Goal: Transaction & Acquisition: Purchase product/service

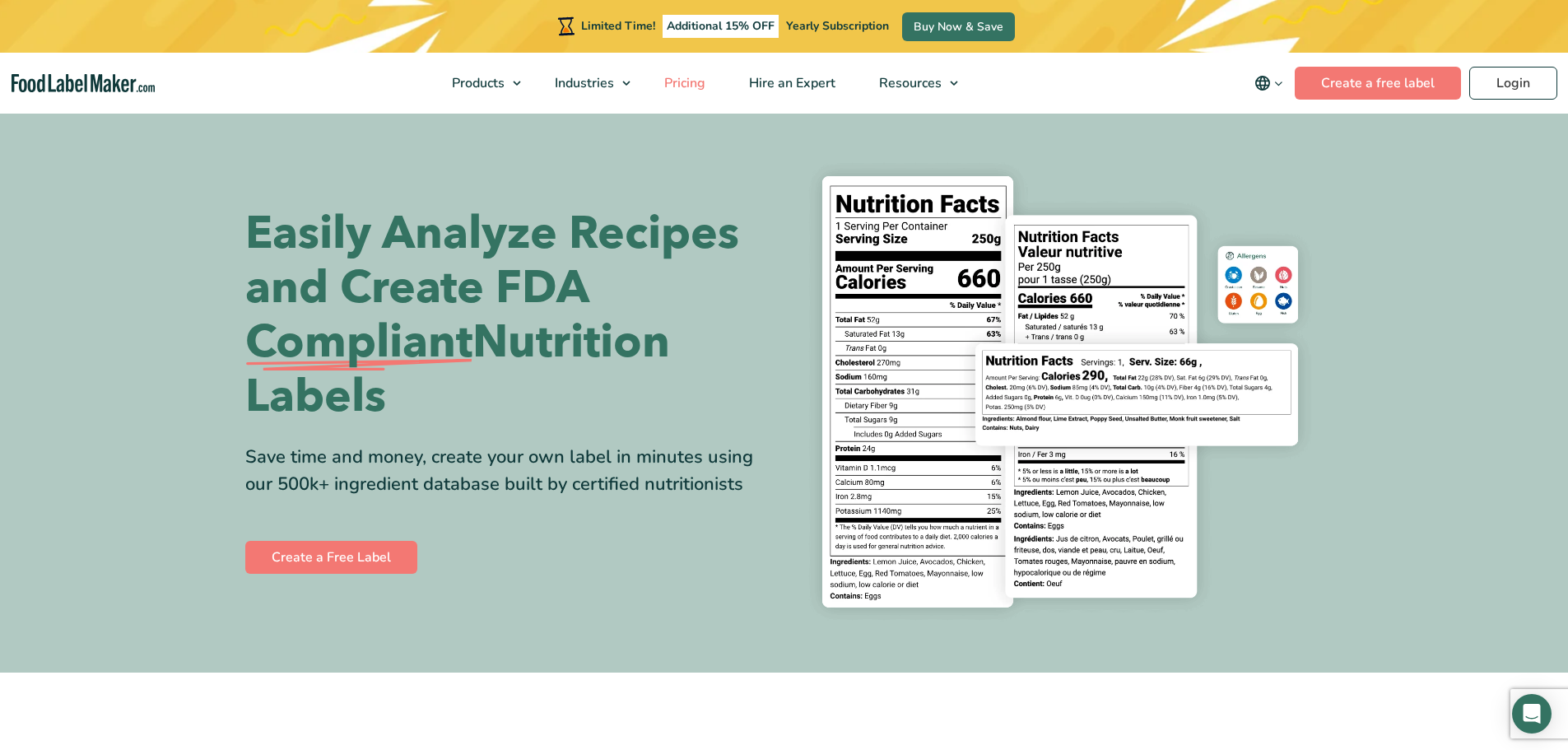
click at [687, 92] on link "Pricing" at bounding box center [683, 83] width 81 height 61
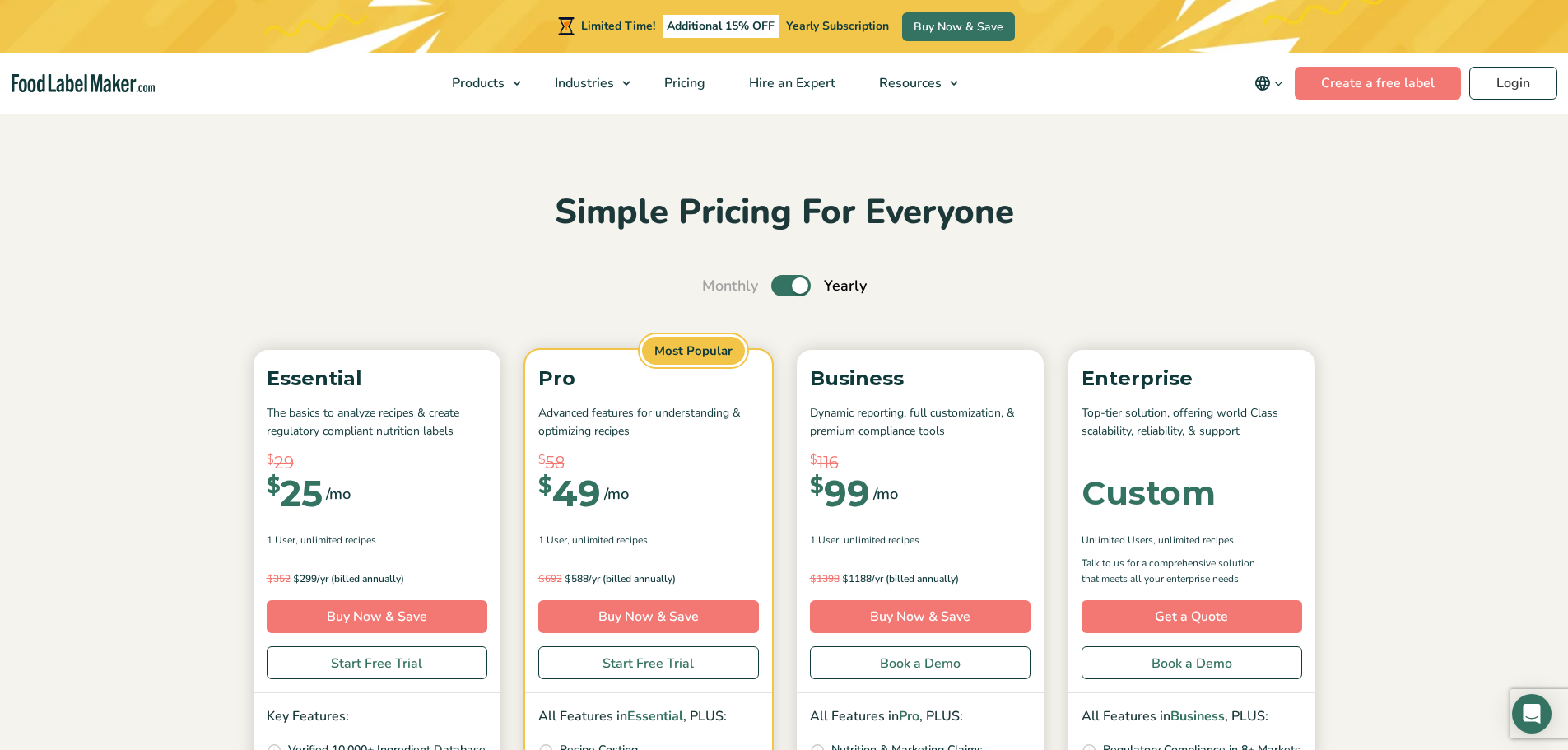
click at [790, 287] on label "Toggle" at bounding box center [791, 285] width 39 height 21
click at [717, 287] on input "Toggle" at bounding box center [711, 286] width 11 height 11
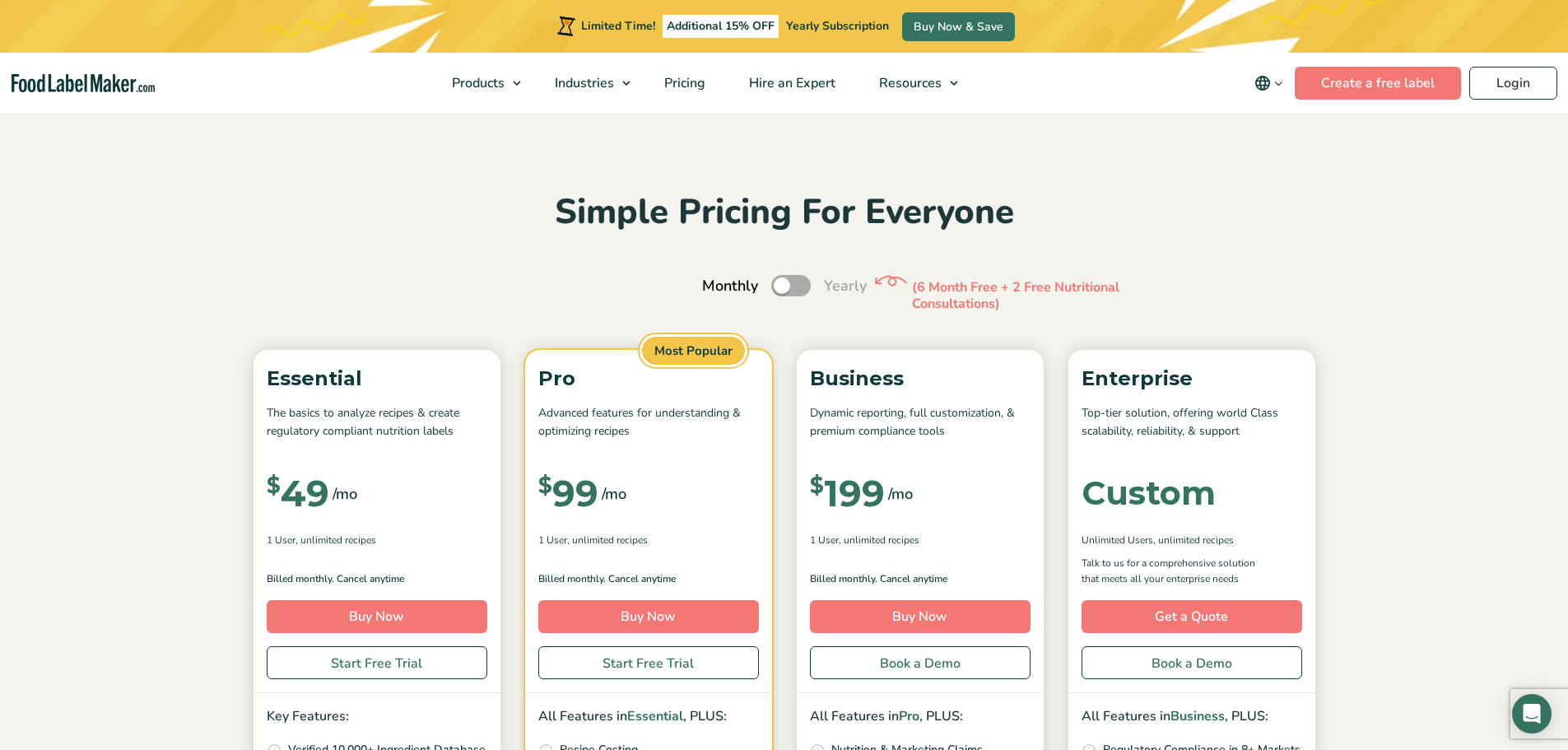
click at [790, 287] on label "Toggle" at bounding box center [791, 285] width 39 height 21
click at [717, 287] on input "Toggle" at bounding box center [711, 286] width 11 height 11
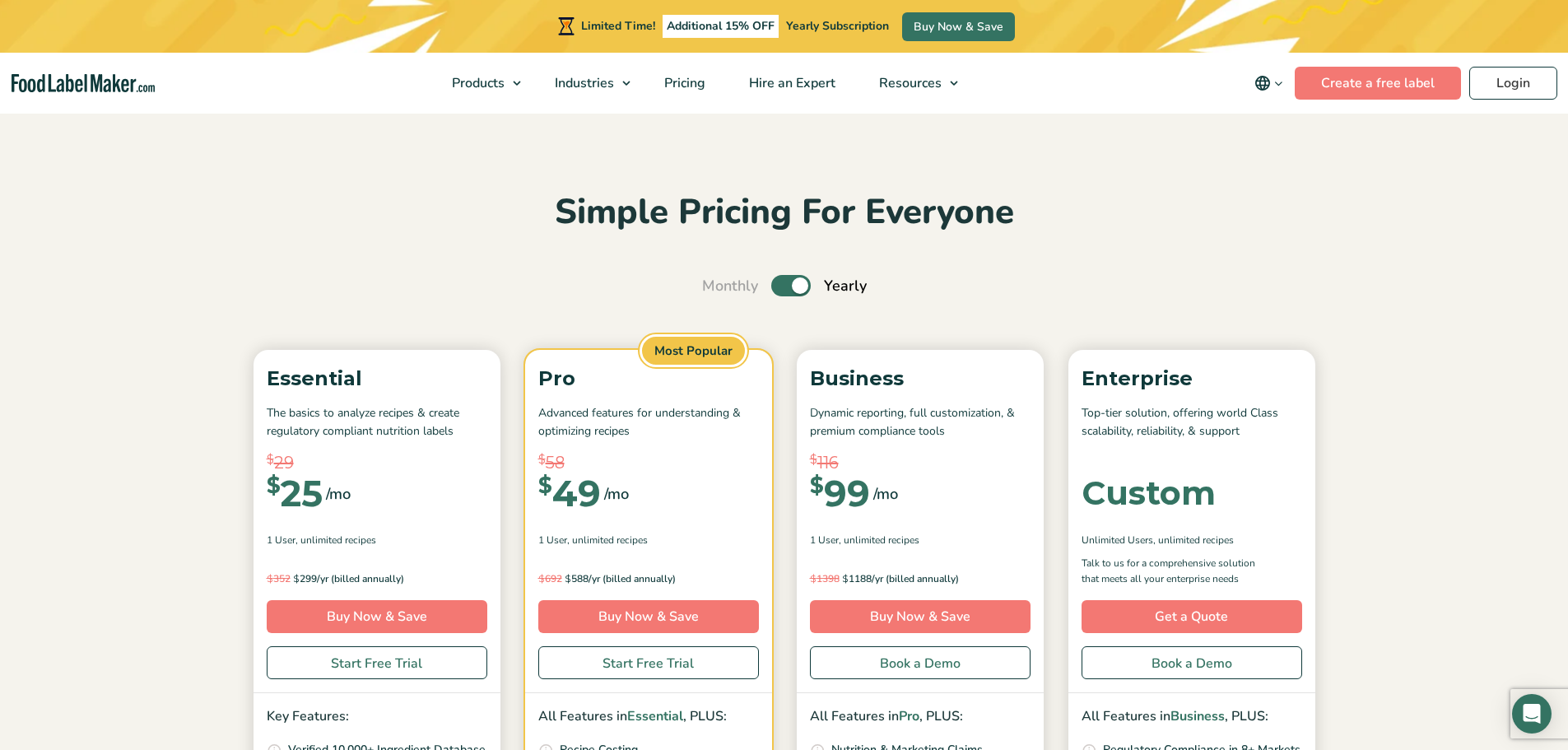
click at [773, 293] on label "Toggle" at bounding box center [791, 285] width 39 height 21
click at [717, 292] on input "Toggle" at bounding box center [711, 286] width 11 height 11
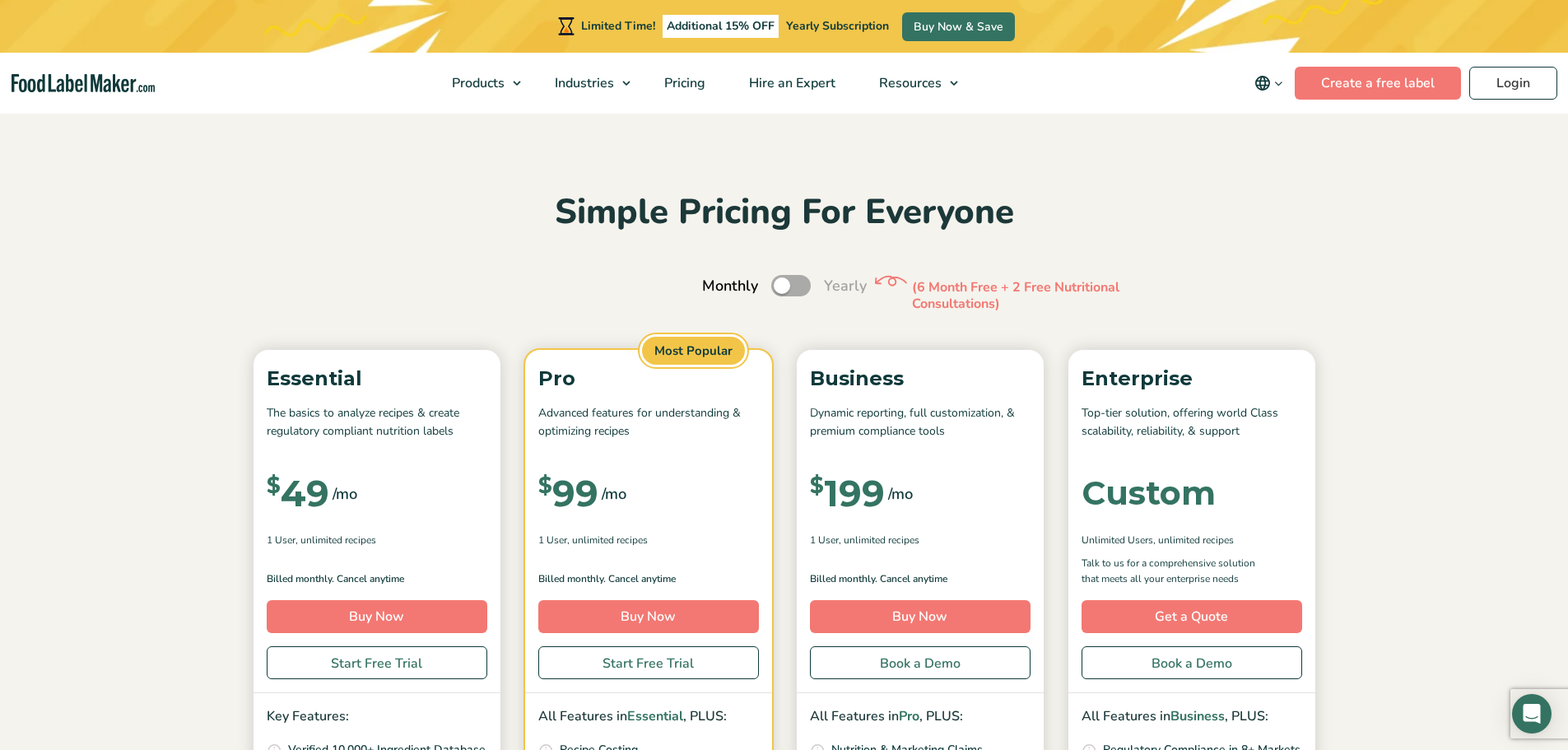
click at [781, 284] on label "Toggle" at bounding box center [791, 285] width 39 height 21
click at [717, 284] on input "Toggle" at bounding box center [711, 286] width 11 height 11
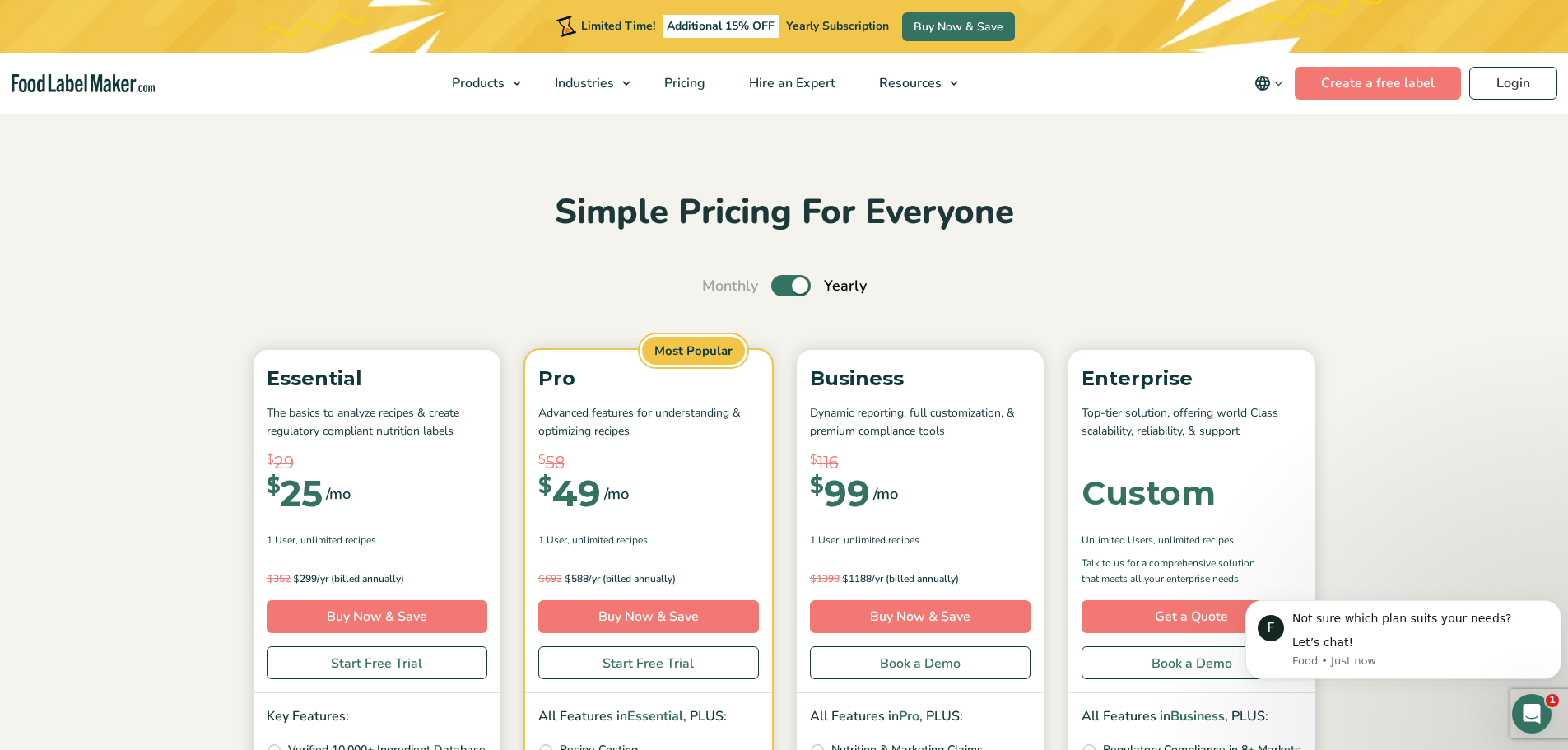
click at [791, 286] on label "Toggle" at bounding box center [791, 285] width 39 height 21
click at [717, 286] on input "Toggle" at bounding box center [711, 286] width 11 height 11
checkbox input "false"
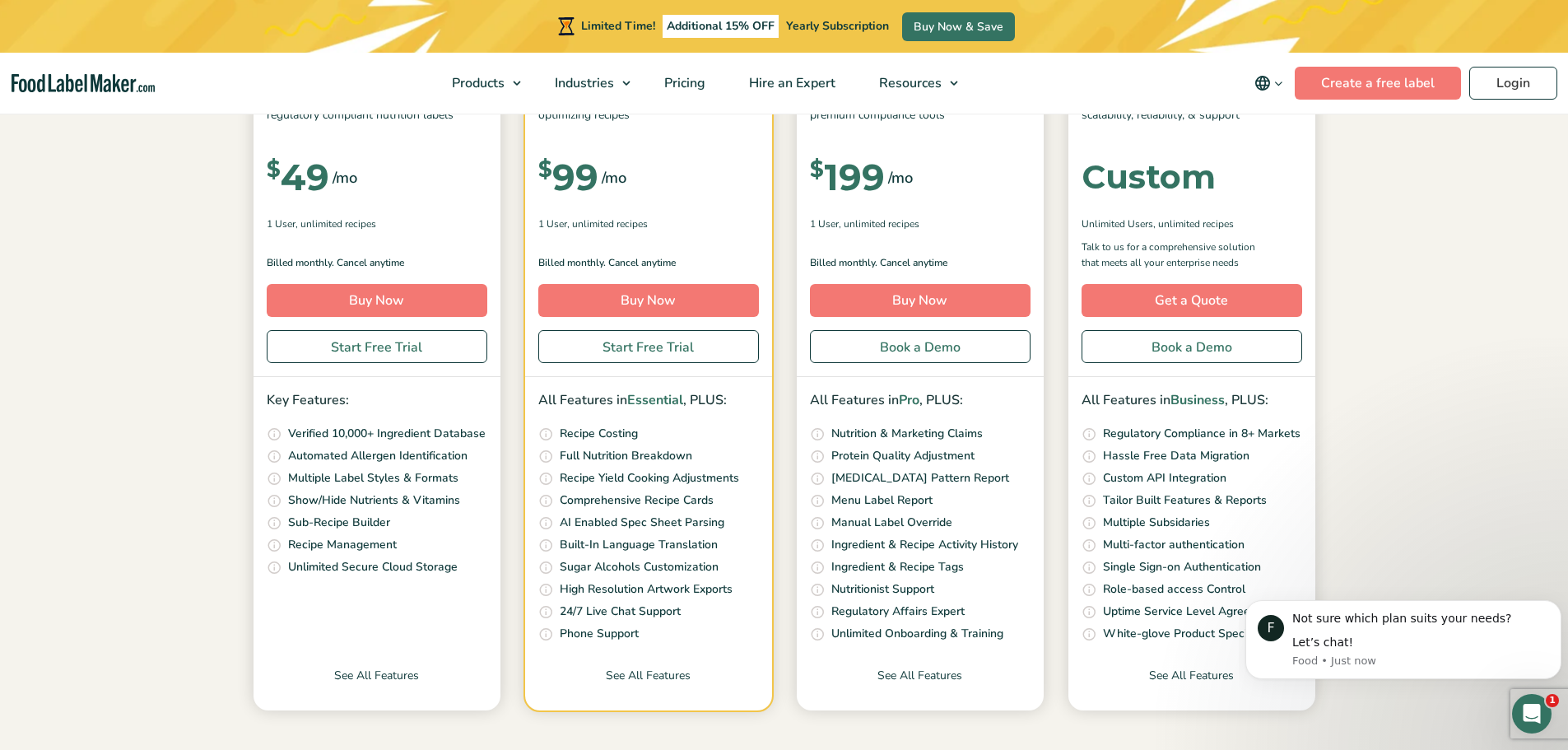
scroll to position [329, 0]
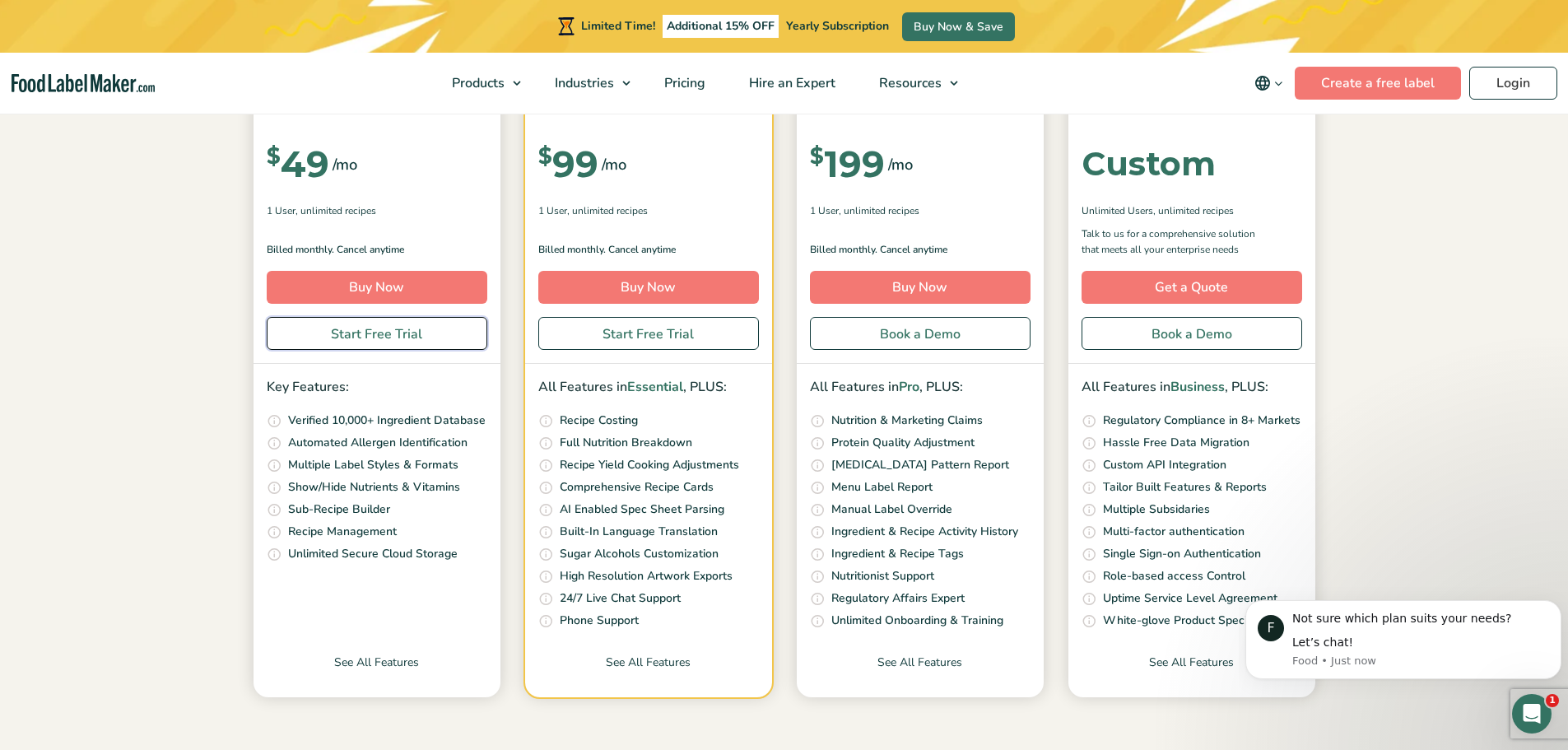
click at [389, 334] on link "Start Free Trial" at bounding box center [377, 334] width 221 height 33
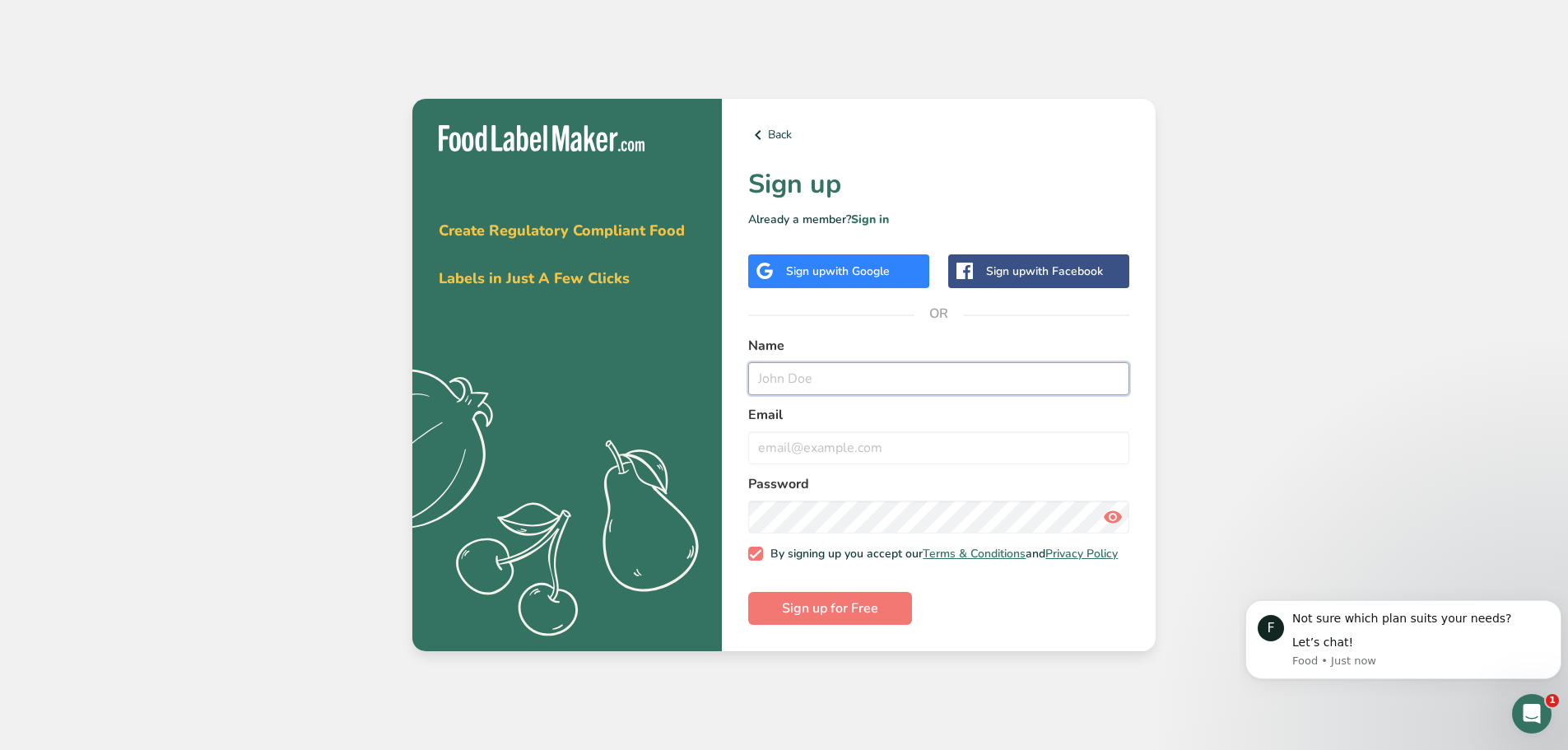
click at [859, 375] on input "text" at bounding box center [940, 378] width 382 height 33
click at [889, 371] on input "text" at bounding box center [940, 378] width 382 height 33
type input "Whitney Landry"
type input "whitneyrlandry@gmail.com"
click at [1117, 510] on icon at bounding box center [1113, 516] width 20 height 29
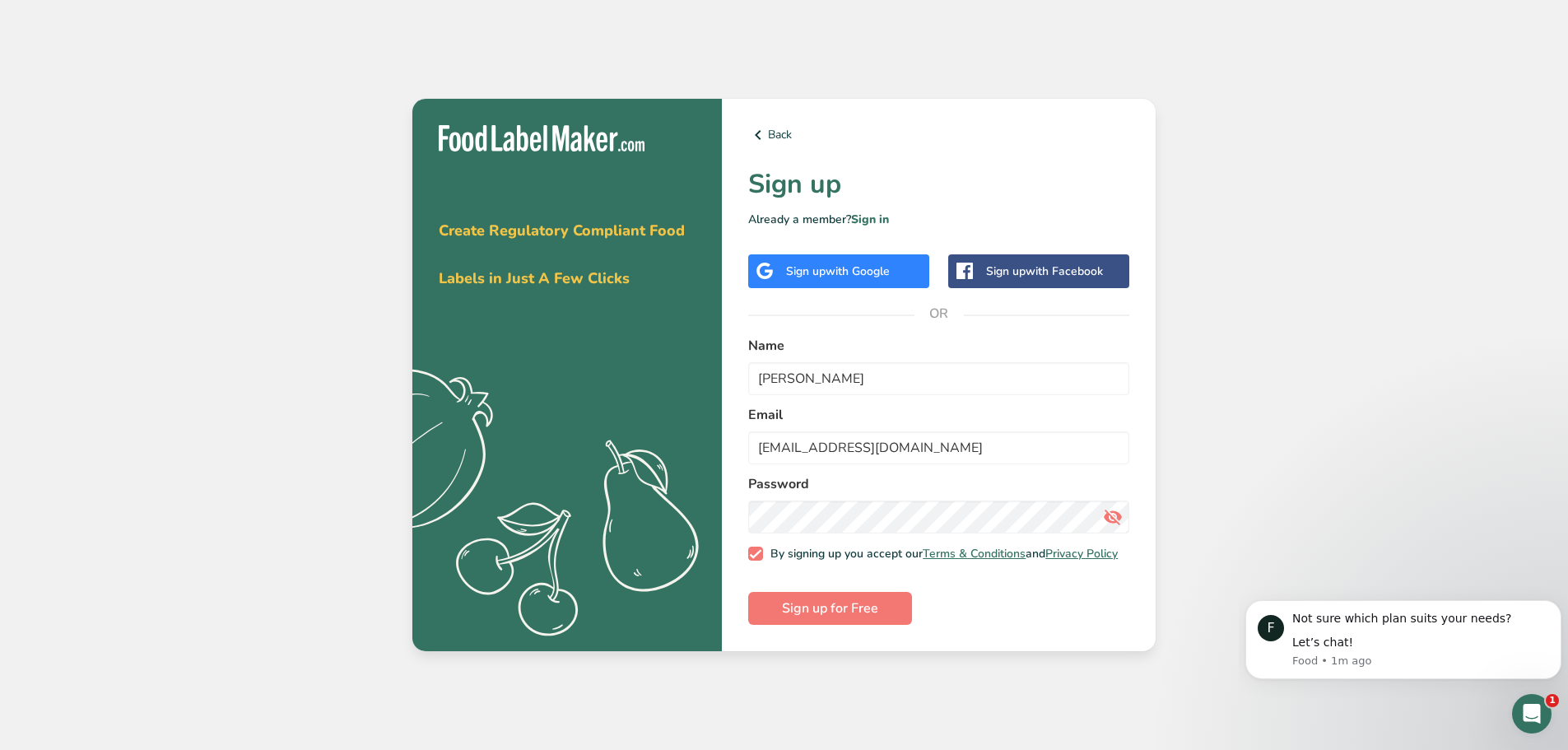
click at [1117, 510] on icon at bounding box center [1113, 516] width 20 height 29
click at [830, 614] on span "Sign up for Free" at bounding box center [830, 608] width 96 height 20
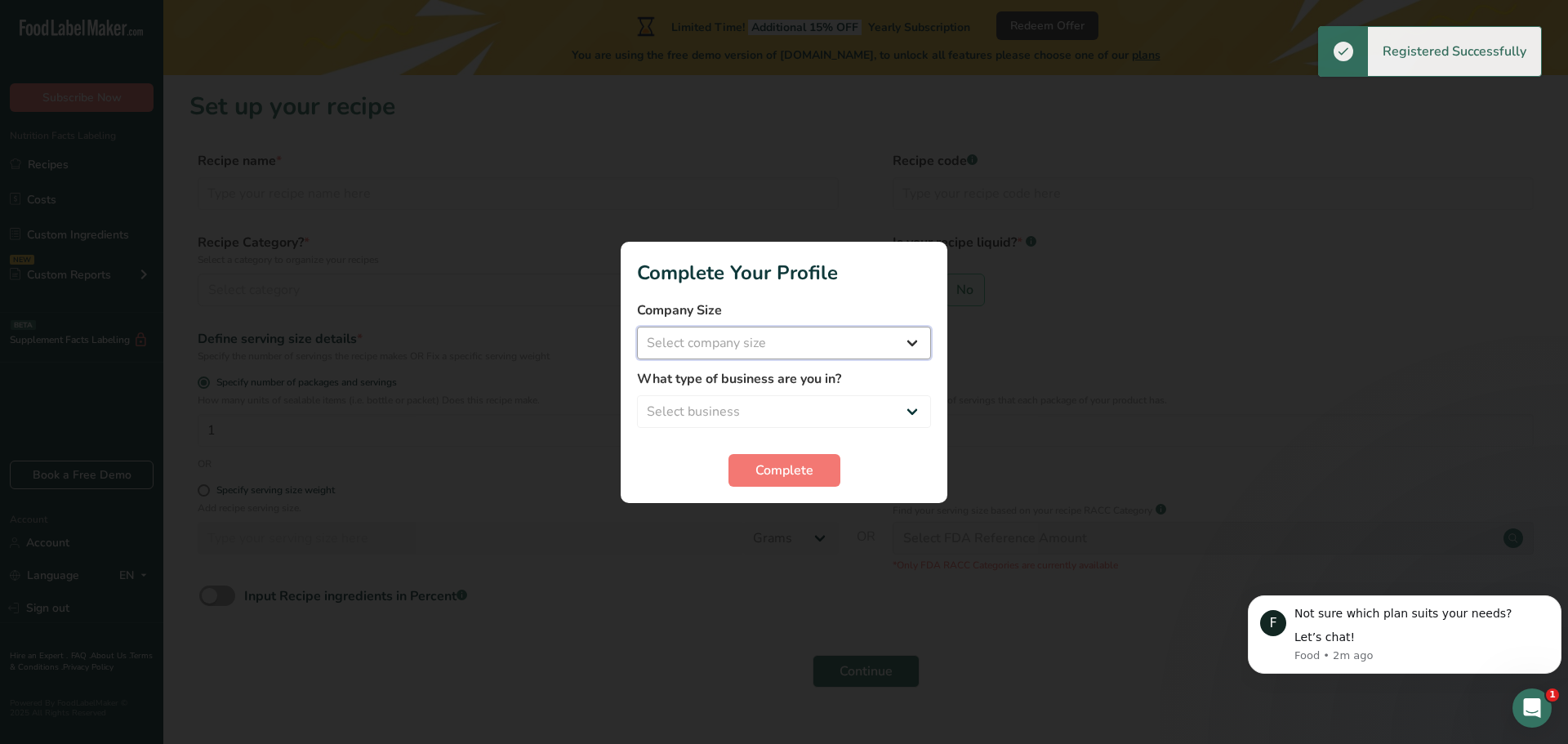
click at [737, 351] on select "Select company size Fewer than 10 Employees 10 to 50 Employees 51 to 500 Employ…" at bounding box center [784, 342] width 294 height 33
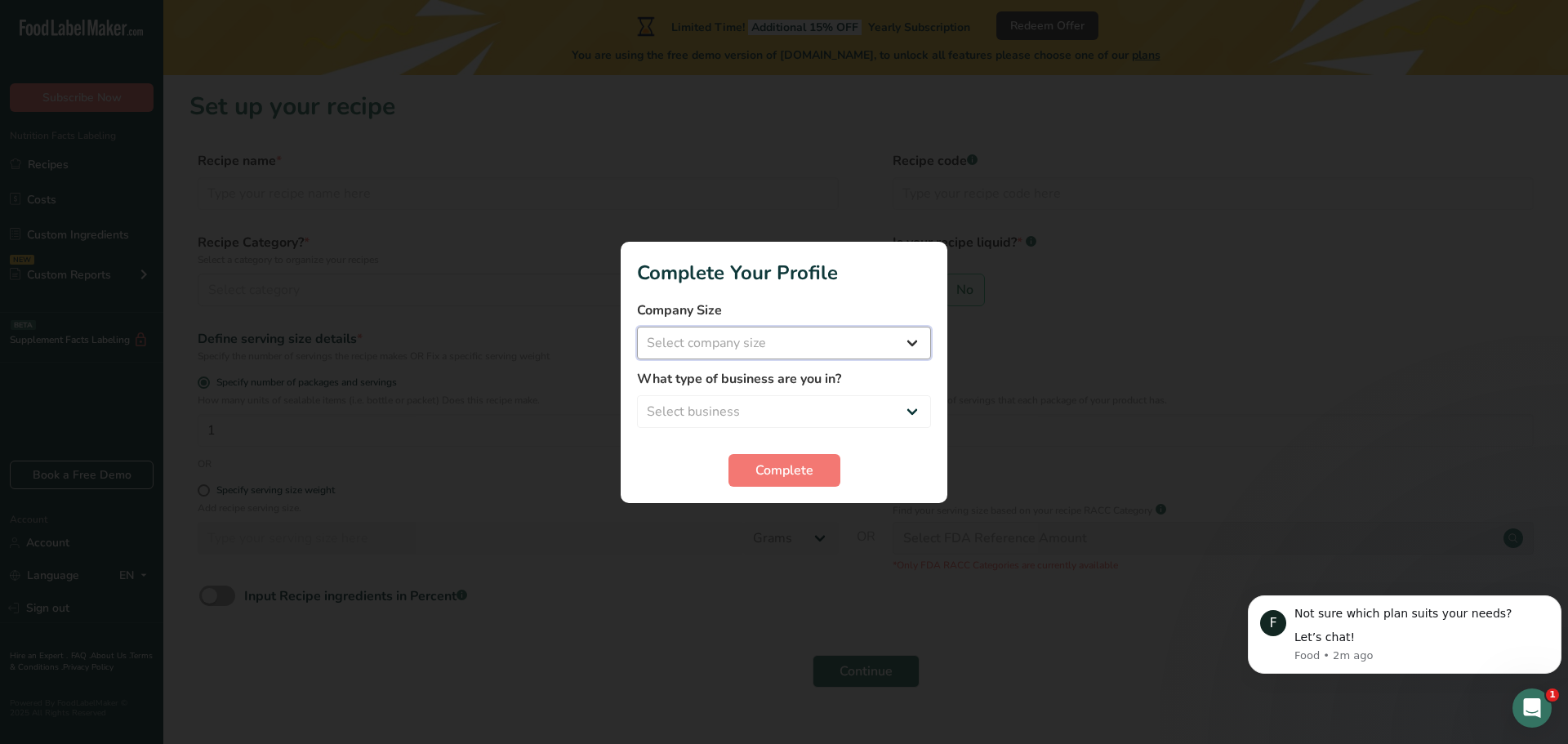
select select "1"
click at [637, 326] on select "Select company size Fewer than 10 Employees 10 to 50 Employees 51 to 500 Employ…" at bounding box center [784, 342] width 294 height 33
click at [739, 412] on select "Select business Packaged Food Manufacturer Restaurant & Cafe Bakery Meal Plans …" at bounding box center [784, 411] width 294 height 33
select select "1"
click at [637, 395] on select "Select business Packaged Food Manufacturer Restaurant & Cafe Bakery Meal Plans …" at bounding box center [784, 411] width 294 height 33
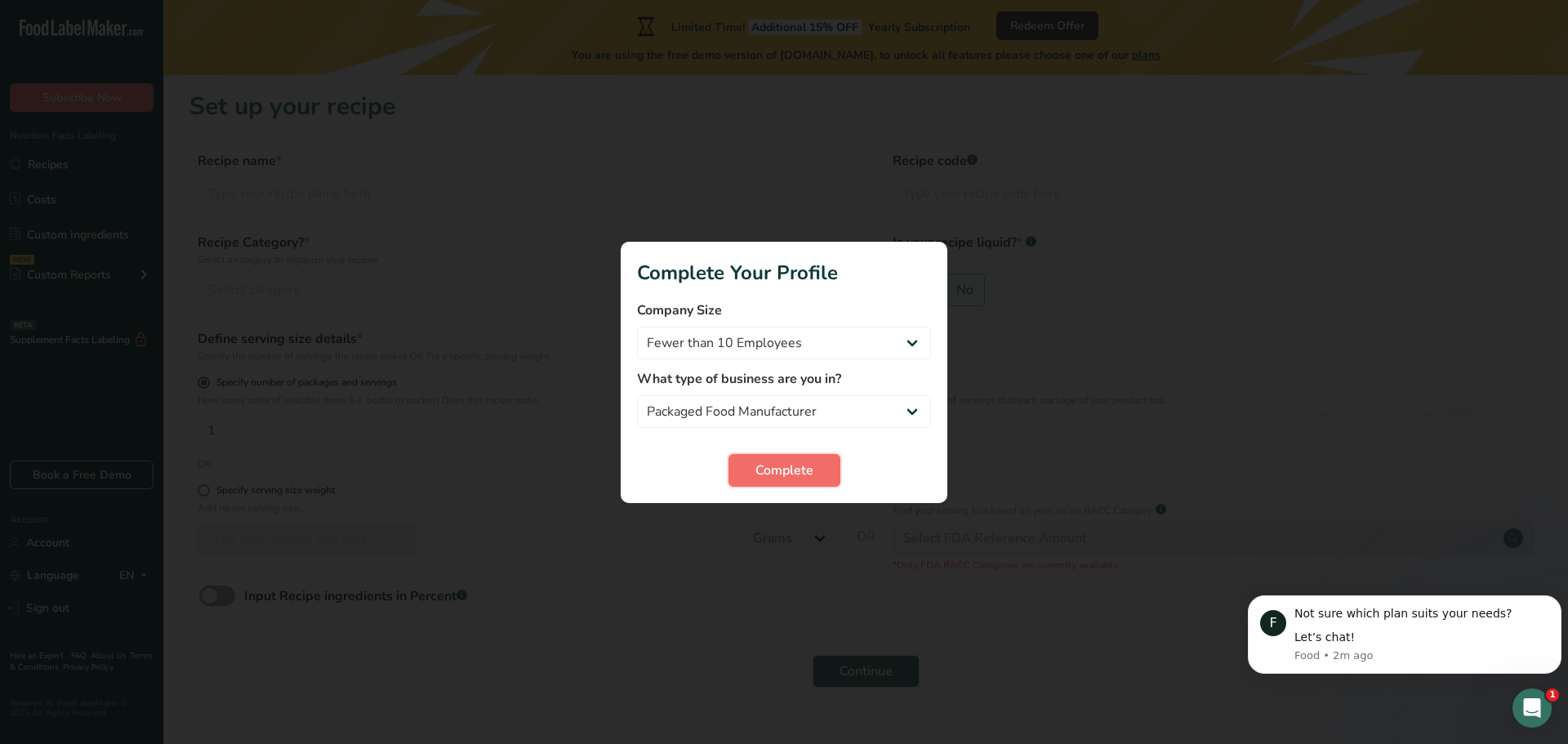
click at [812, 470] on span "Complete" at bounding box center [784, 471] width 58 height 19
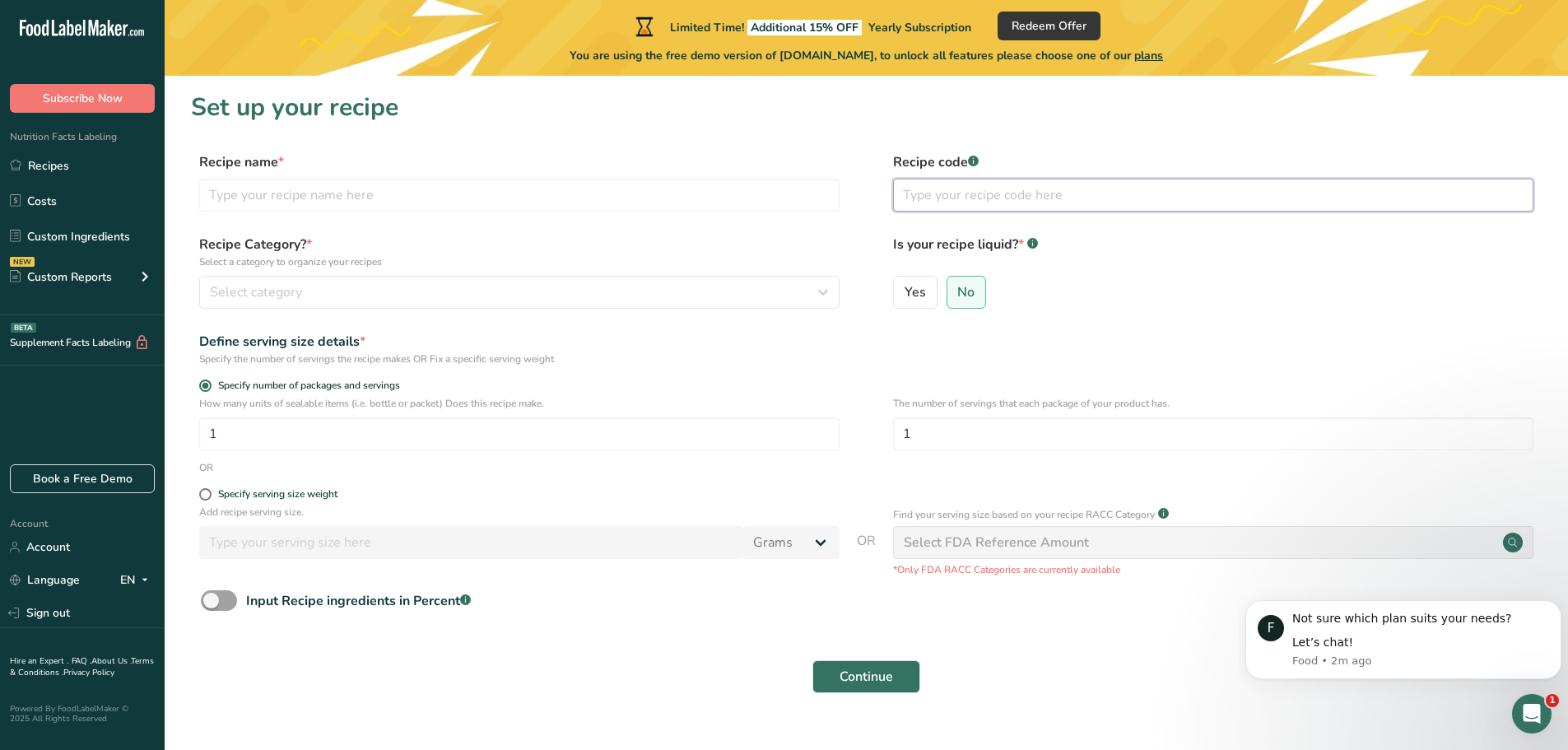
click at [952, 185] on input "text" at bounding box center [1213, 194] width 641 height 33
click at [552, 200] on input "text" at bounding box center [520, 194] width 641 height 33
type input "Lemon Salt"
click at [291, 299] on span "Select category" at bounding box center [256, 293] width 92 height 20
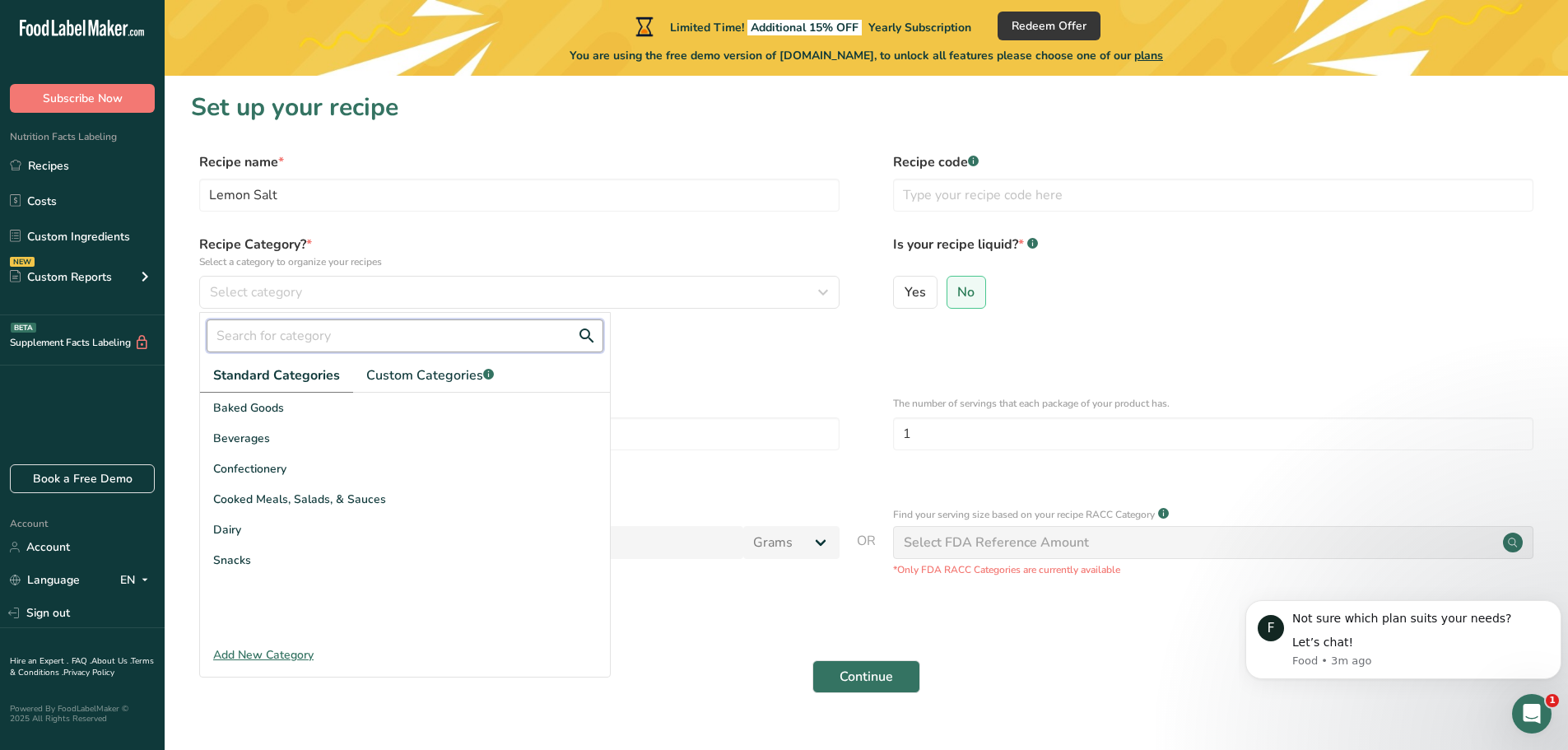
click at [283, 341] on input "text" at bounding box center [405, 335] width 397 height 33
type input "s"
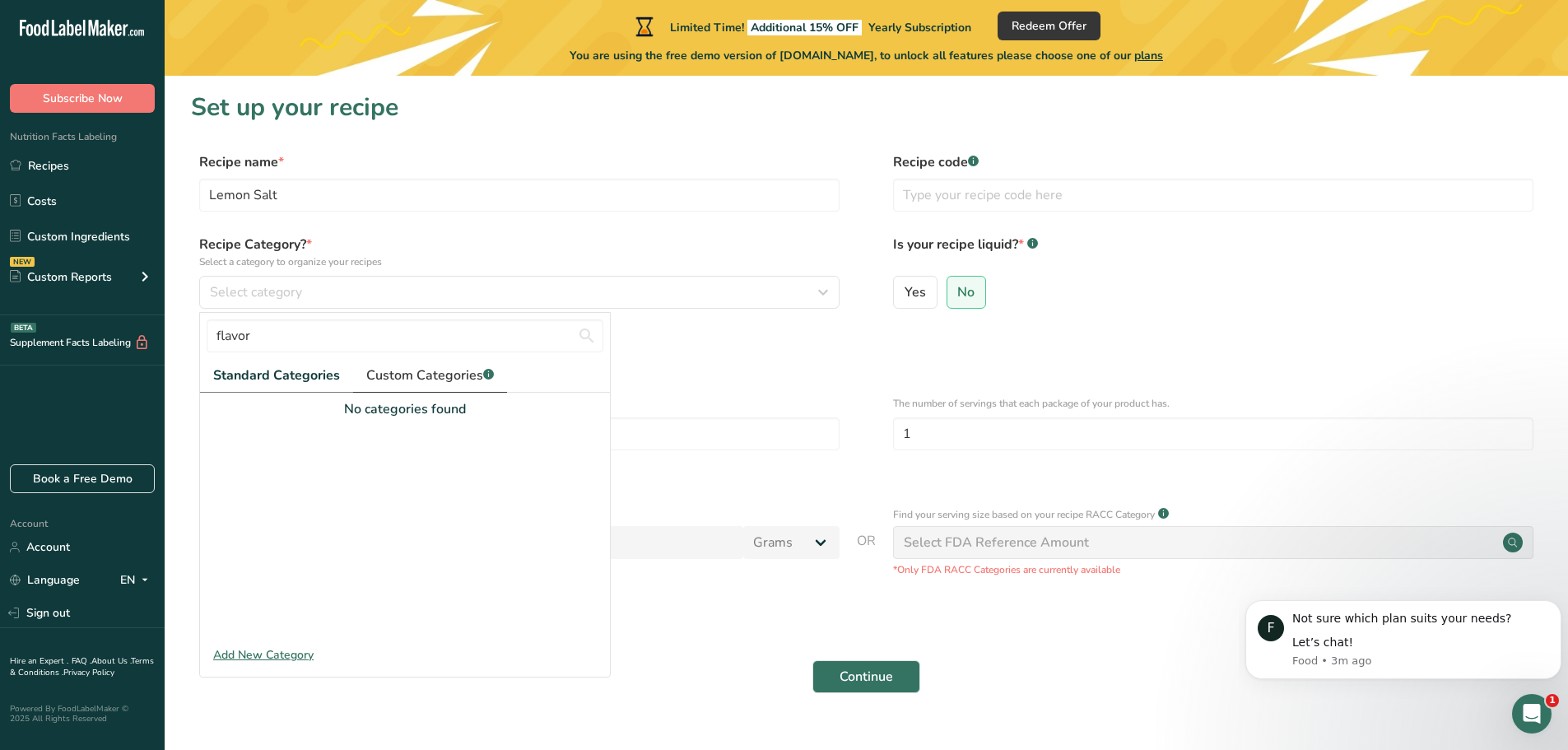
click at [426, 375] on span "Custom Categories .a-a{fill:#347362;}.b-a{fill:#fff;}" at bounding box center [430, 375] width 127 height 20
click at [251, 657] on div "Add New Category" at bounding box center [405, 655] width 410 height 17
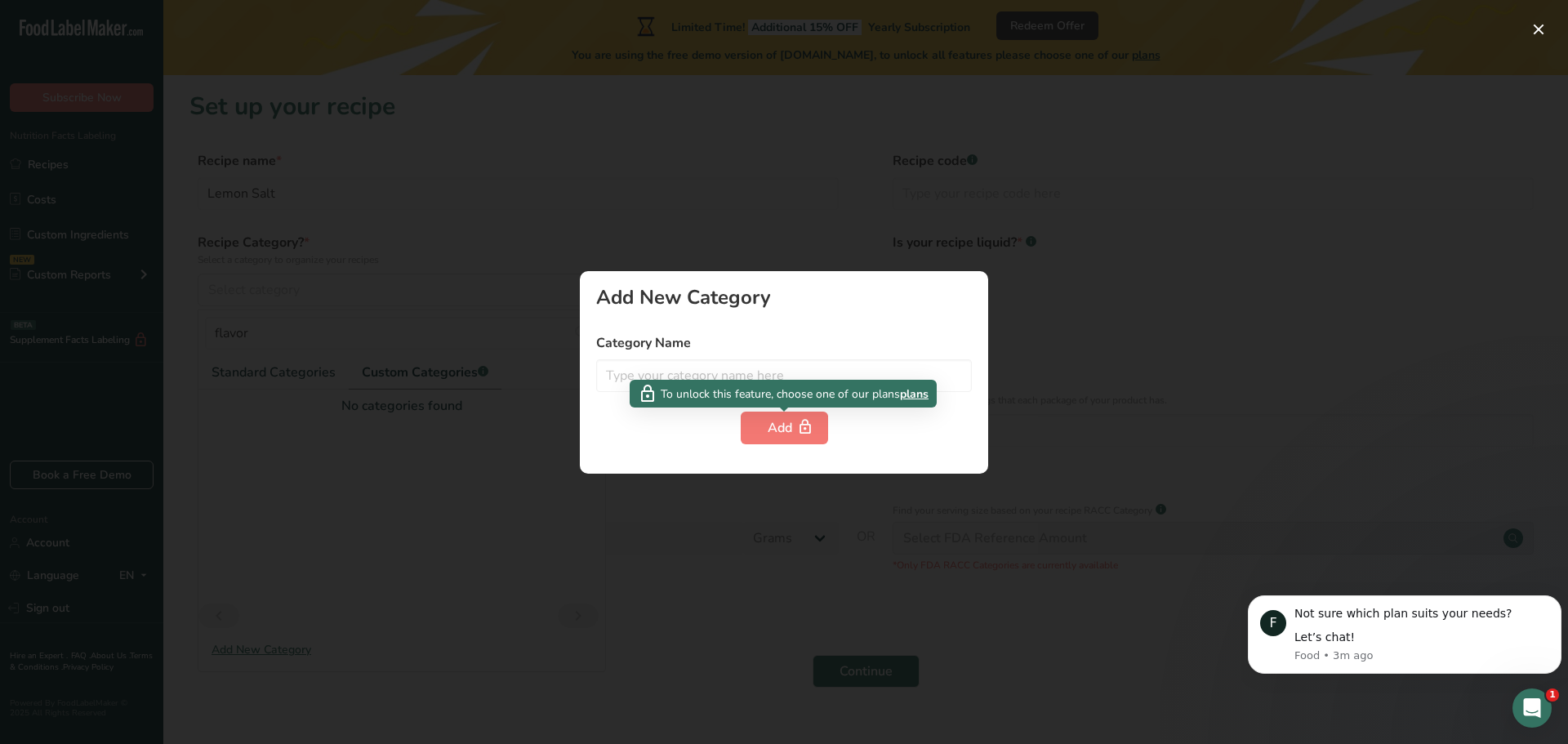
click at [459, 468] on div at bounding box center [784, 372] width 1568 height 744
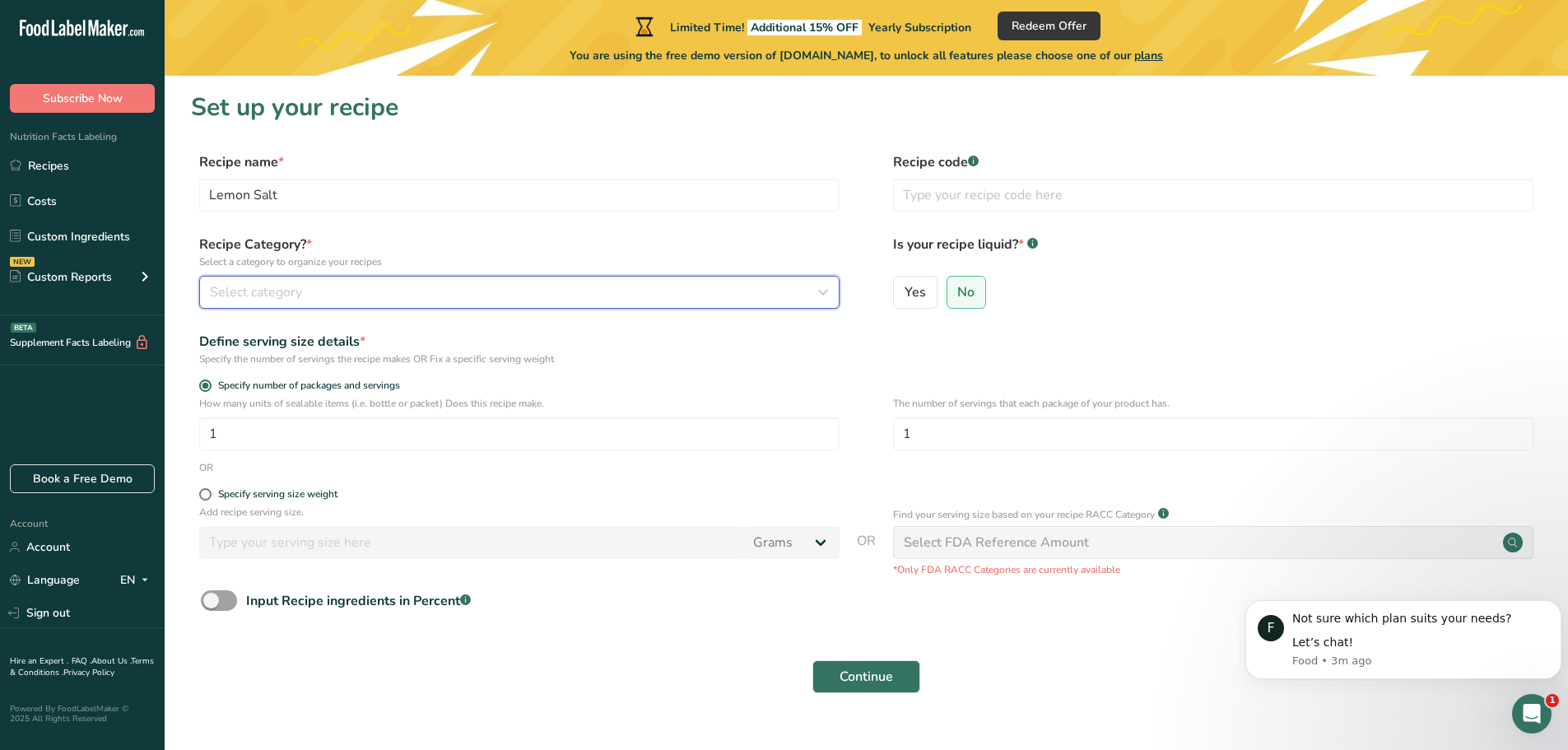
click at [275, 293] on span "Select category" at bounding box center [256, 293] width 92 height 20
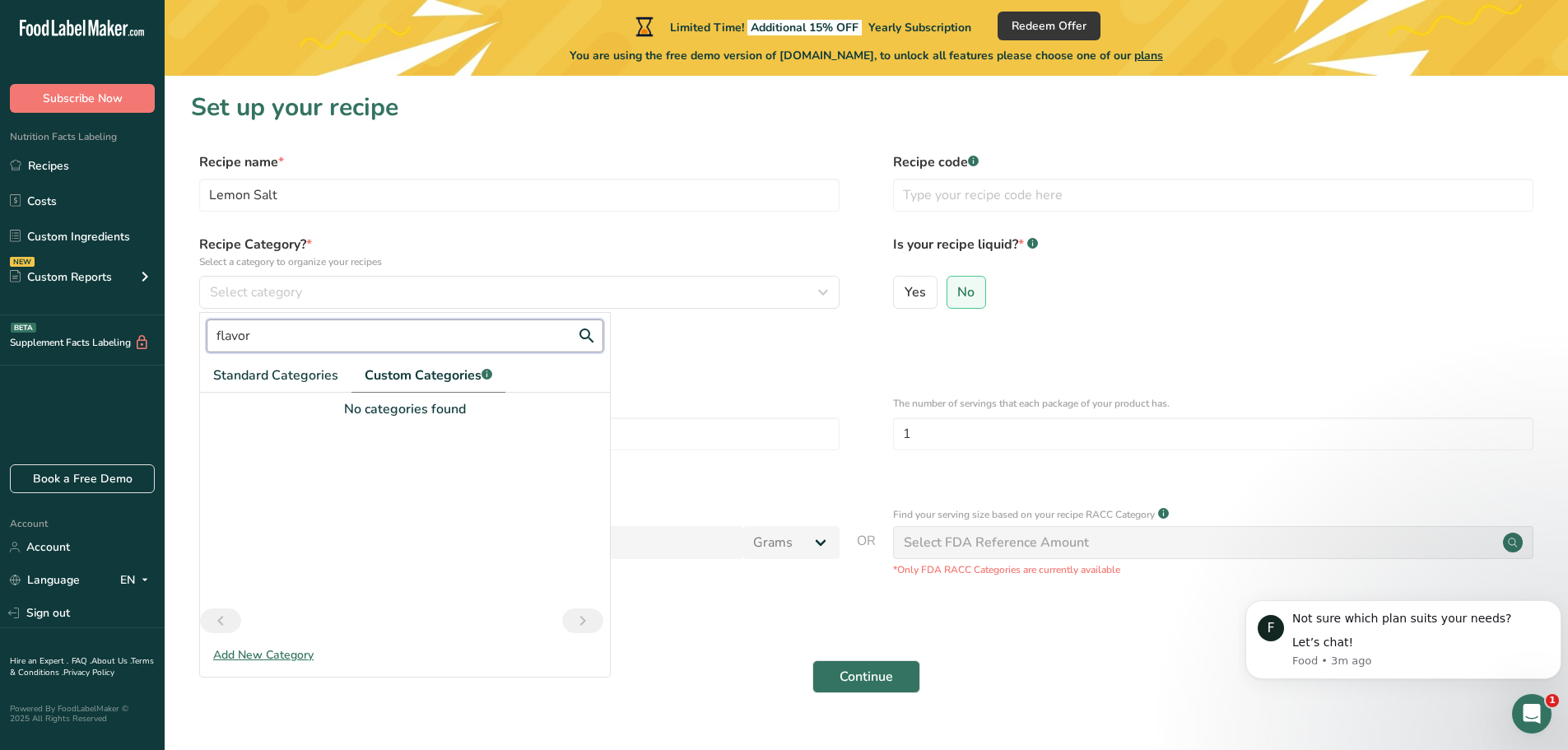
click at [395, 341] on input "flavor" at bounding box center [405, 335] width 397 height 33
type input "f"
type input "seasoning"
click at [275, 361] on link "Standard Categories" at bounding box center [275, 376] width 152 height 34
drag, startPoint x: 278, startPoint y: 331, endPoint x: 201, endPoint y: 318, distance: 78.1
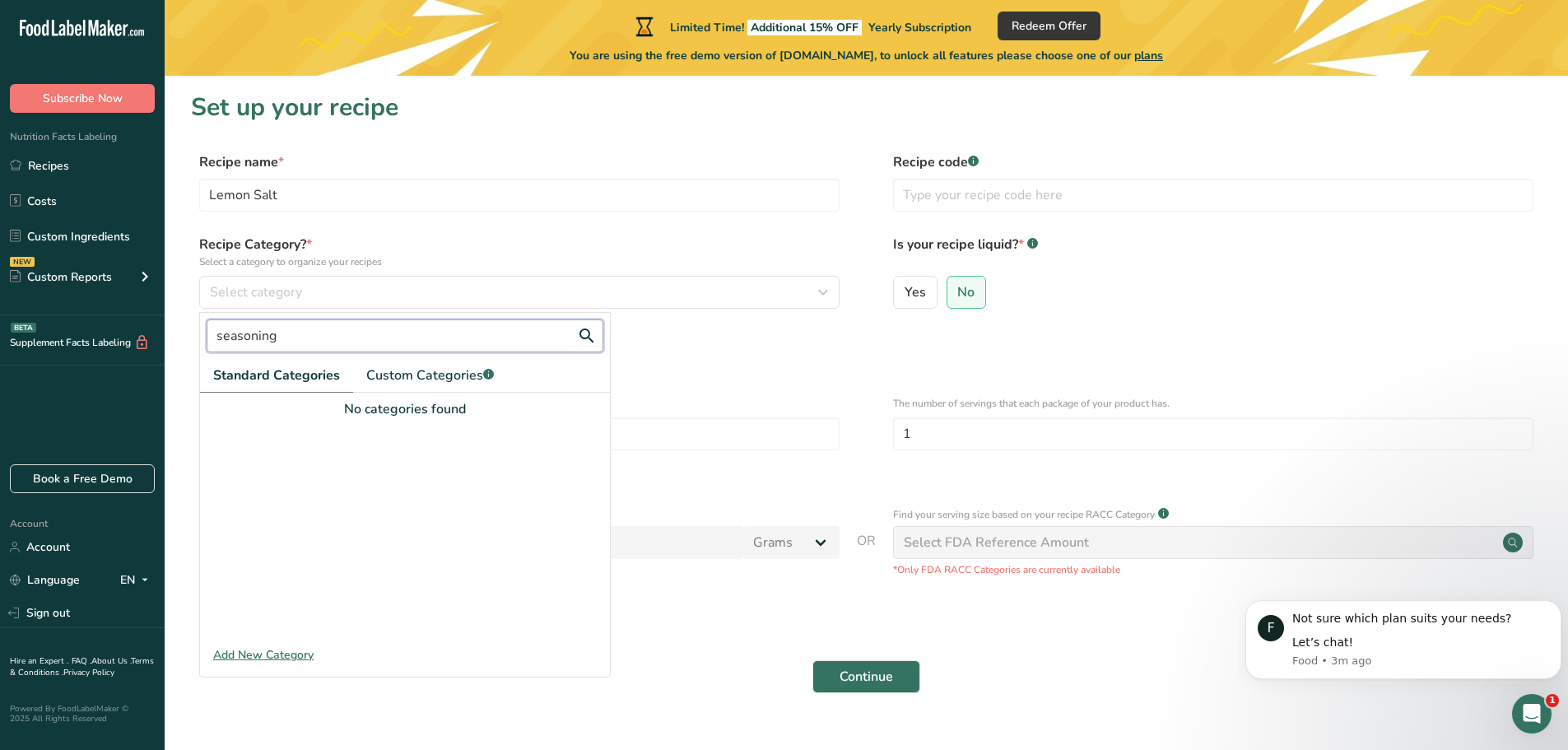
click at [206, 327] on div "seasoning" at bounding box center [405, 336] width 410 height 46
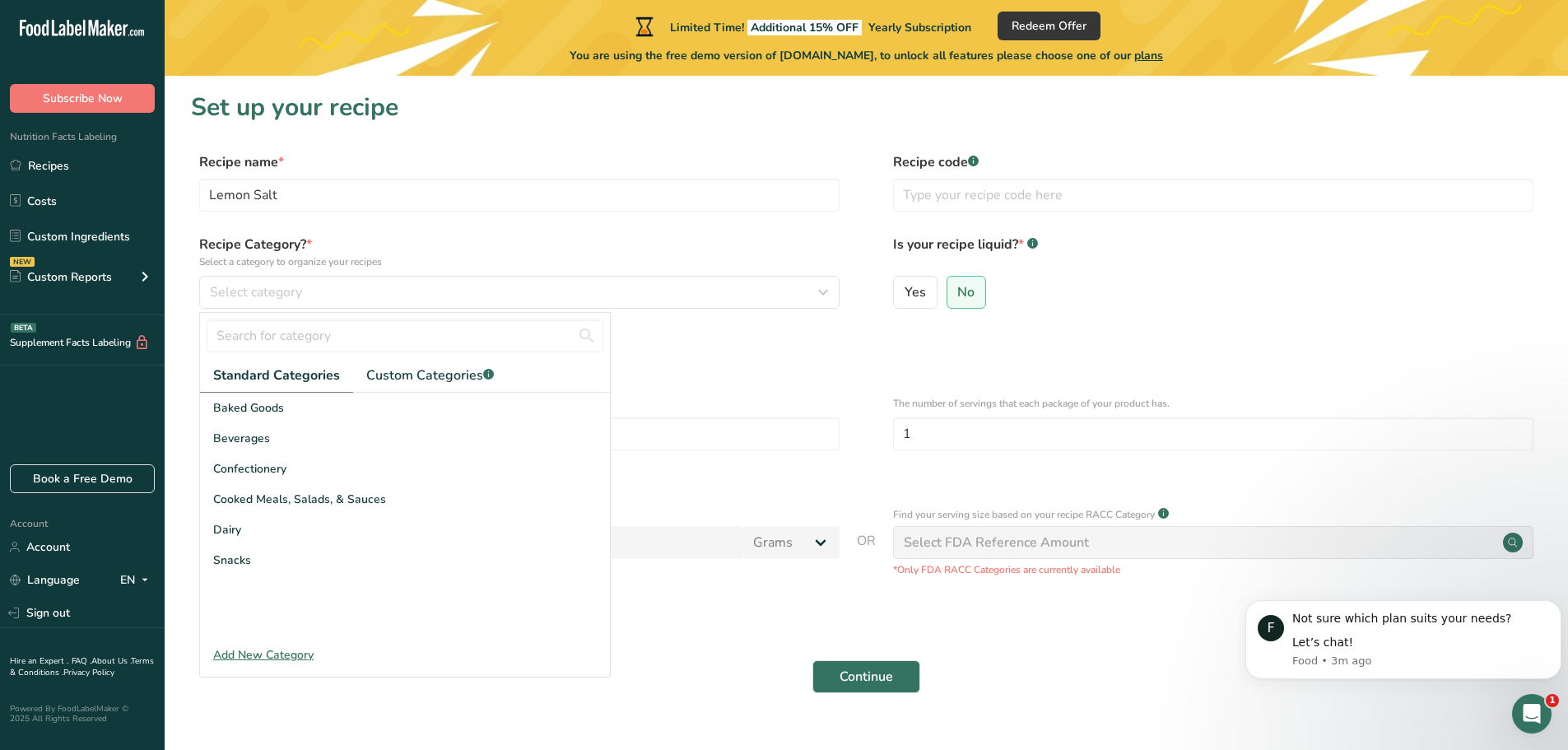
click at [699, 326] on form "Recipe name * Lemon Salt Recipe code .a-a{fill:#347362;}.b-a{fill:#fff;} Recipe…" at bounding box center [866, 428] width 1351 height 551
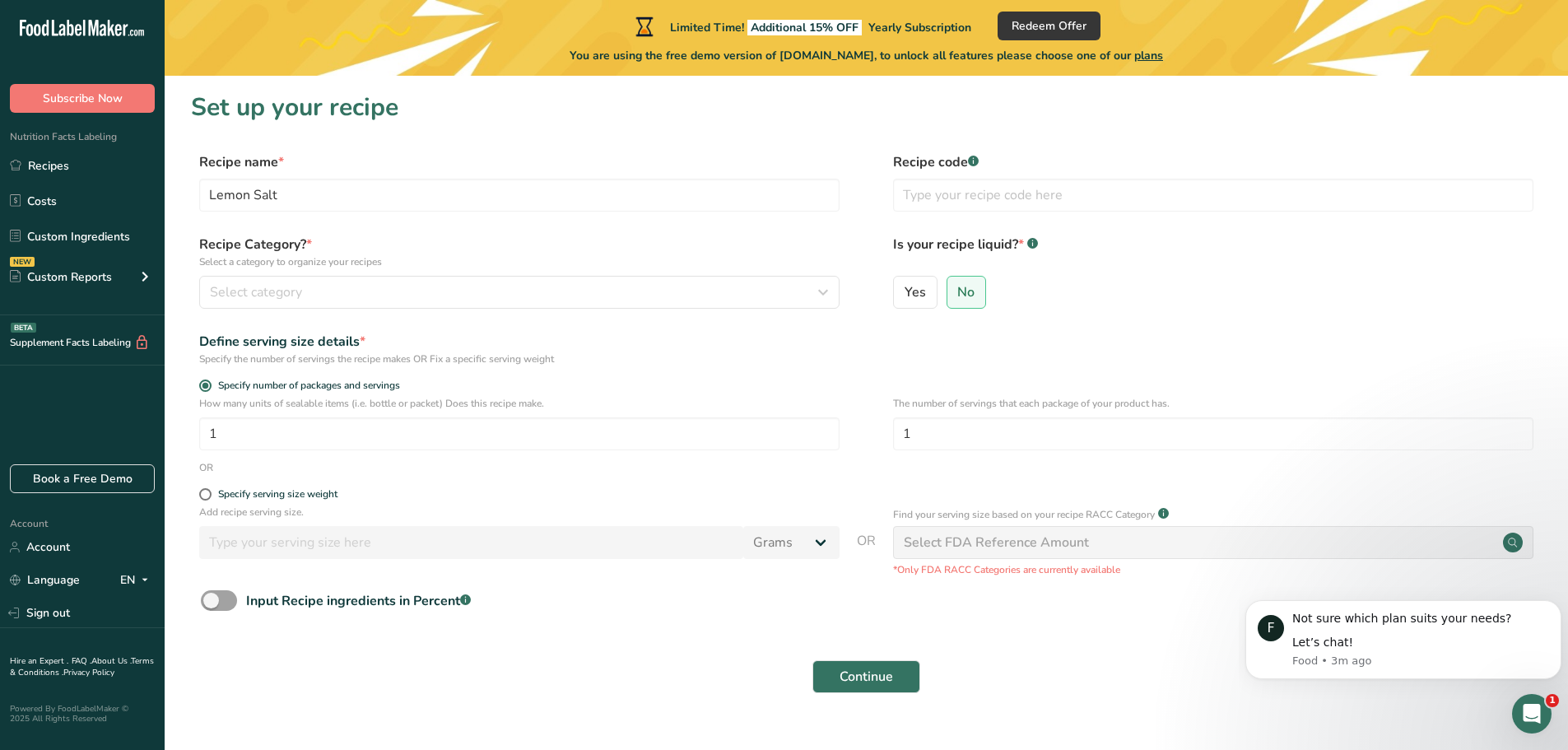
click at [432, 326] on form "Recipe name * Lemon Salt Recipe code .a-a{fill:#347362;}.b-a{fill:#fff;} Recipe…" at bounding box center [866, 428] width 1351 height 551
click at [310, 268] on p "Select a category to organize your recipes" at bounding box center [520, 261] width 641 height 15
click at [296, 294] on span "Select category" at bounding box center [256, 293] width 92 height 20
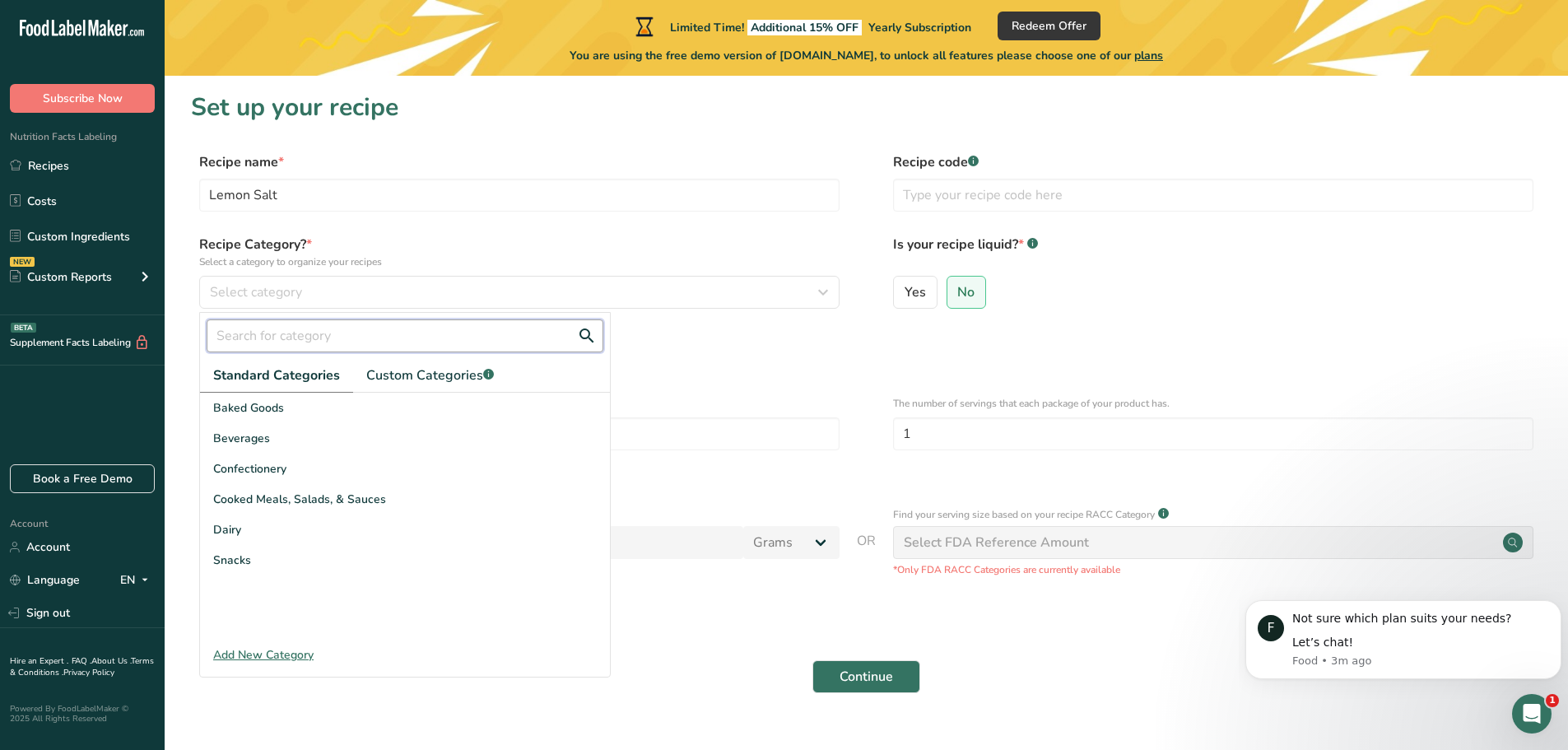
click at [382, 327] on input "text" at bounding box center [405, 335] width 397 height 33
type input "p"
type input "d"
type input "S"
type input "C"
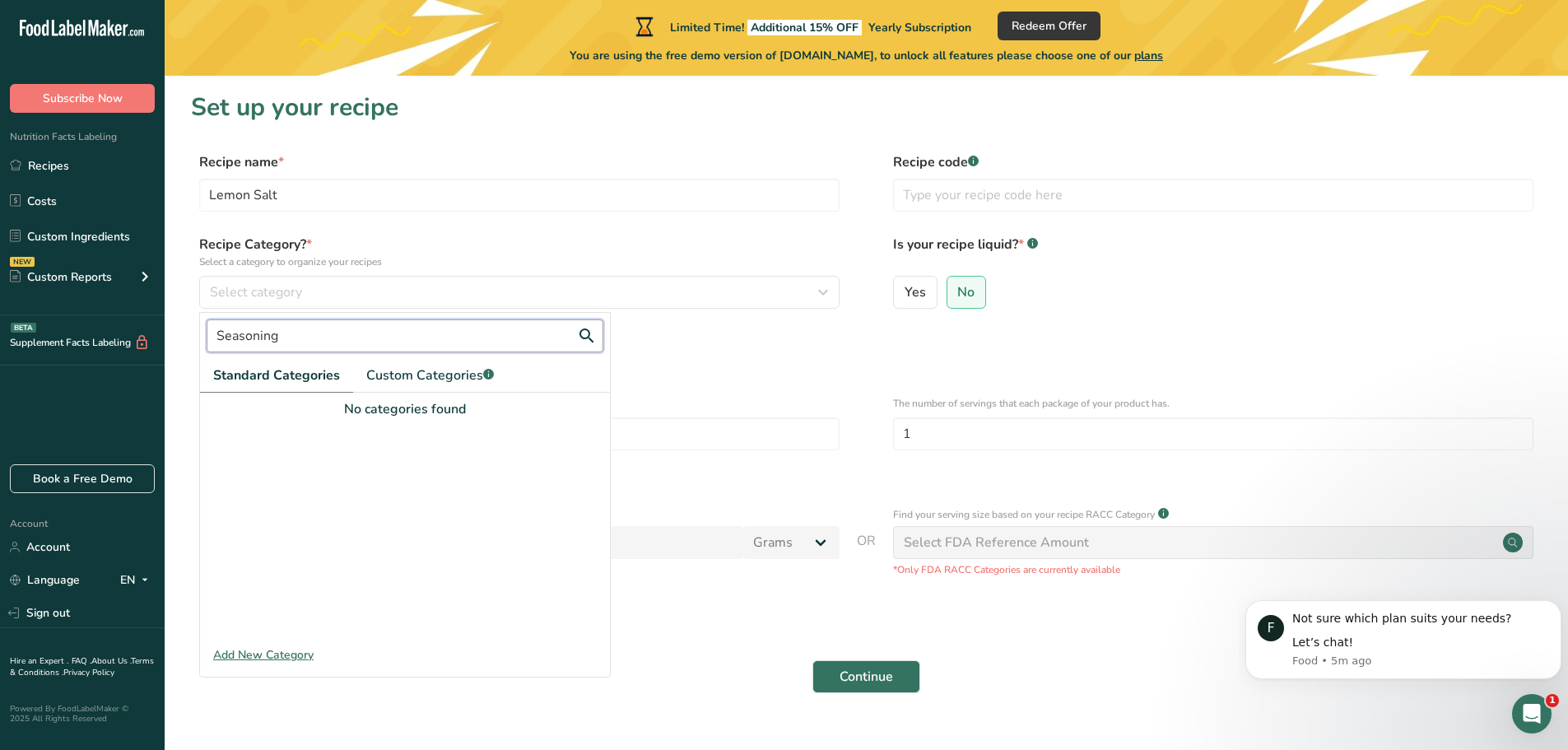
type input "Seasoning"
click at [240, 651] on div "Add New Category" at bounding box center [405, 655] width 410 height 17
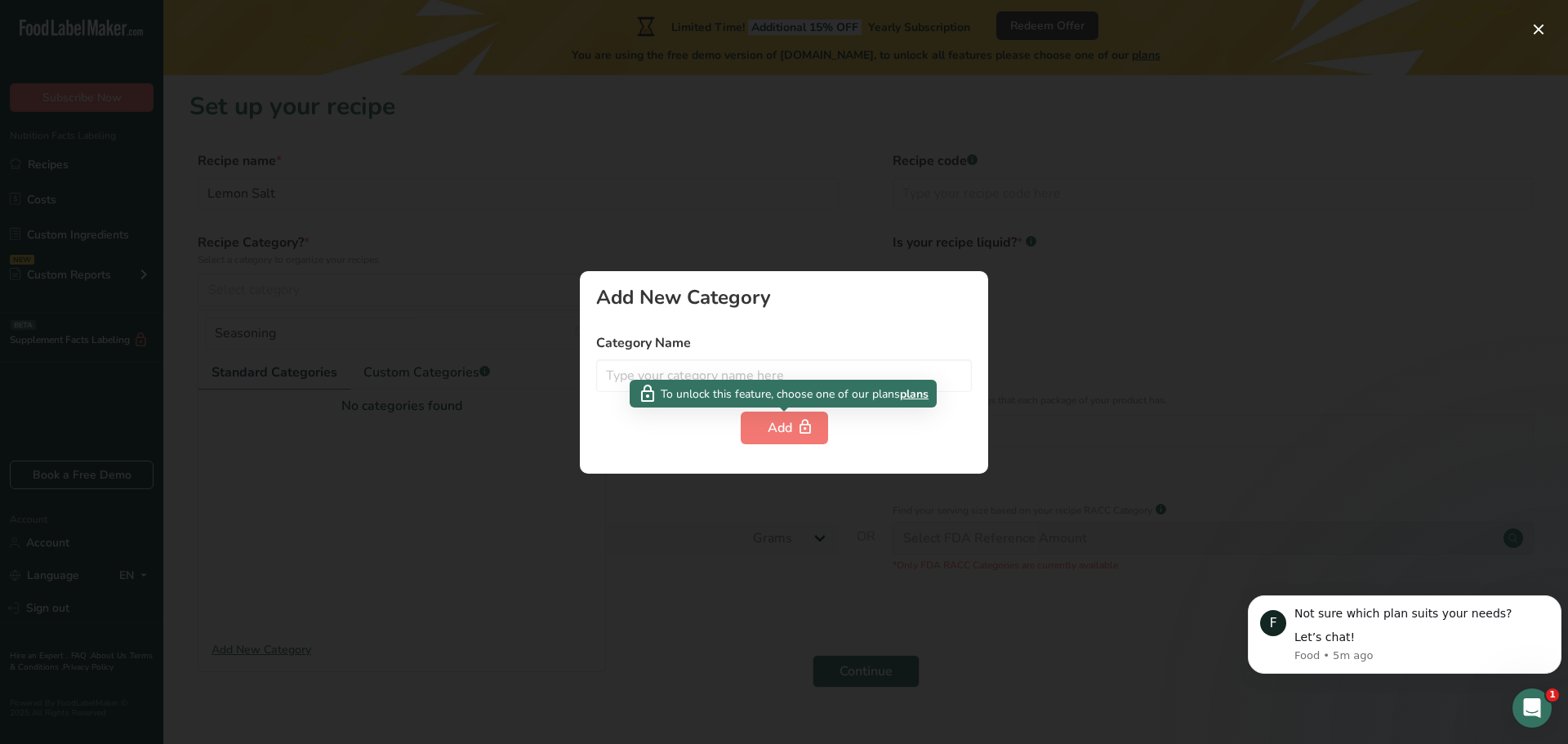
click at [922, 394] on span "plans" at bounding box center [914, 394] width 28 height 17
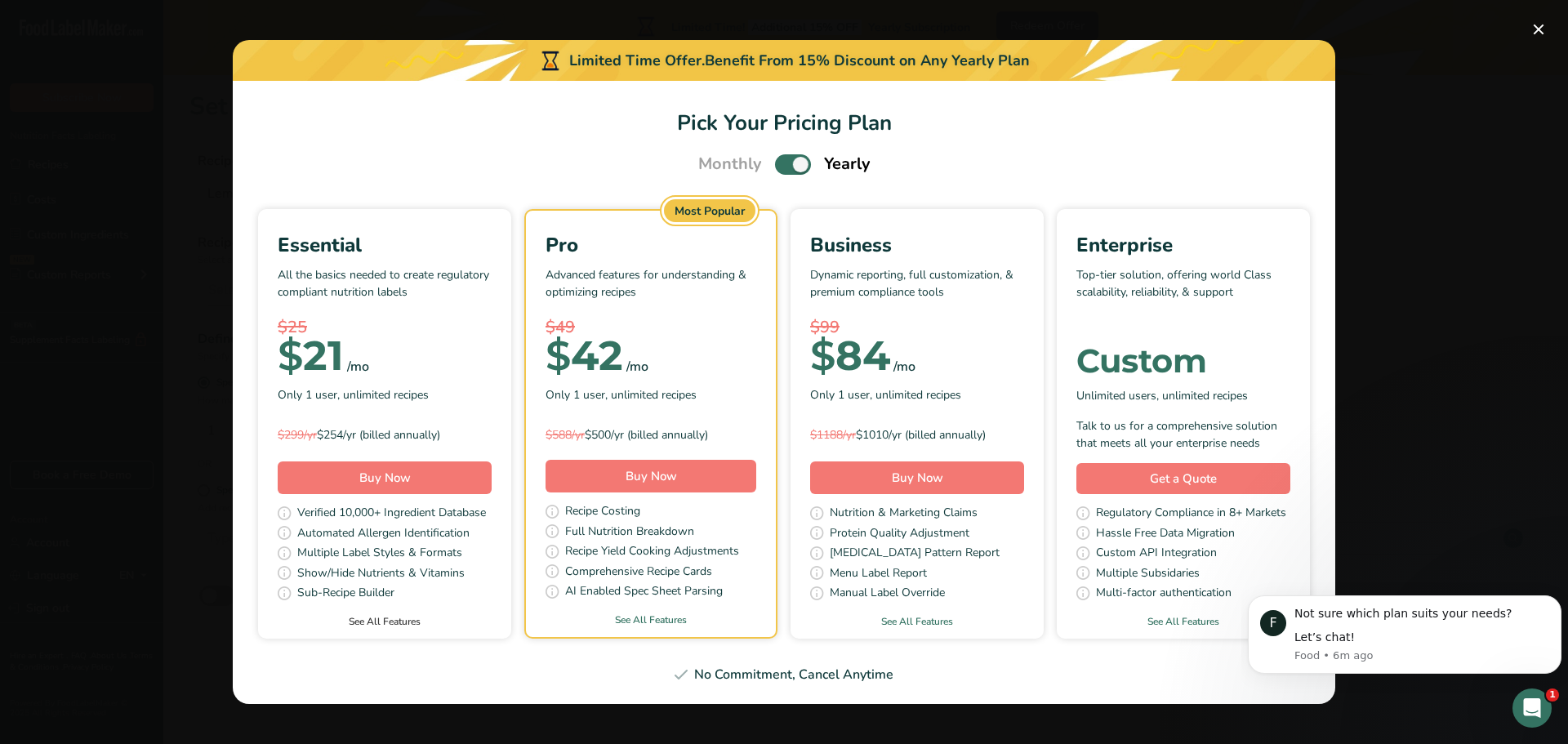
click at [370, 621] on link "See All Features" at bounding box center [385, 622] width 253 height 15
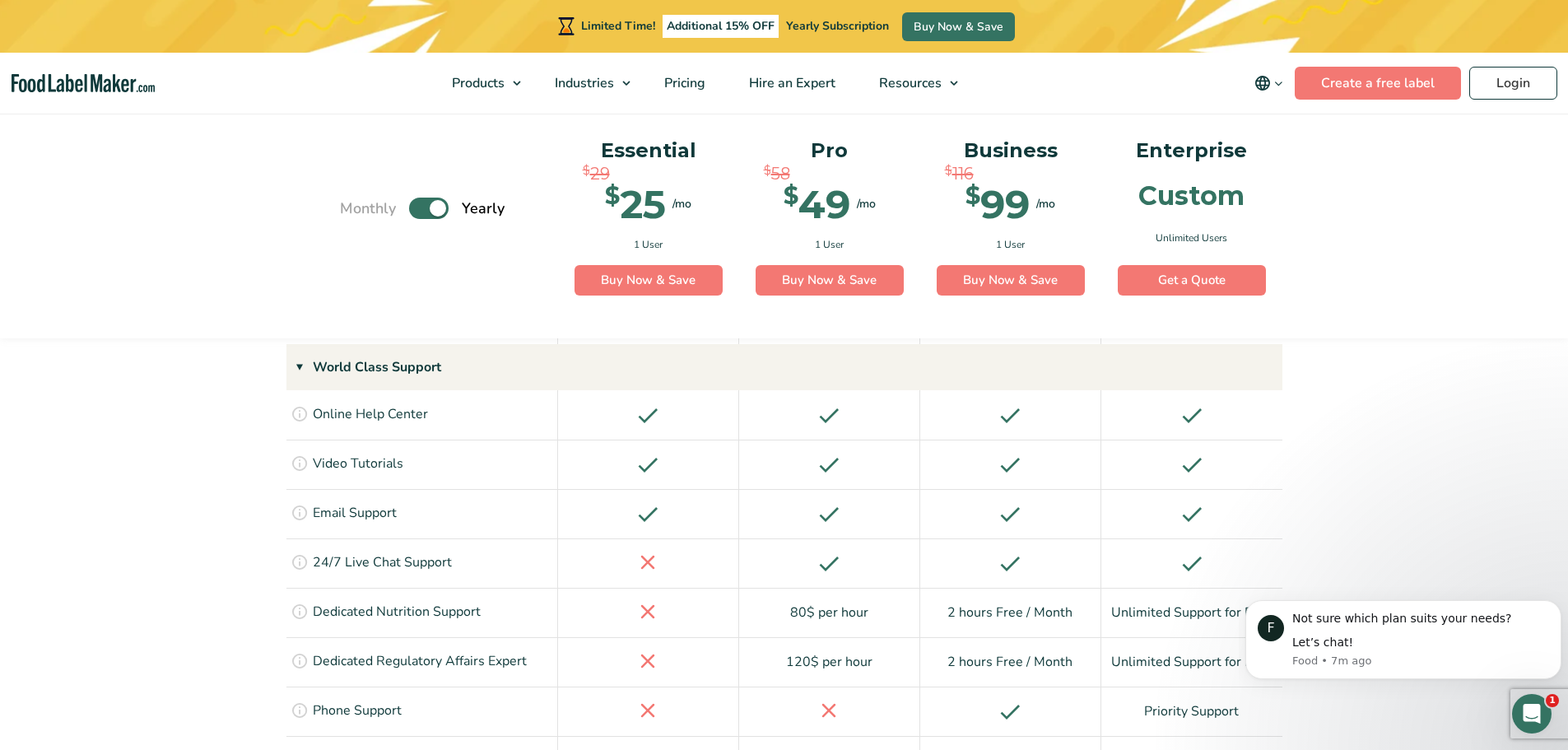
scroll to position [3027, 0]
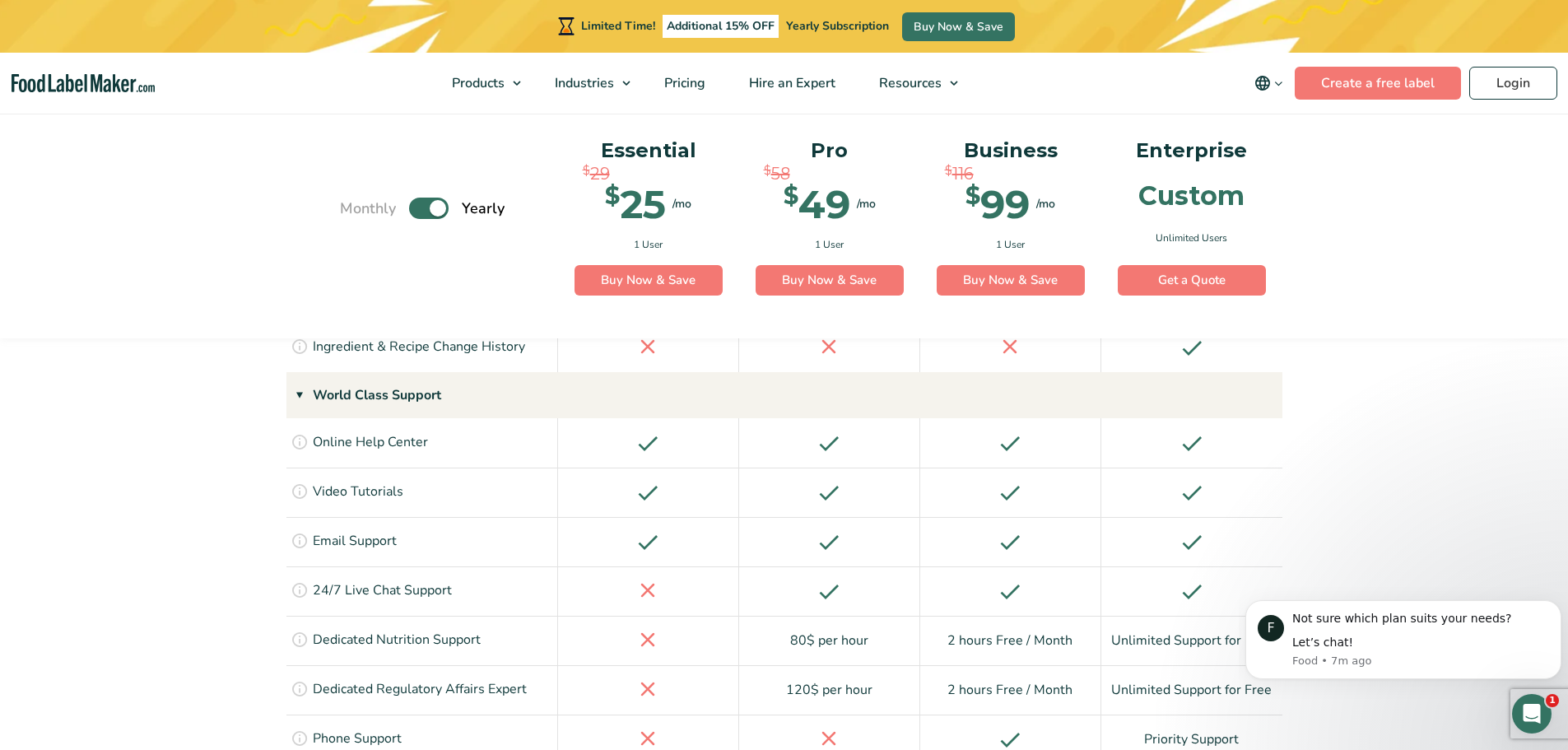
drag, startPoint x: 554, startPoint y: 520, endPoint x: 543, endPoint y: 583, distance: 64.0
click at [543, 665] on div "Get expert advice on the latest regulation and labeling laws, get answers to yo…" at bounding box center [422, 689] width 272 height 49
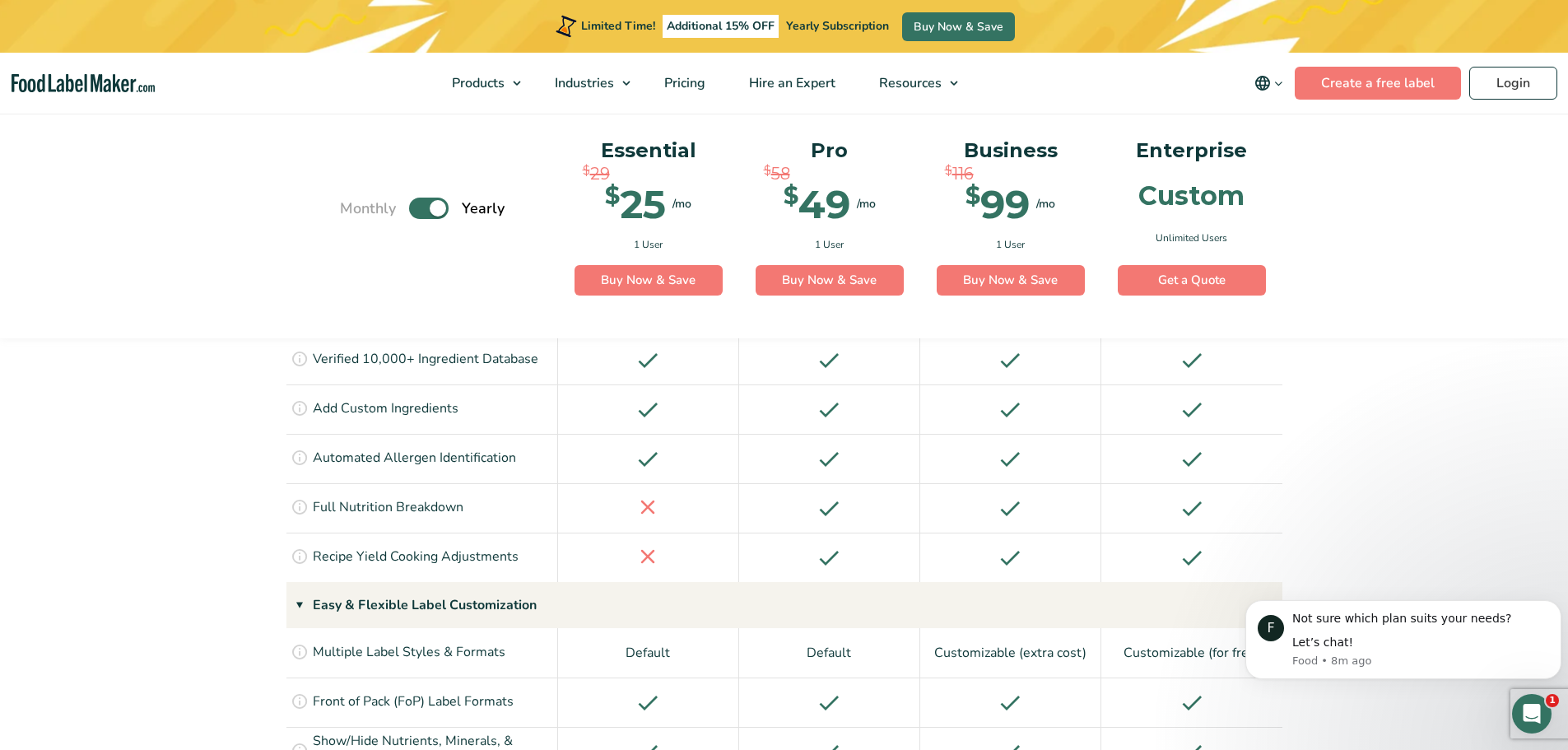
scroll to position [1565, 0]
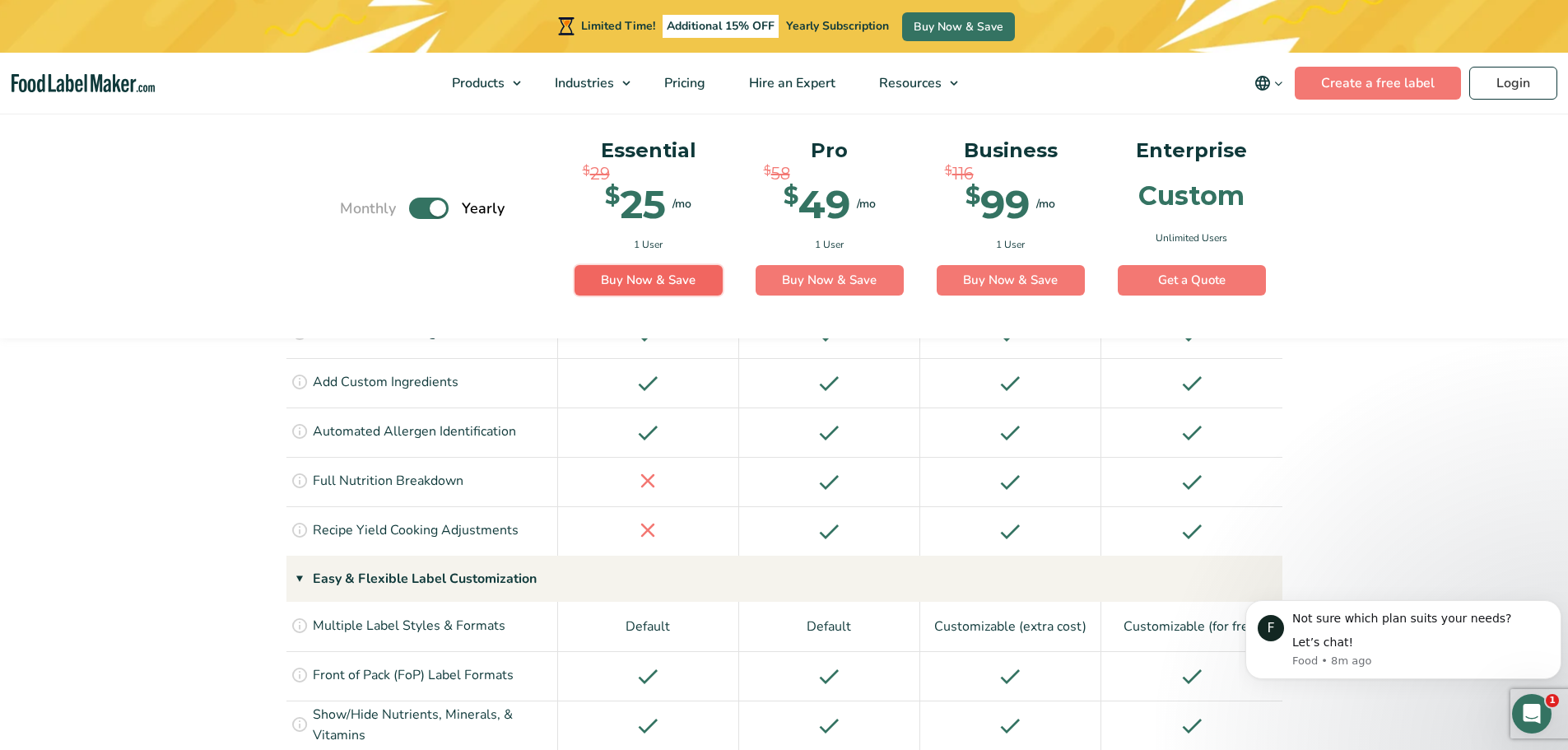
click at [659, 284] on link "Buy Now & Save" at bounding box center [649, 280] width 148 height 31
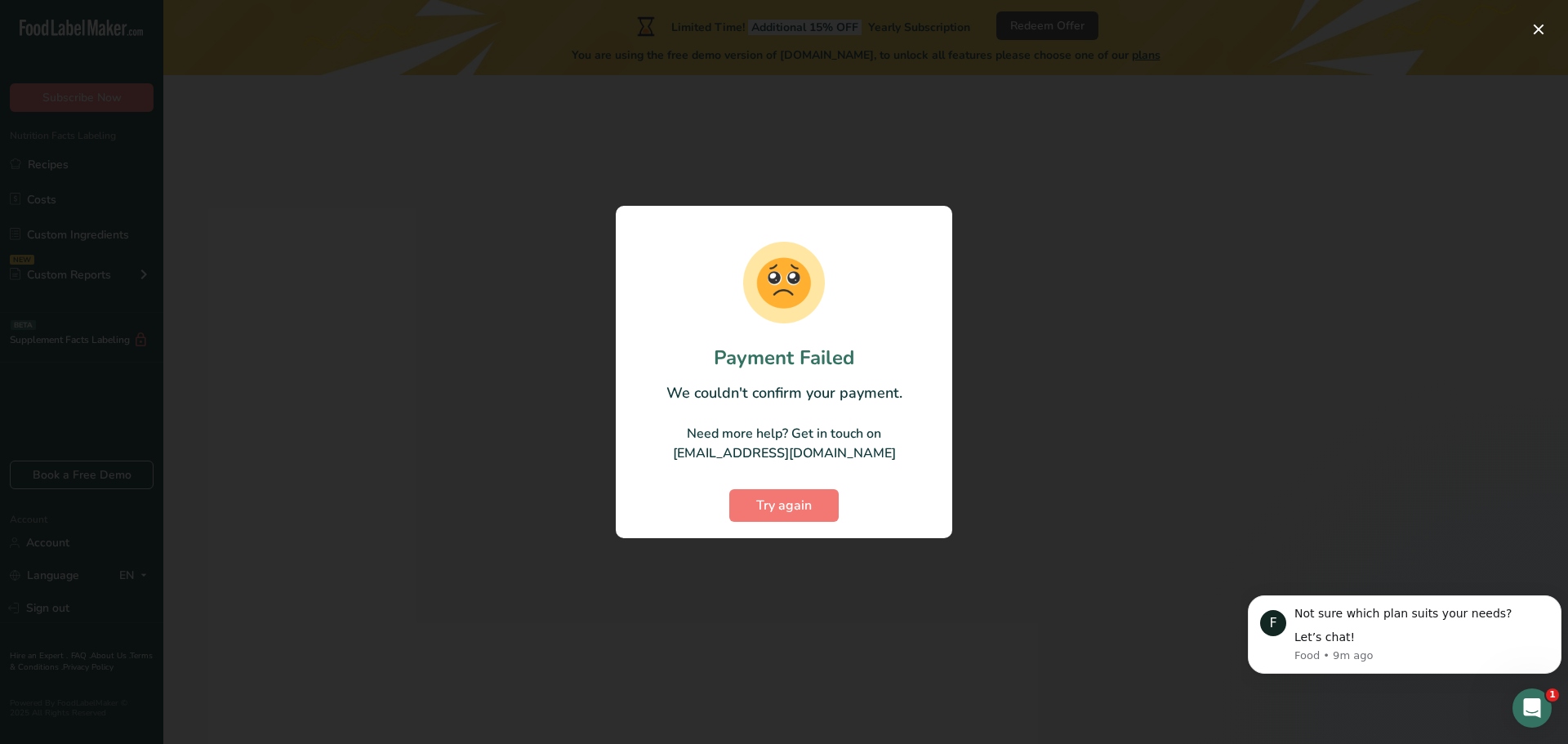
click at [806, 526] on section "Payment Failed We couldn't confirm your payment. Need more help? Get in touch o…" at bounding box center [784, 372] width 337 height 333
click at [800, 506] on span "Try again" at bounding box center [784, 506] width 56 height 19
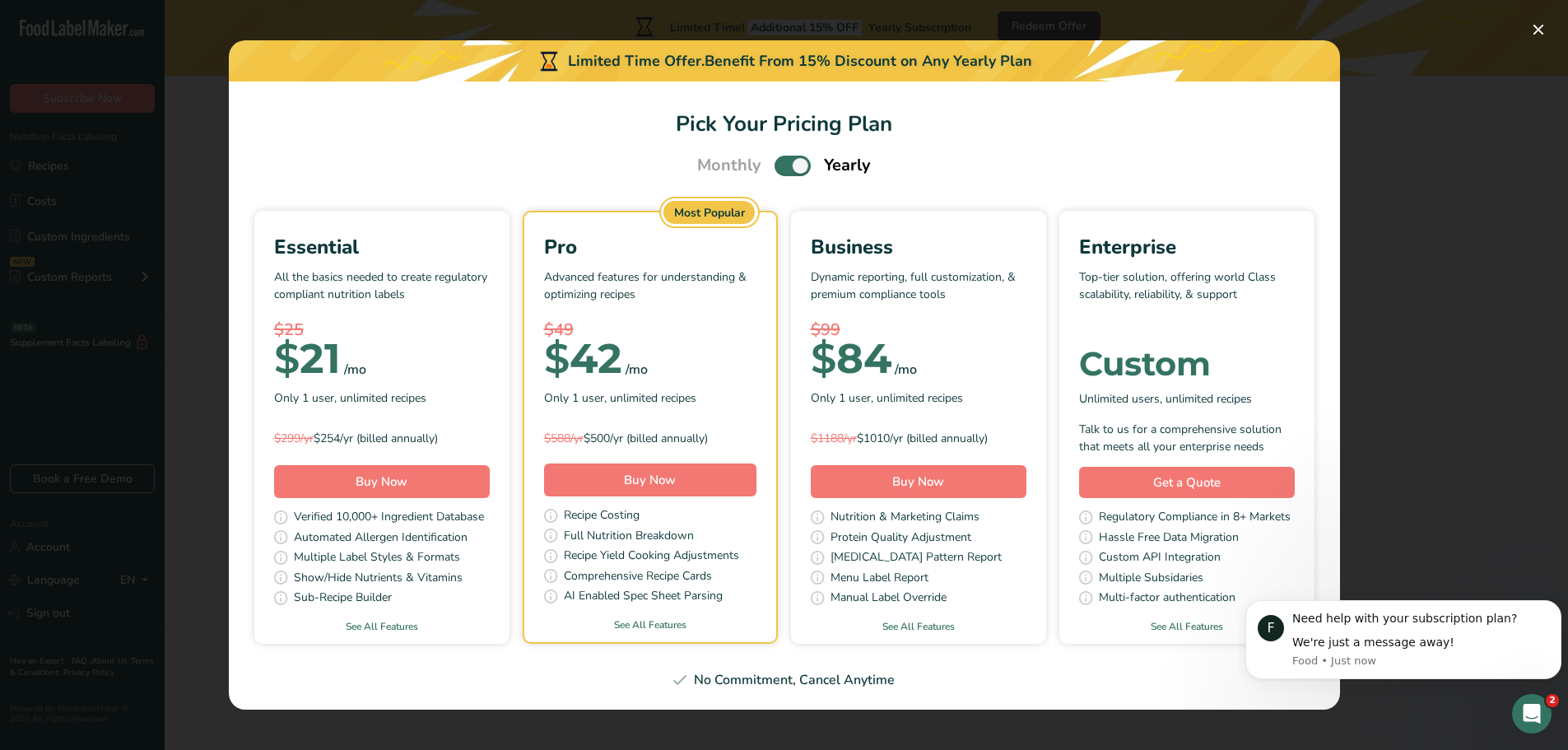
click at [772, 156] on div "Monthly Yearly" at bounding box center [784, 166] width 213 height 25
click at [794, 167] on span "Pick Your Pricing Plan Modal" at bounding box center [792, 166] width 37 height 21
click at [785, 167] on input "Pick Your Pricing Plan Modal" at bounding box center [780, 166] width 11 height 11
checkbox input "false"
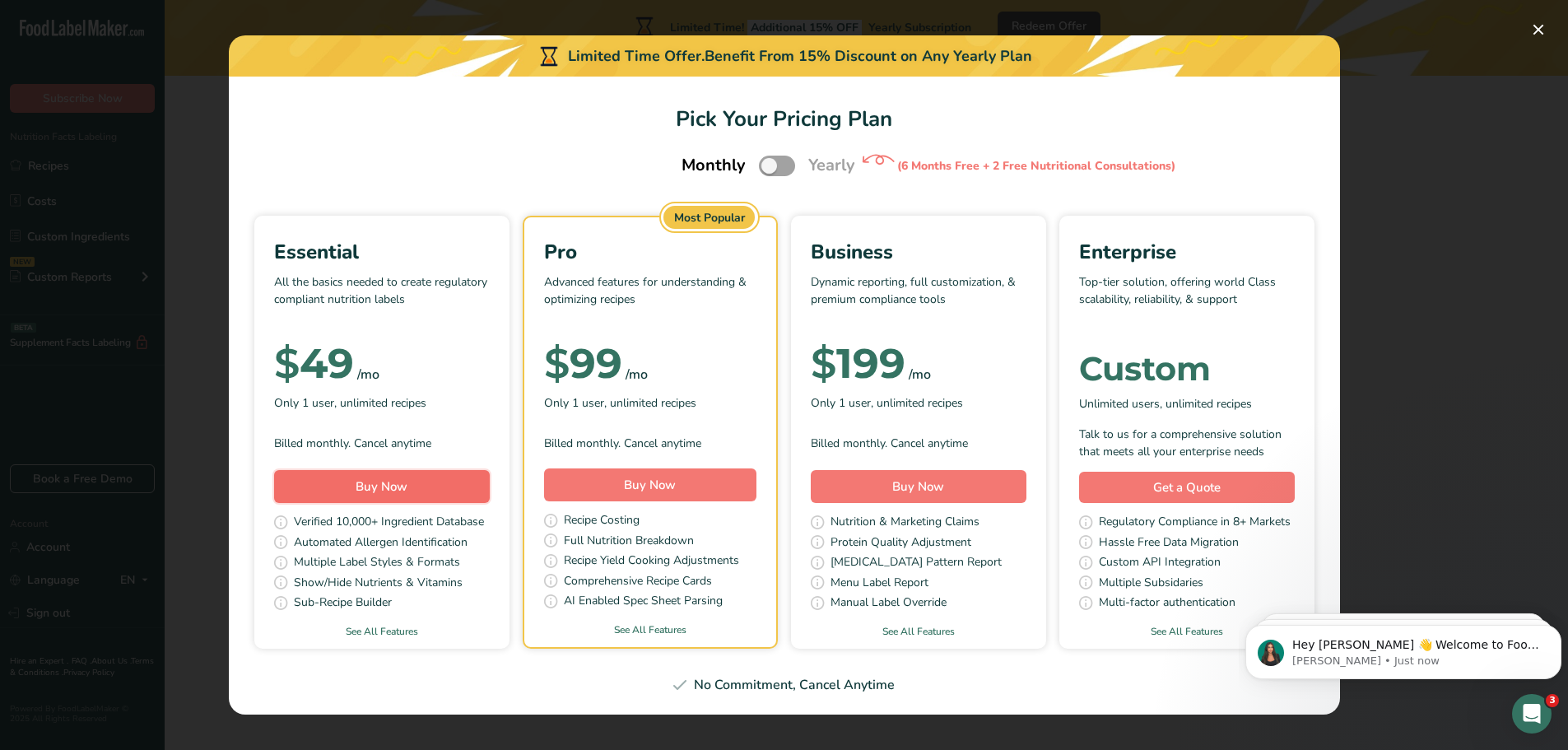
click at [368, 482] on span "Buy Now" at bounding box center [382, 487] width 52 height 16
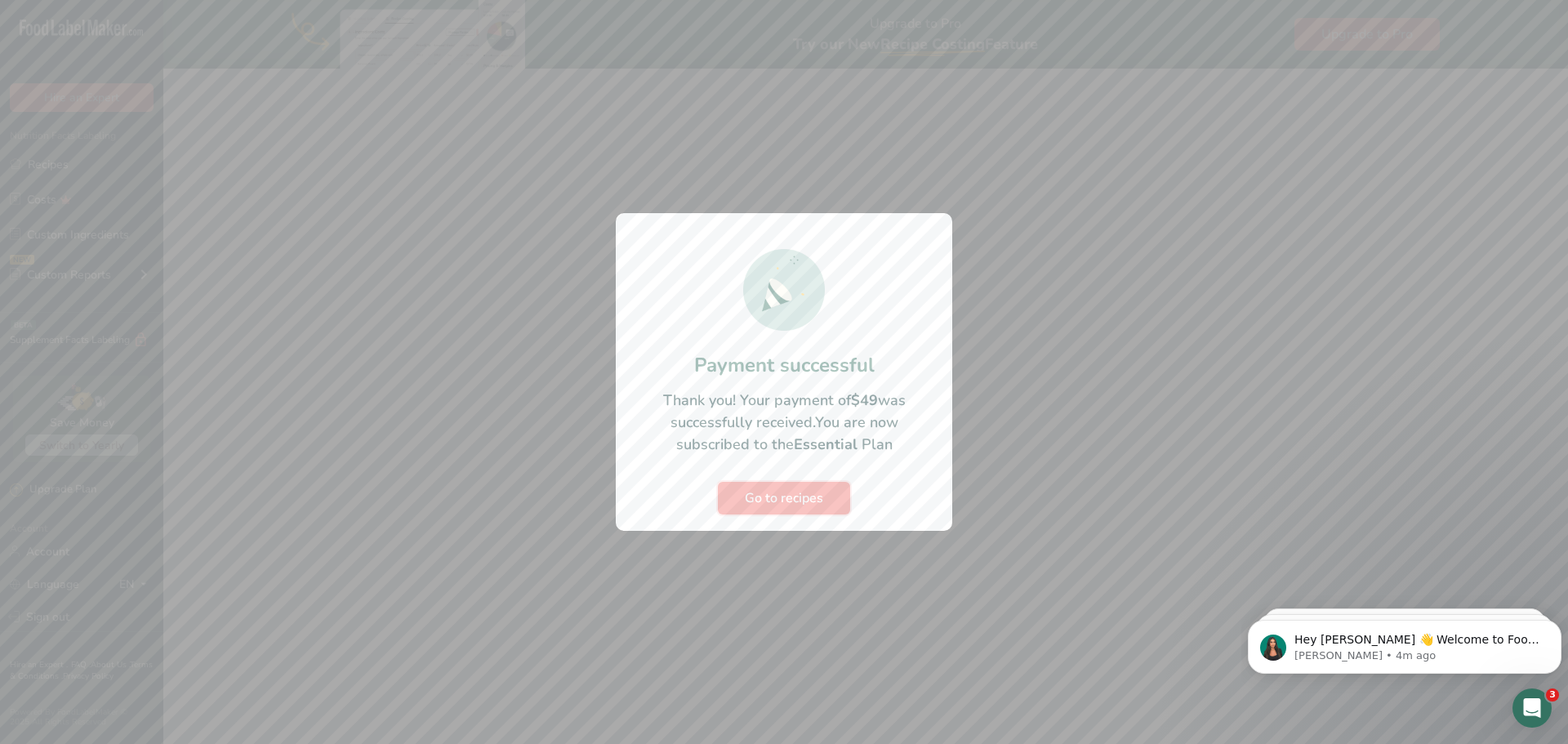
click at [818, 488] on span "Go to recipes" at bounding box center [784, 498] width 79 height 19
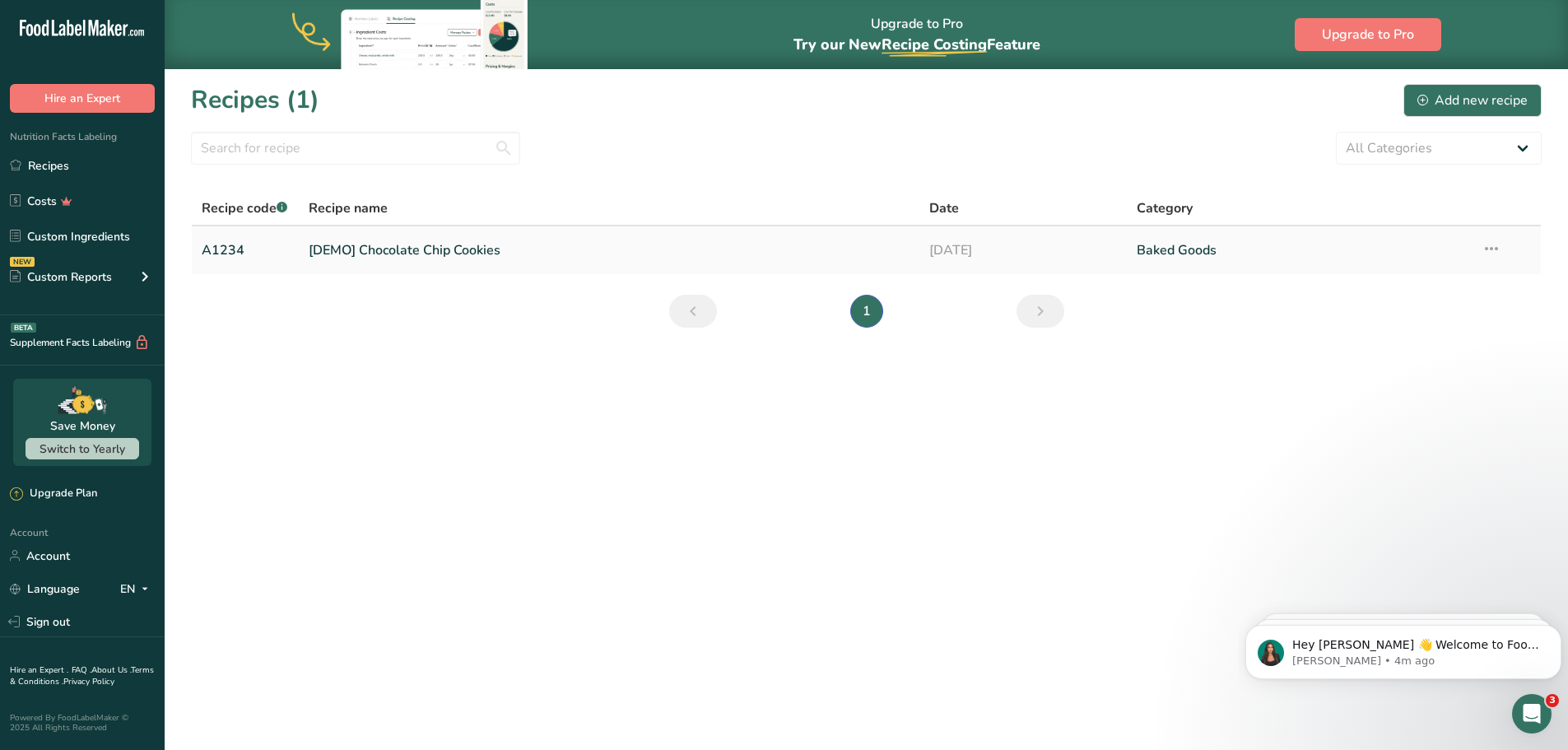
click at [319, 243] on link "[DEMO] Chocolate Chip Cookies" at bounding box center [609, 250] width 602 height 35
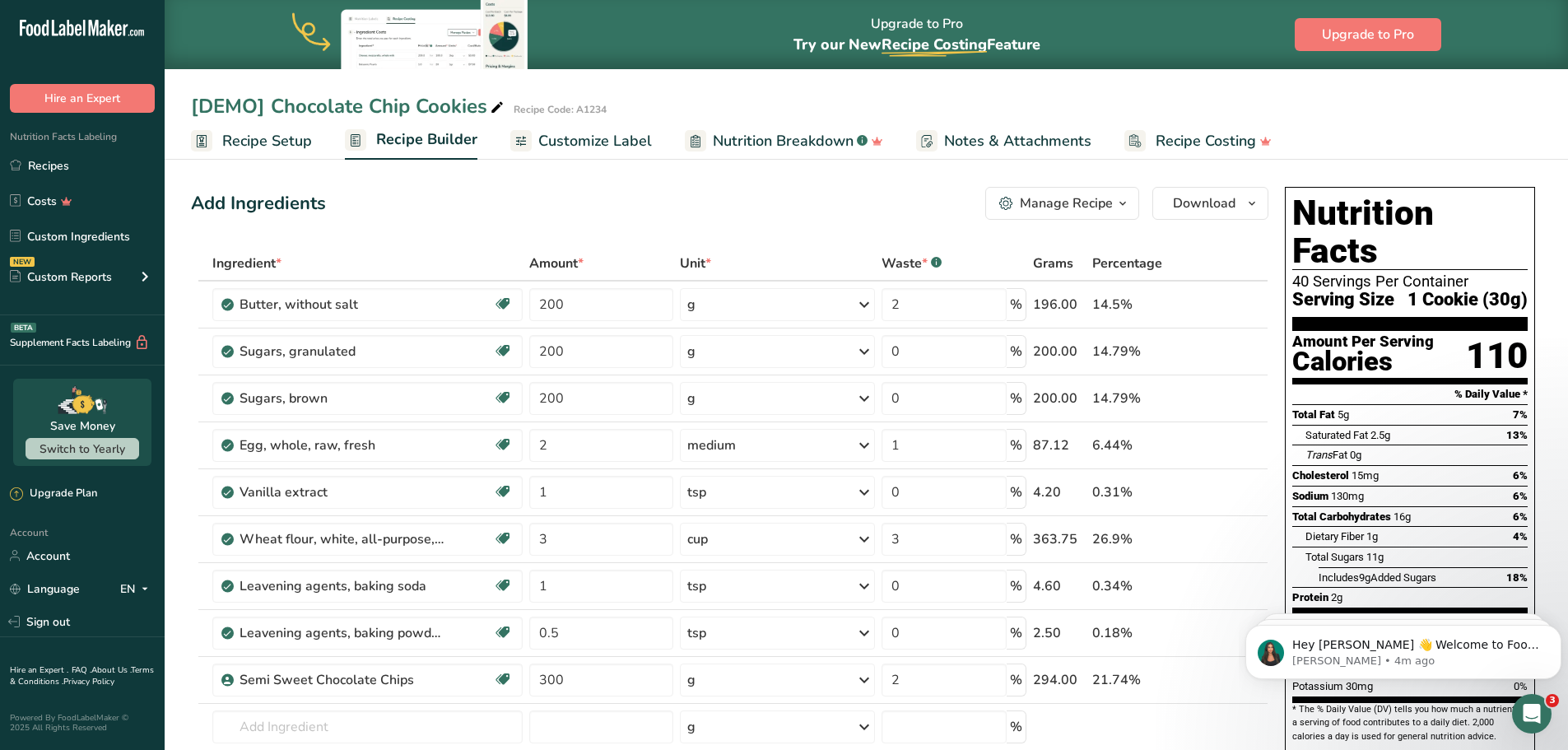
click at [254, 144] on span "Recipe Setup" at bounding box center [267, 141] width 90 height 22
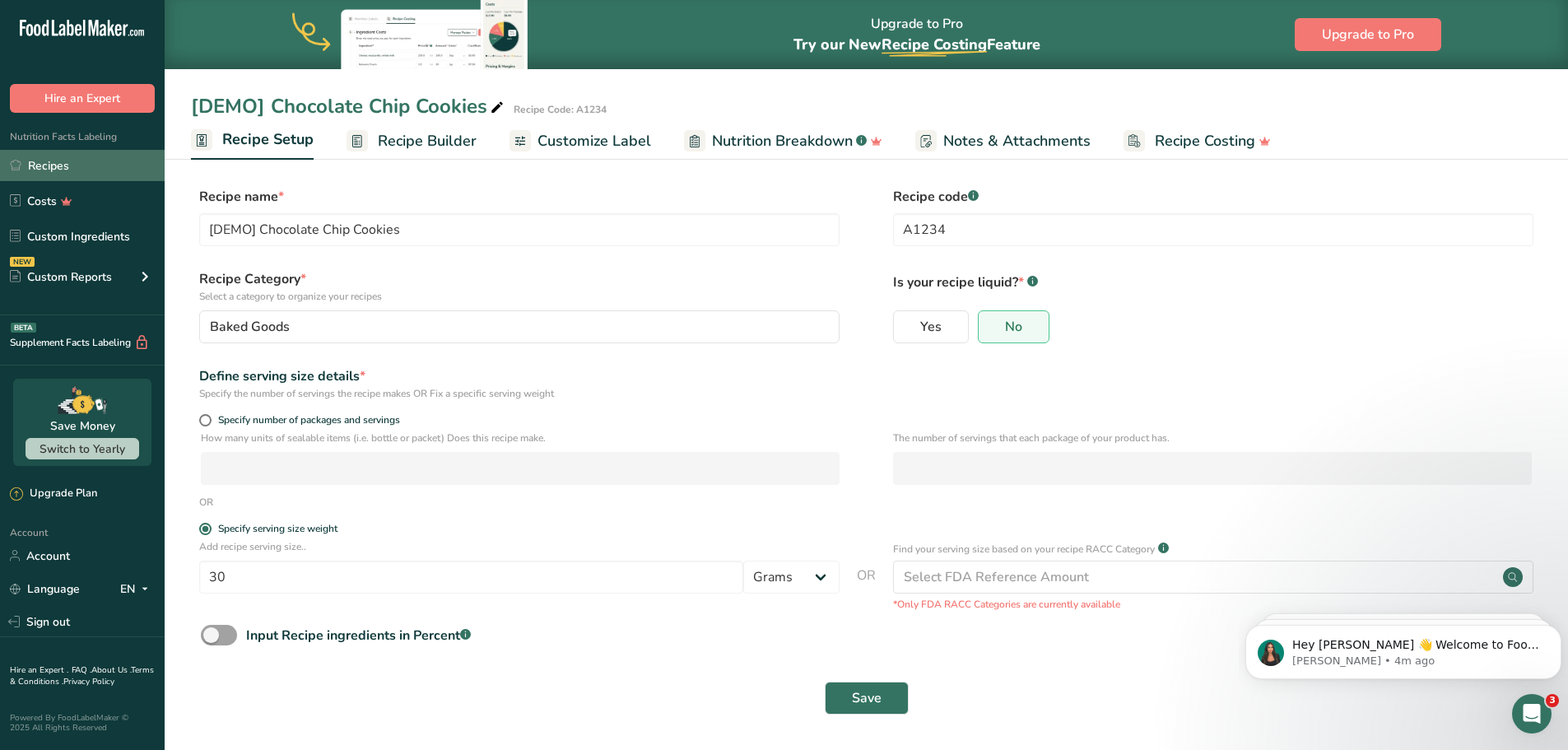
click at [58, 169] on link "Recipes" at bounding box center [82, 165] width 165 height 31
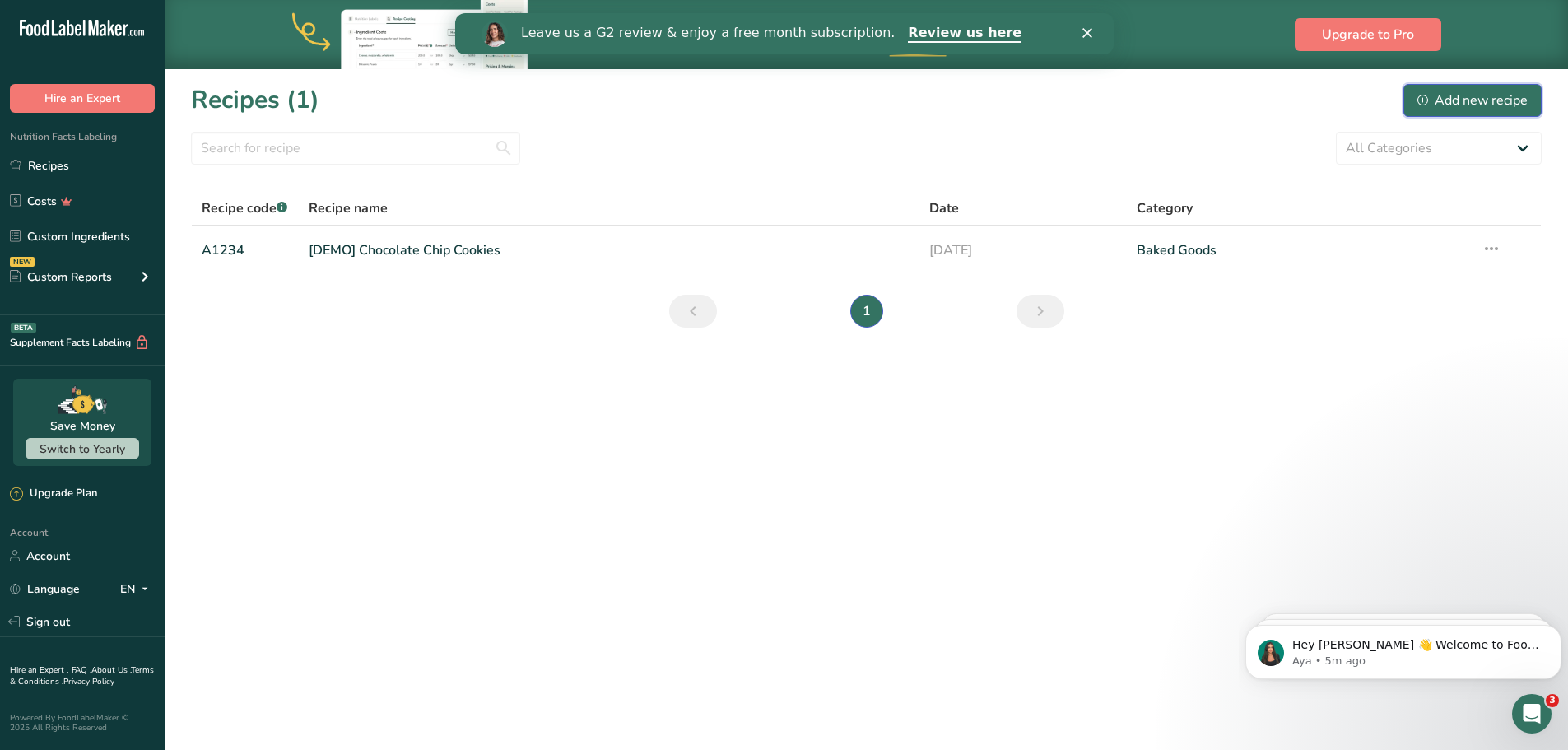
click at [1446, 102] on div "Add new recipe" at bounding box center [1473, 101] width 111 height 20
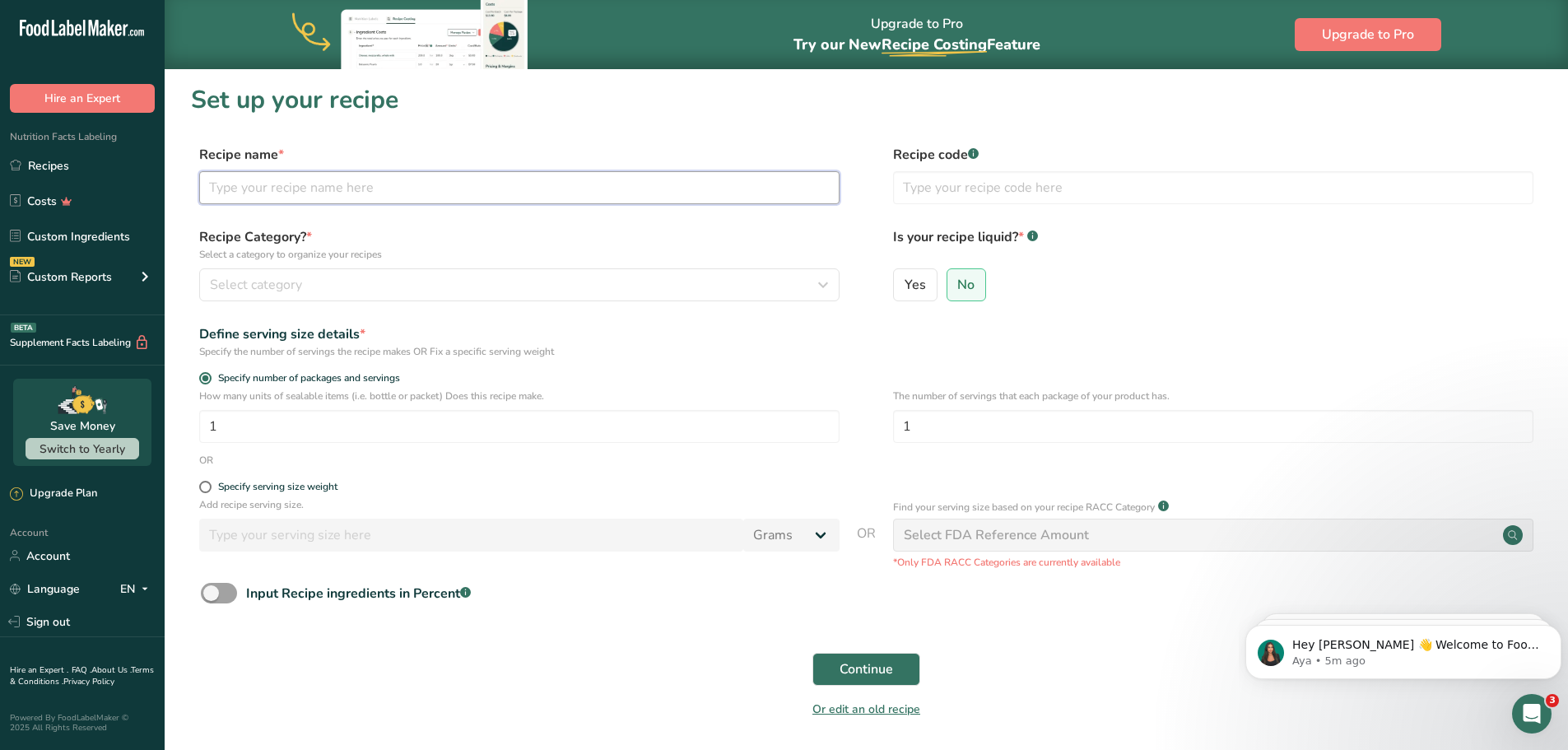
click at [370, 189] on input "text" at bounding box center [520, 187] width 641 height 33
type input "Lemon Salt"
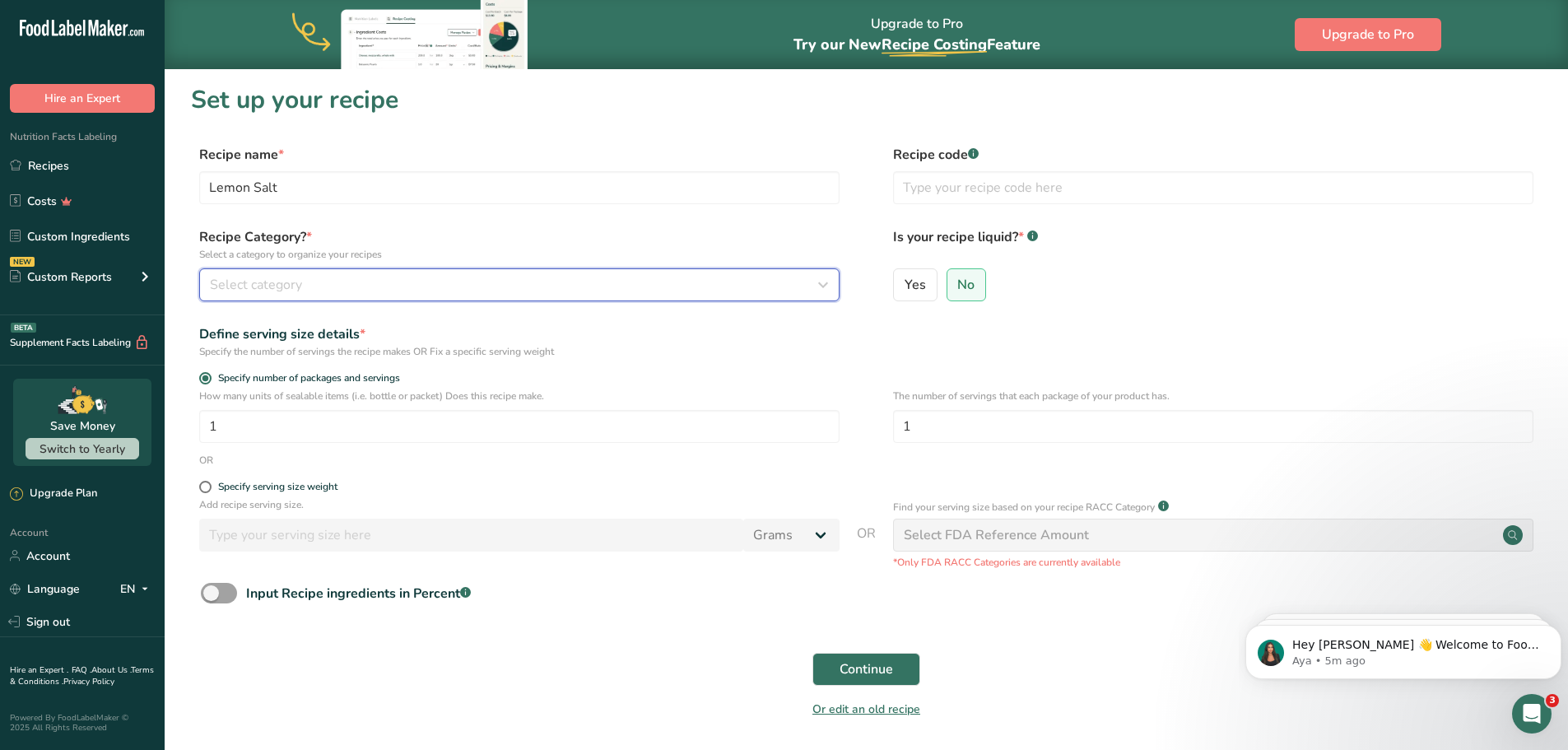
click at [561, 281] on div "Select category" at bounding box center [514, 284] width 609 height 20
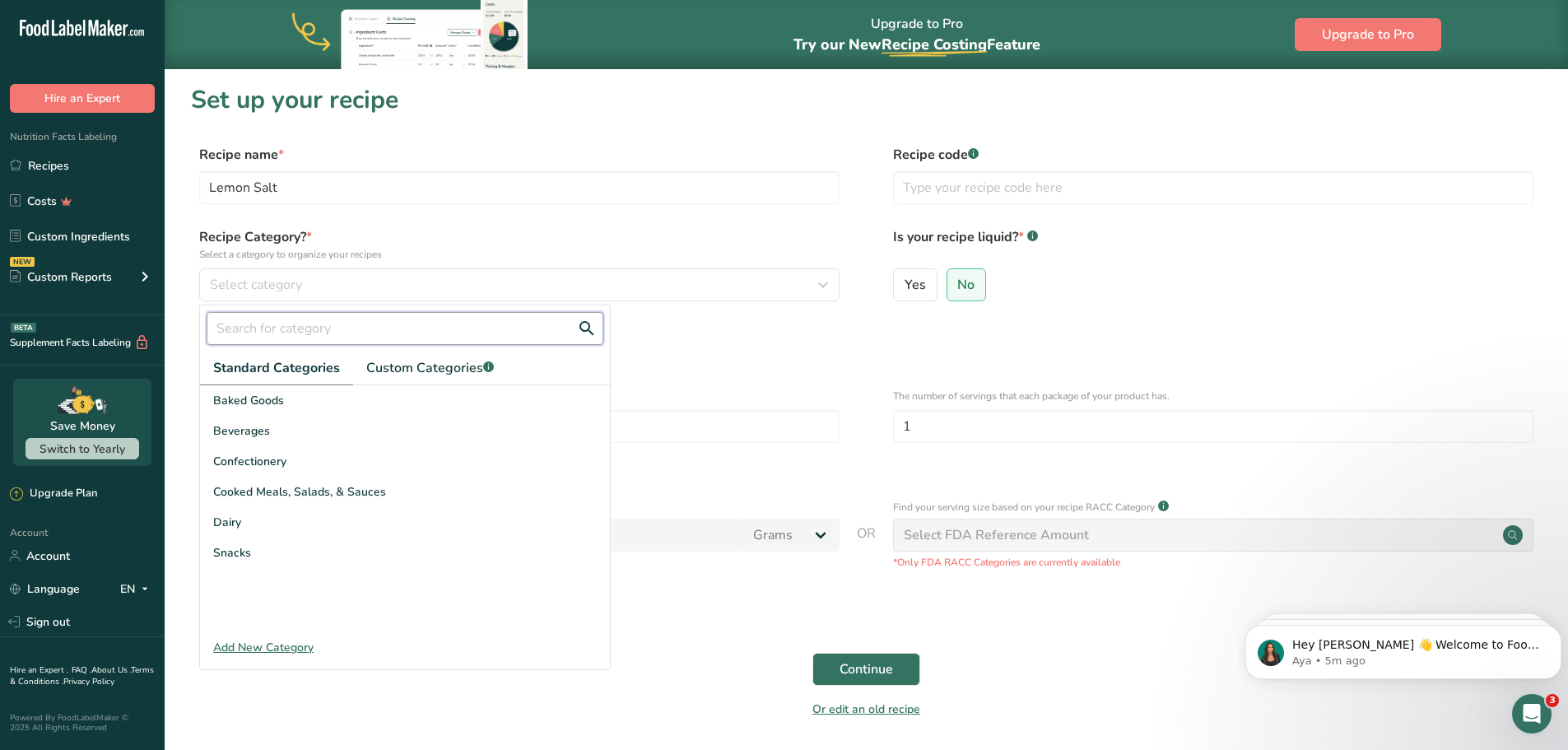
click at [357, 331] on input "text" at bounding box center [405, 328] width 397 height 33
type input "seasoning"
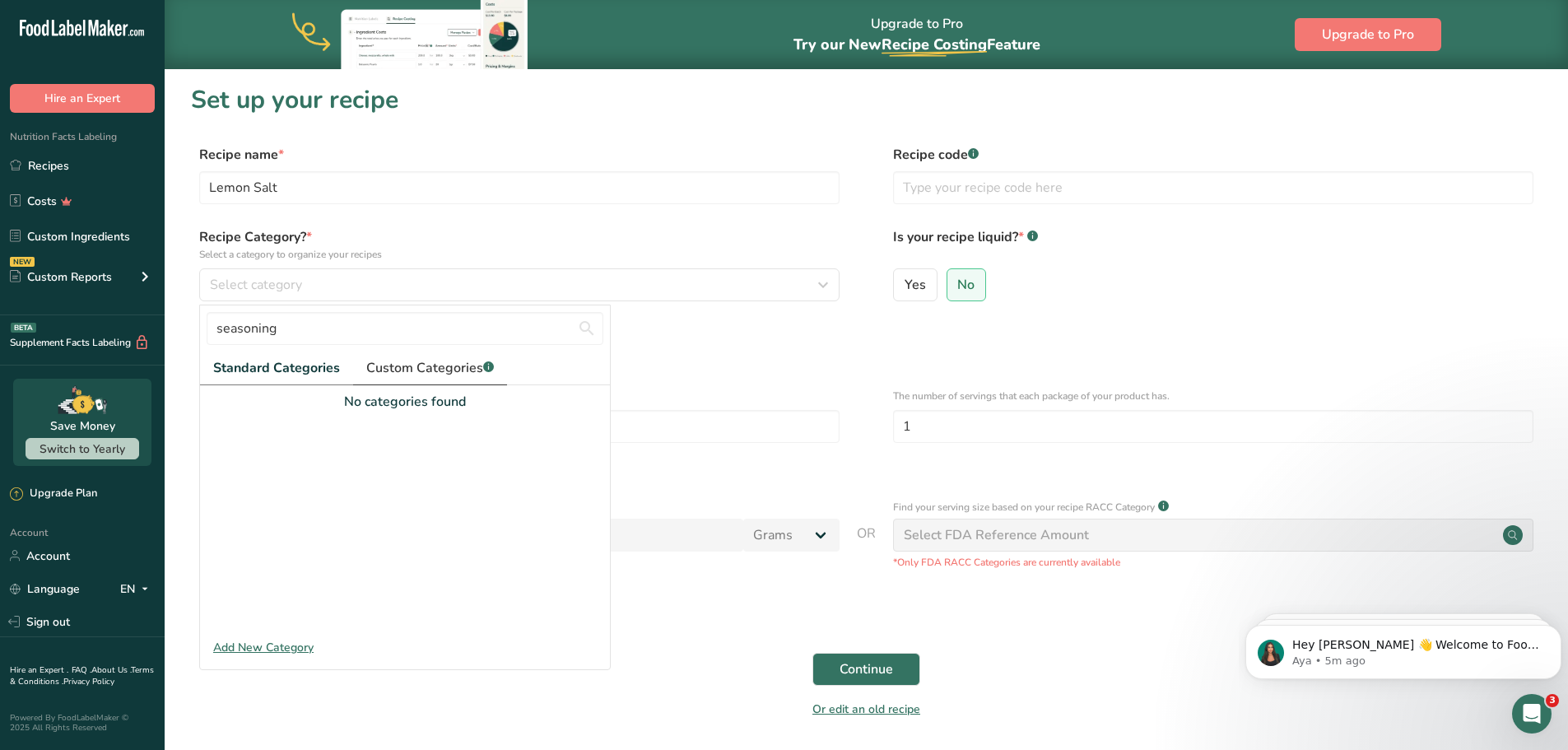
click at [415, 372] on span "Custom Categories .a-a{fill:#347362;}.b-a{fill:#fff;}" at bounding box center [430, 368] width 127 height 20
click at [310, 309] on div "seasoning" at bounding box center [405, 329] width 410 height 46
click at [220, 602] on icon "Previous page" at bounding box center [220, 613] width 20 height 29
click at [308, 326] on input "seasoning" at bounding box center [405, 328] width 397 height 33
click at [314, 305] on div "seasoning Standard Categories Custom Categories .a-a{fill:#347362;}.b-a{fill:#f…" at bounding box center [406, 488] width 412 height 366
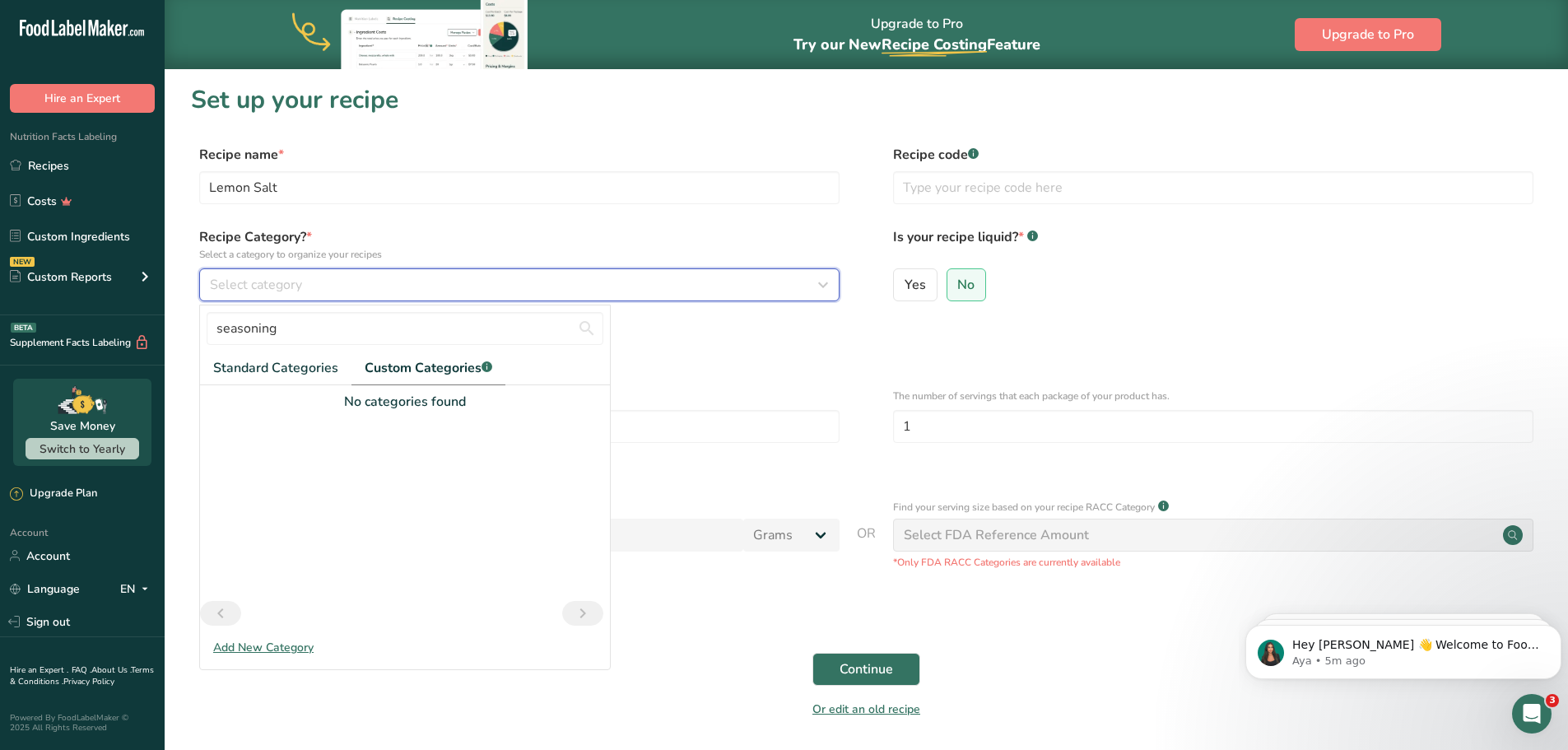
click at [336, 285] on div "Select category" at bounding box center [514, 284] width 609 height 20
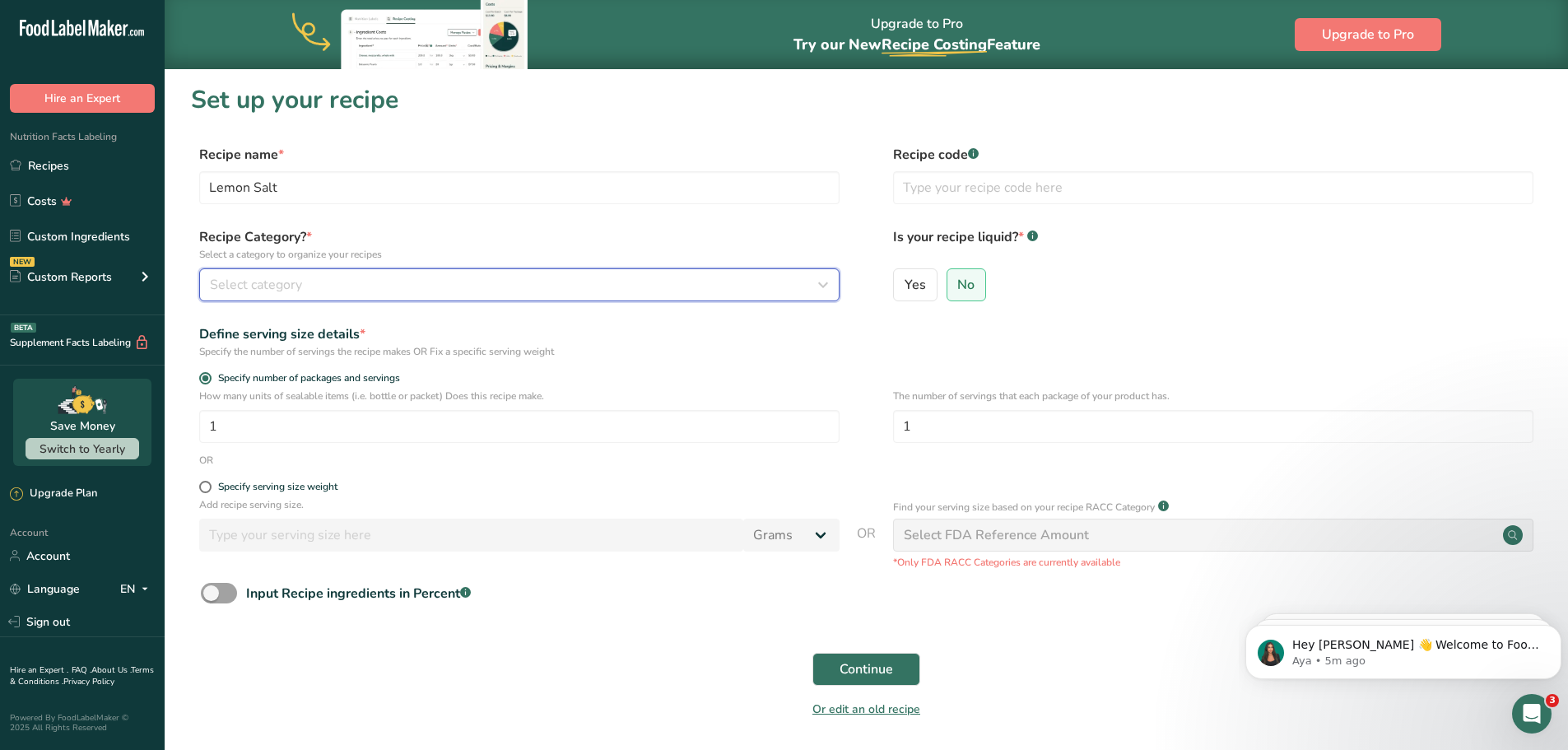
click at [336, 285] on div "Select category" at bounding box center [514, 284] width 609 height 20
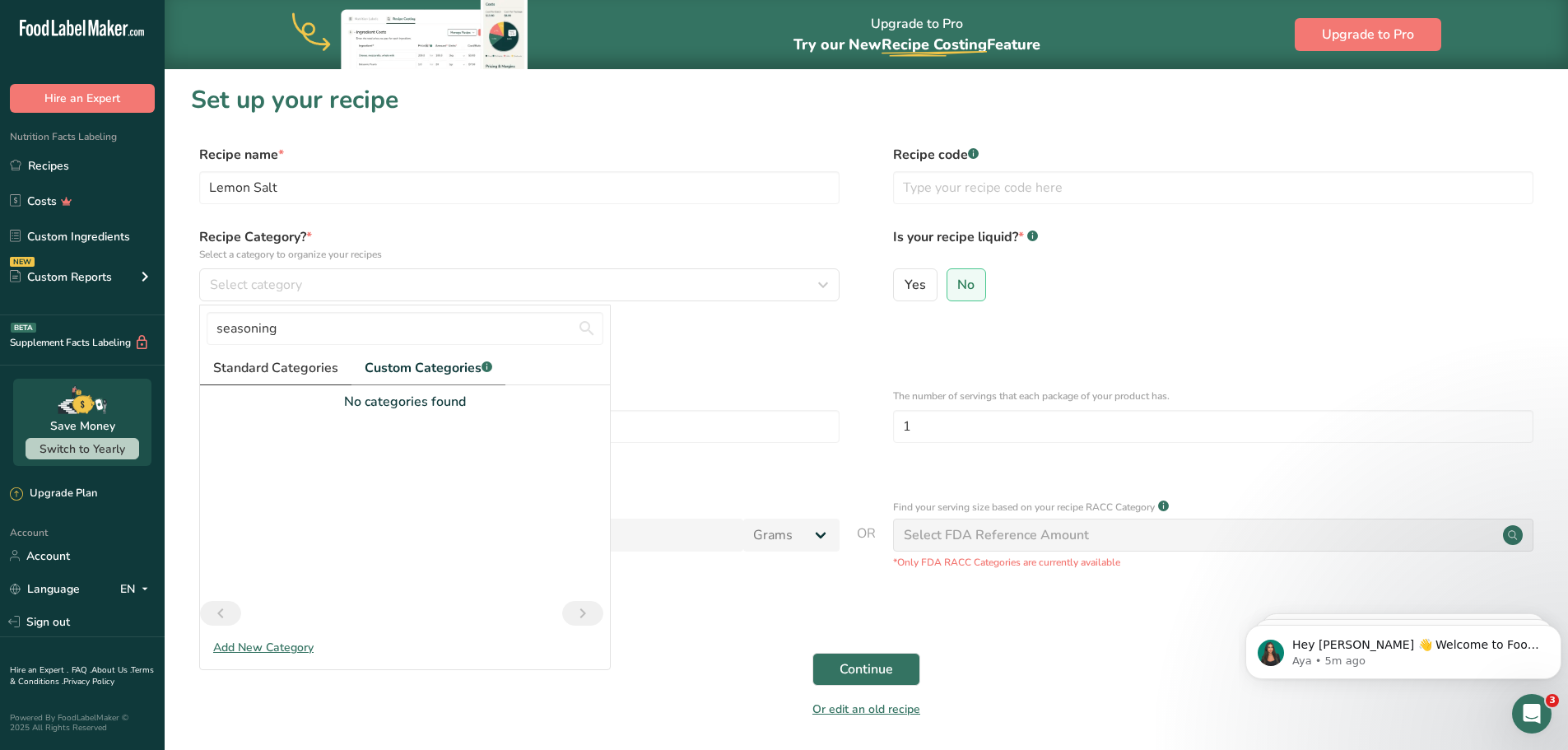
click at [275, 378] on link "Standard Categories" at bounding box center [275, 368] width 152 height 34
drag, startPoint x: 447, startPoint y: 328, endPoint x: 124, endPoint y: 284, distance: 326.0
click at [124, 284] on div ".a-20{fill:#fff;} Hire an Expert Nutrition Facts Labeling Recipes Costs Custom …" at bounding box center [784, 404] width 1568 height 808
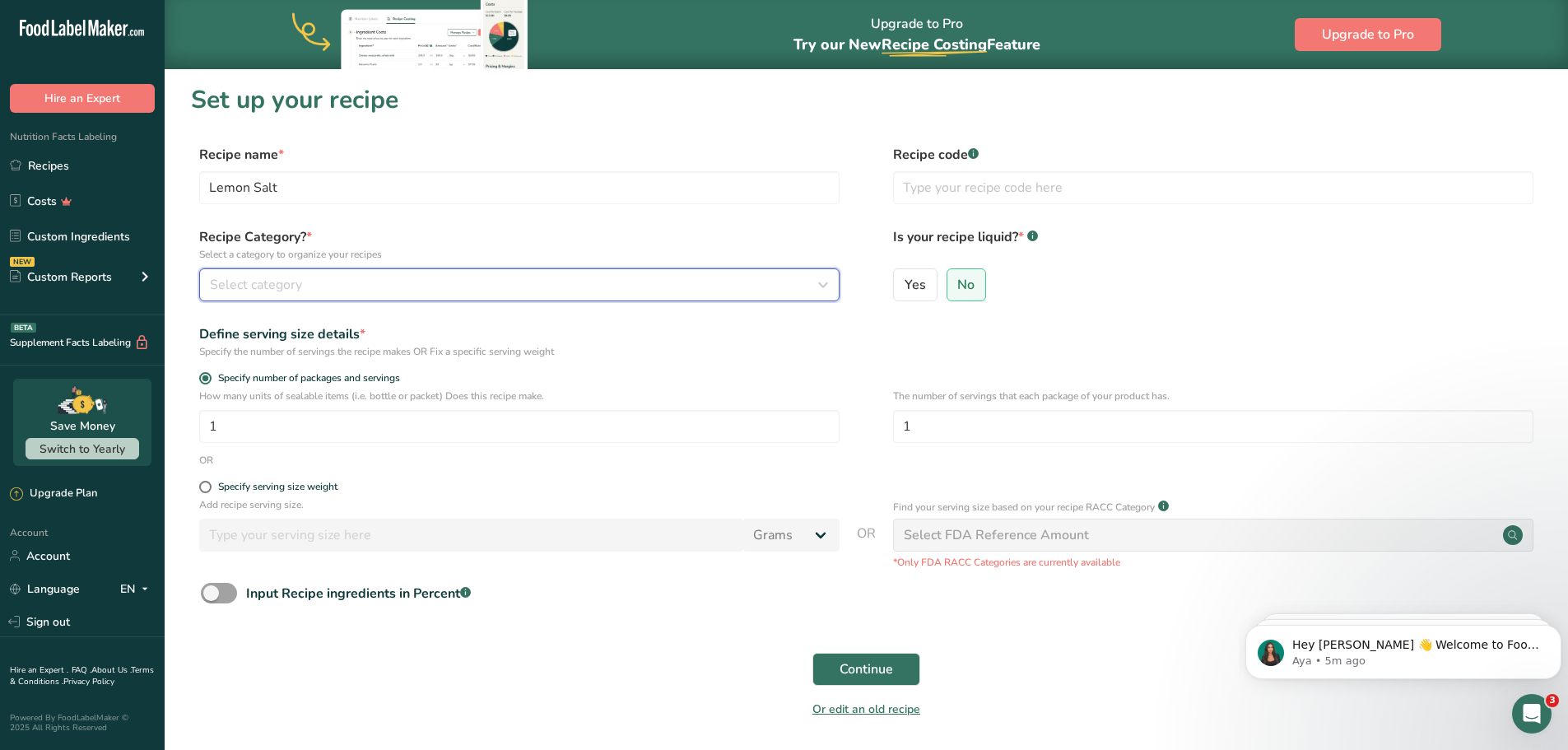
click at [315, 298] on button "Select category" at bounding box center [520, 284] width 641 height 33
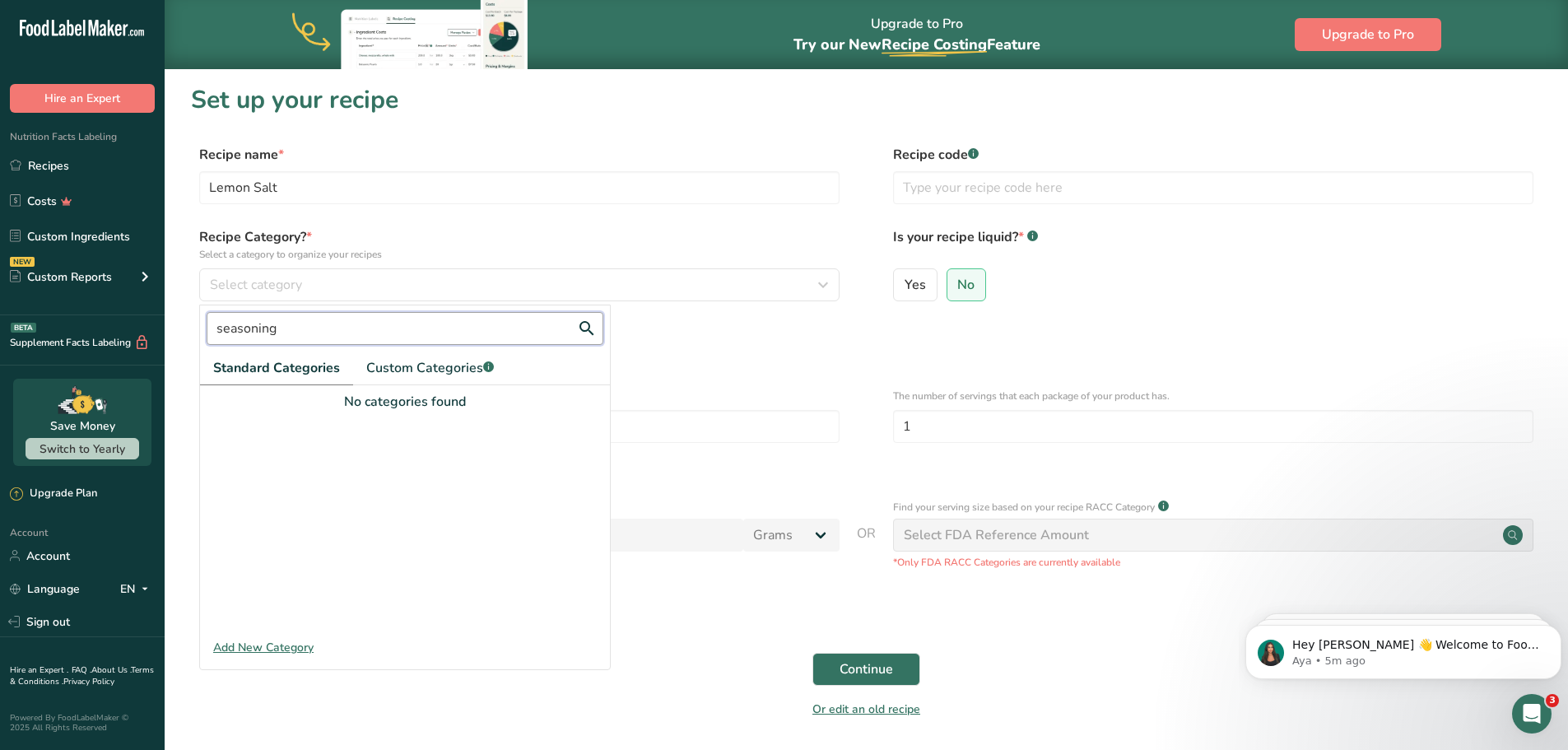
click at [309, 336] on input "seasoning" at bounding box center [405, 328] width 397 height 33
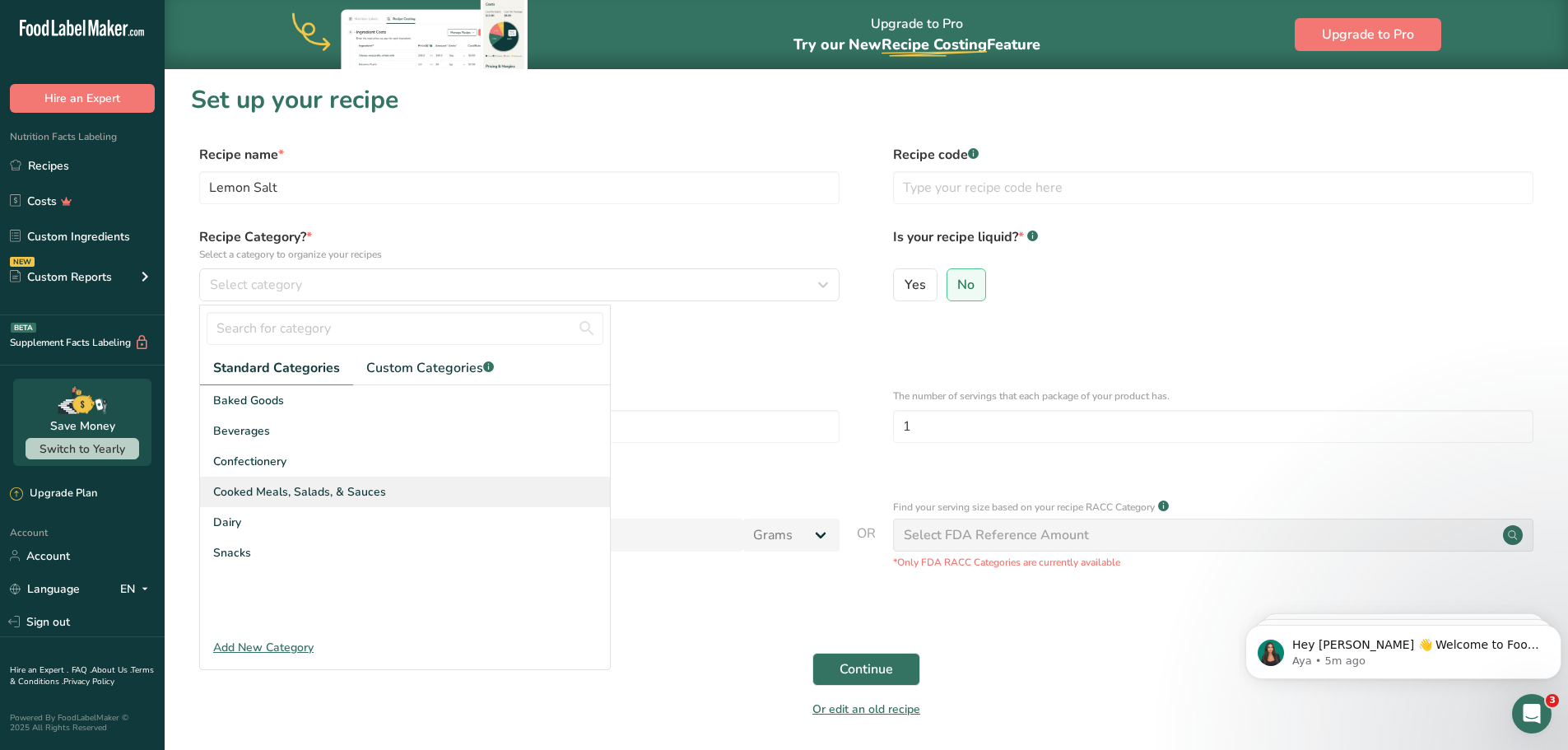
click at [300, 497] on span "Cooked Meals, Salads, & Sauces" at bounding box center [300, 491] width 173 height 17
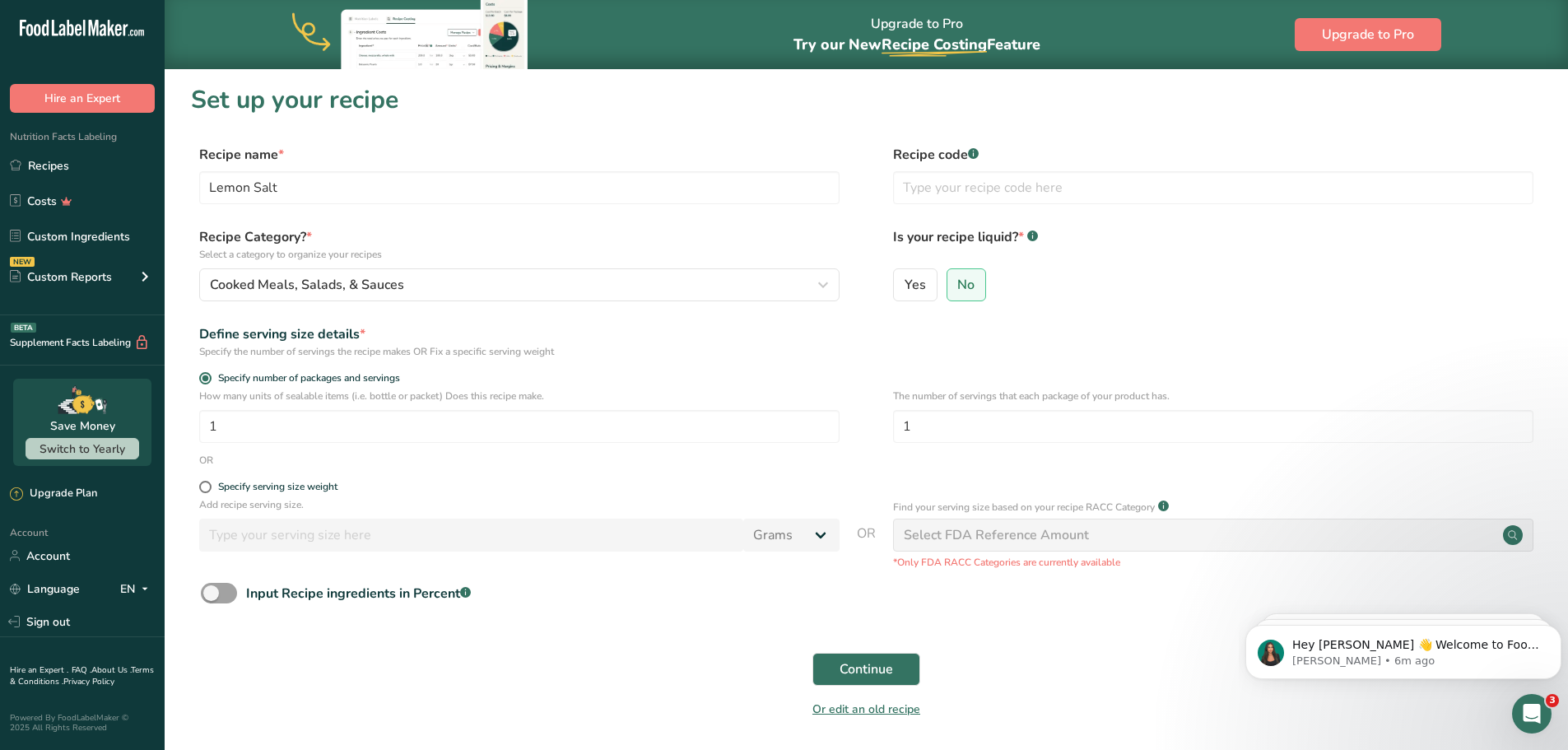
click at [911, 533] on div "Select FDA Reference Amount" at bounding box center [997, 535] width 185 height 20
click at [218, 599] on span at bounding box center [218, 593] width 37 height 21
click at [211, 598] on input "Input Recipe ingredients in Percent .a-a{fill:#347362;}.b-a{fill:#fff;}" at bounding box center [206, 593] width 11 height 11
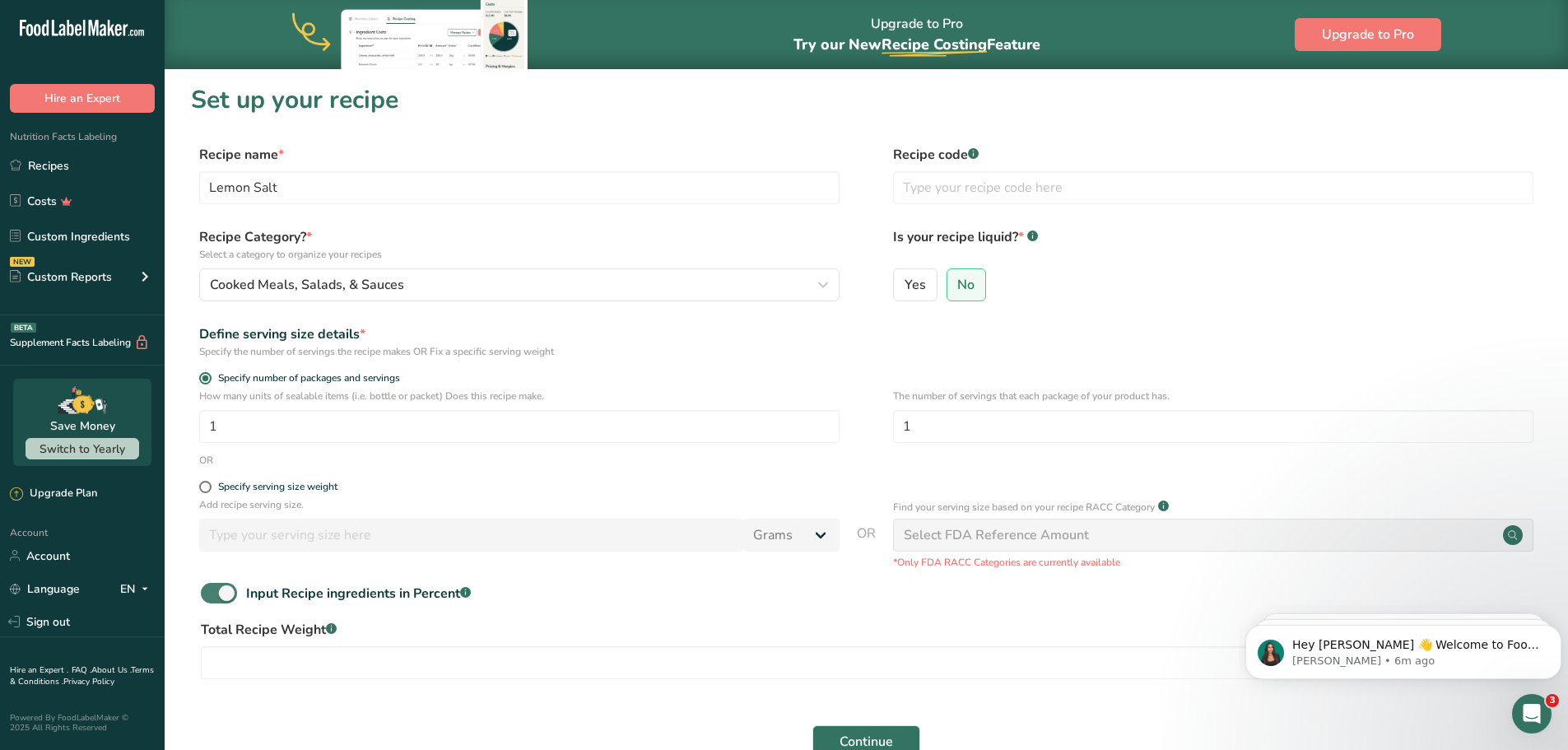
click at [208, 595] on span at bounding box center [218, 593] width 37 height 21
click at [208, 595] on input "Input Recipe ingredients in Percent .a-a{fill:#347362;}.b-a{fill:#fff;}" at bounding box center [206, 593] width 11 height 11
checkbox input "false"
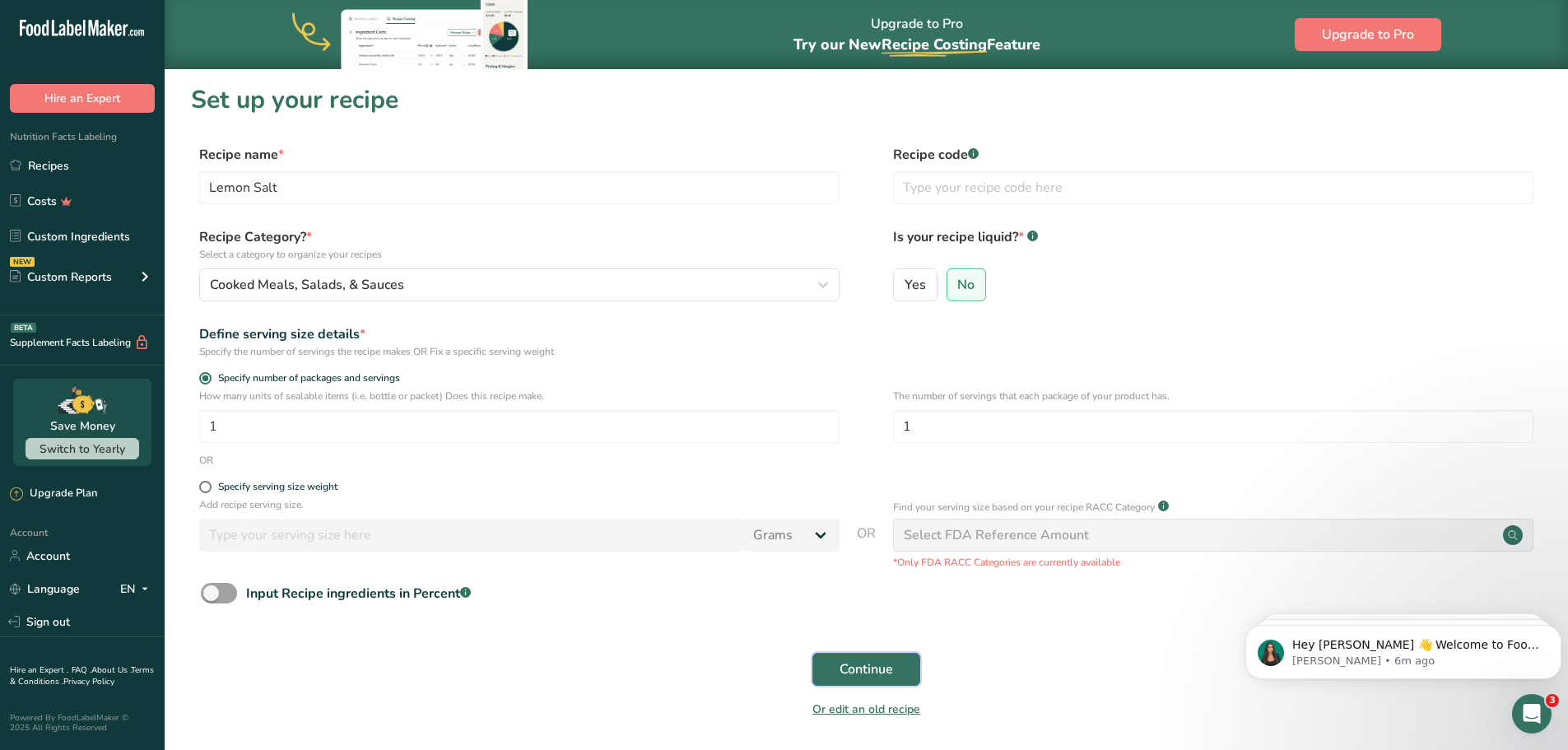
click at [863, 672] on span "Continue" at bounding box center [866, 670] width 53 height 20
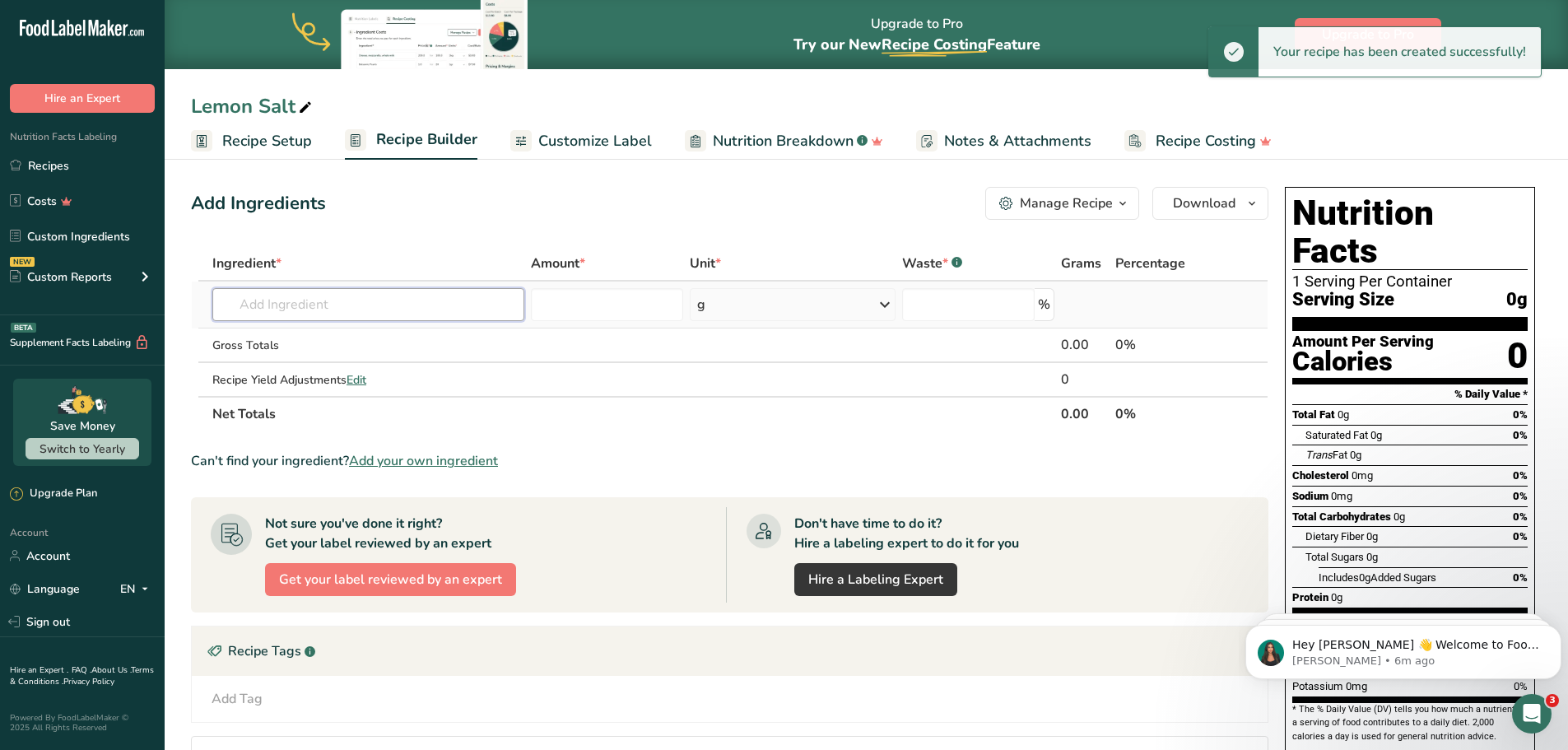
click at [240, 305] on input "text" at bounding box center [368, 304] width 312 height 33
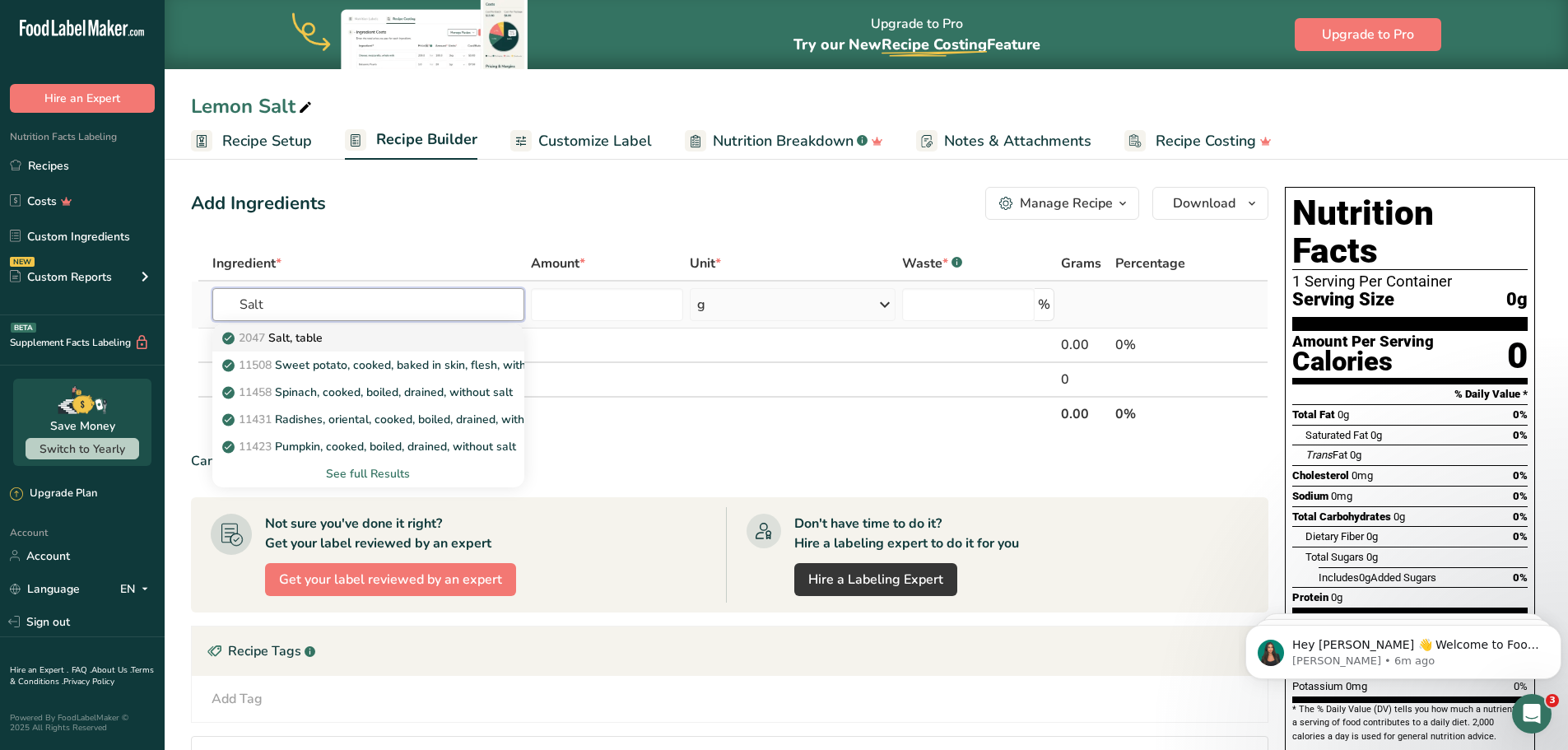
type input "Salt"
click at [254, 339] on span "2047" at bounding box center [252, 338] width 27 height 16
type input "Salt, table"
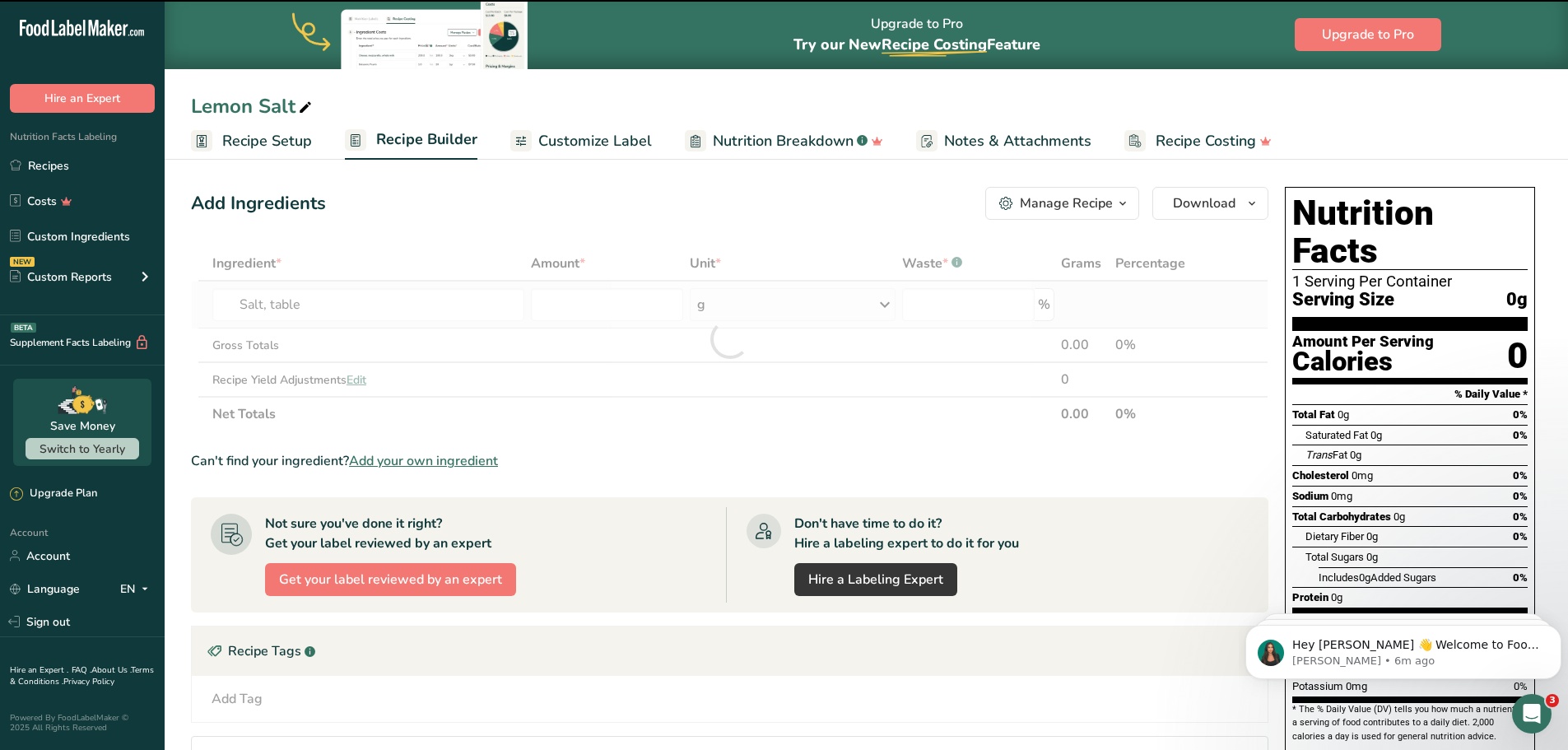
type input "0"
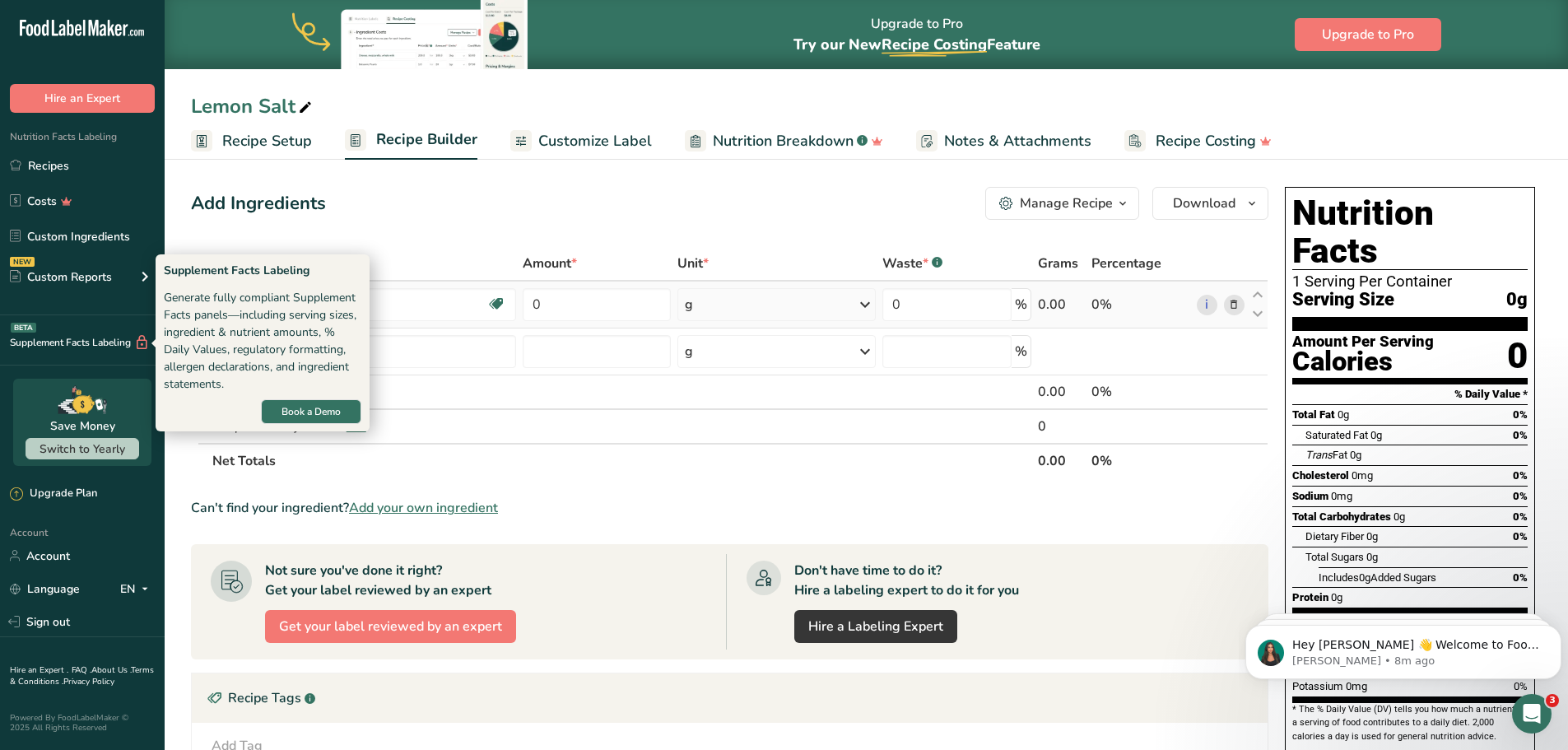
click at [367, 309] on div "Supplement Facts Labeling Generate fully compliant Supplement Facts panels—incl…" at bounding box center [263, 342] width 214 height 177
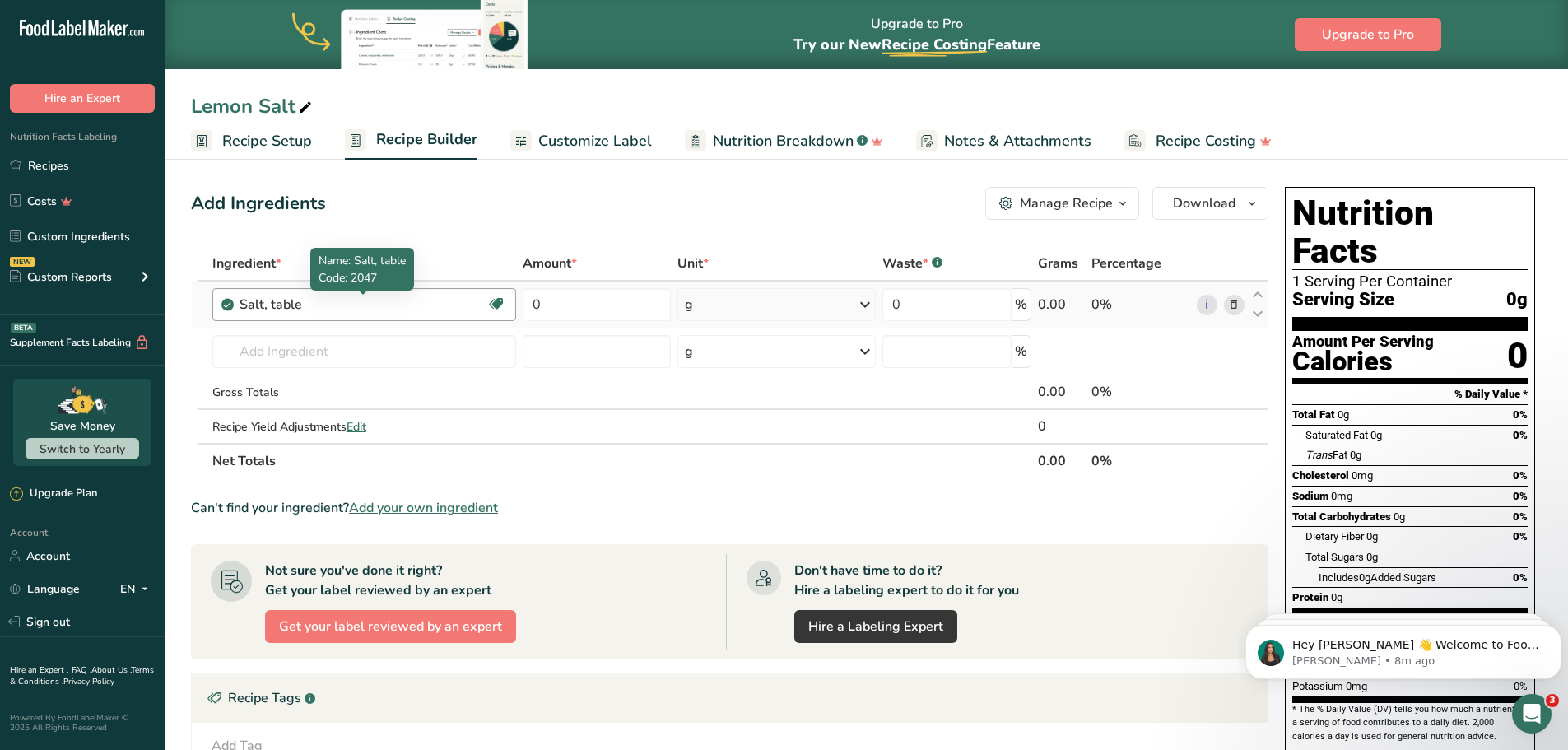
click at [399, 303] on div "Salt, table" at bounding box center [342, 305] width 206 height 20
click at [393, 303] on div "Salt, table" at bounding box center [342, 305] width 206 height 20
click at [355, 308] on div "Salt, table" at bounding box center [342, 305] width 206 height 20
click at [1240, 304] on icon at bounding box center [1234, 305] width 12 height 17
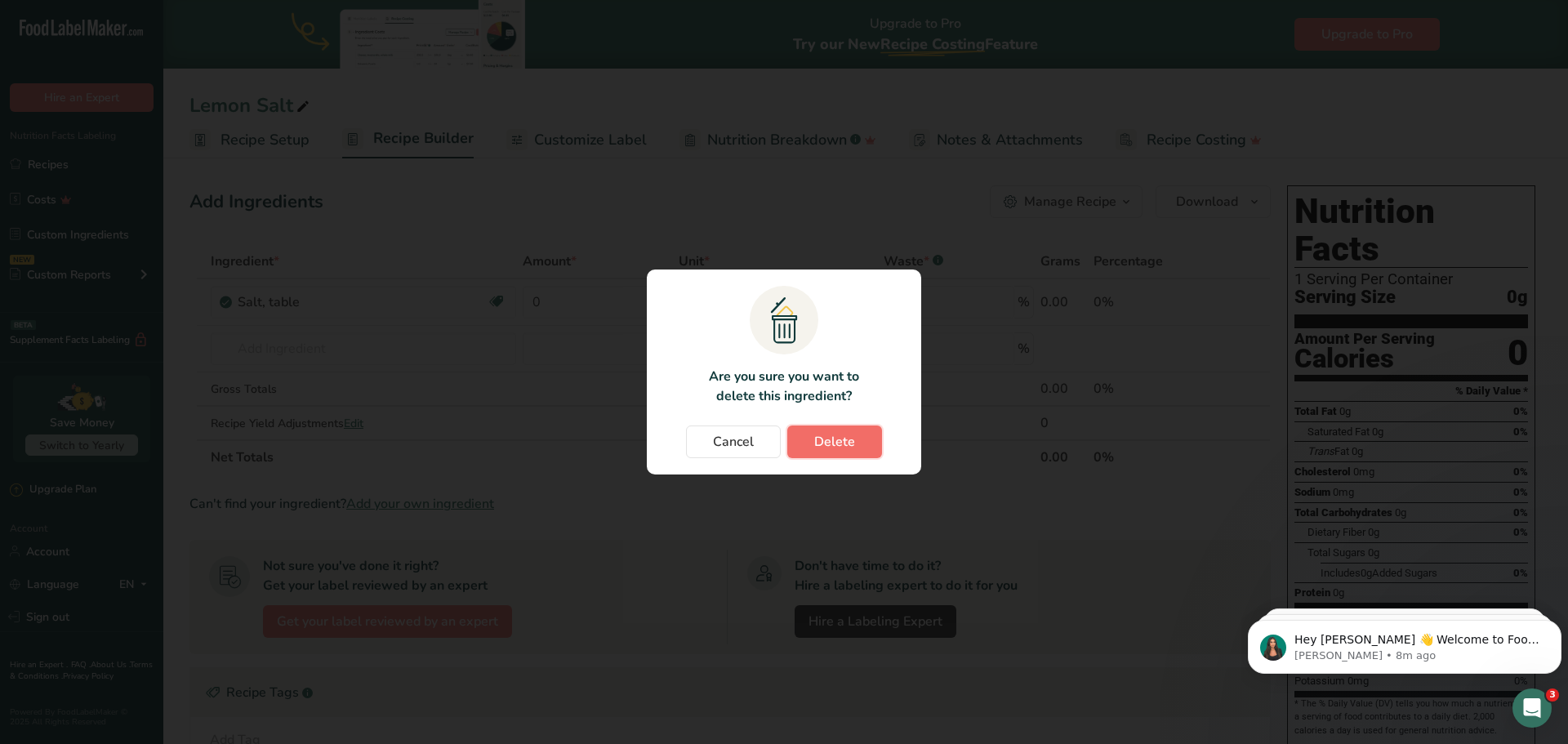
click at [856, 444] on button "Delete" at bounding box center [834, 441] width 95 height 33
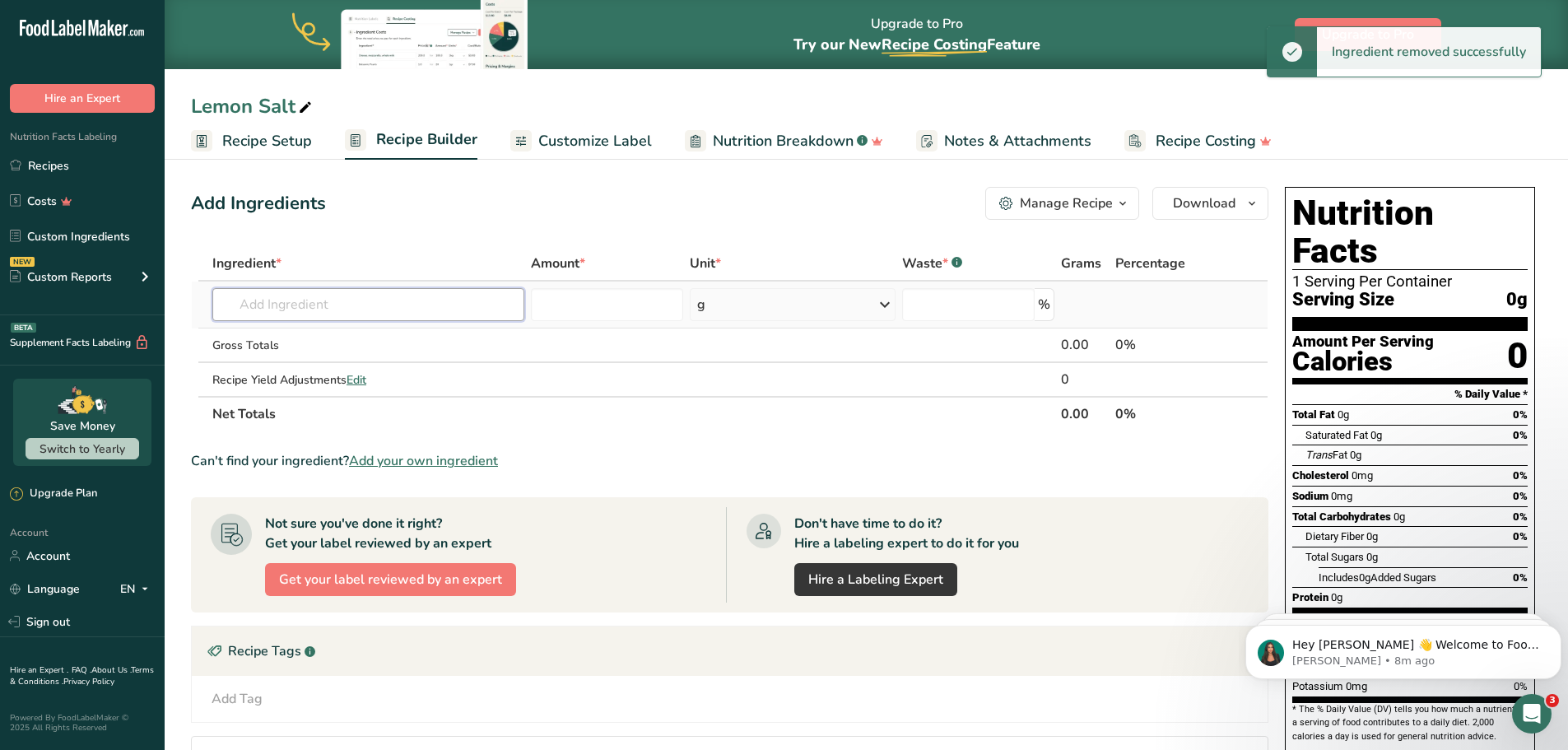
click at [274, 317] on input "text" at bounding box center [368, 304] width 312 height 33
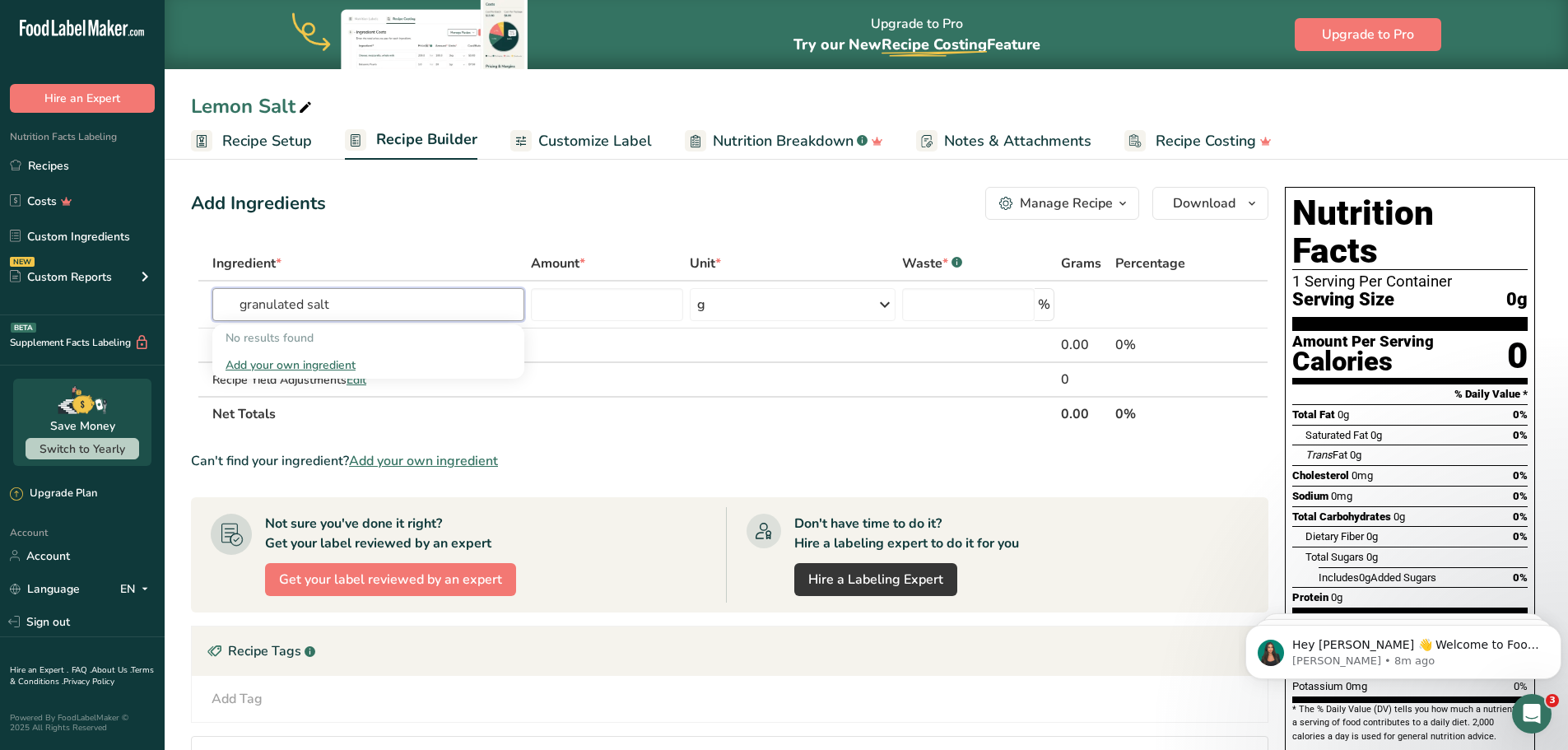
type input "granulated salt"
click at [373, 326] on div "No results found" at bounding box center [368, 338] width 312 height 27
click at [588, 294] on input "number" at bounding box center [608, 304] width 153 height 33
click at [589, 318] on input "number" at bounding box center [608, 304] width 153 height 33
click at [727, 303] on div "g" at bounding box center [792, 304] width 205 height 33
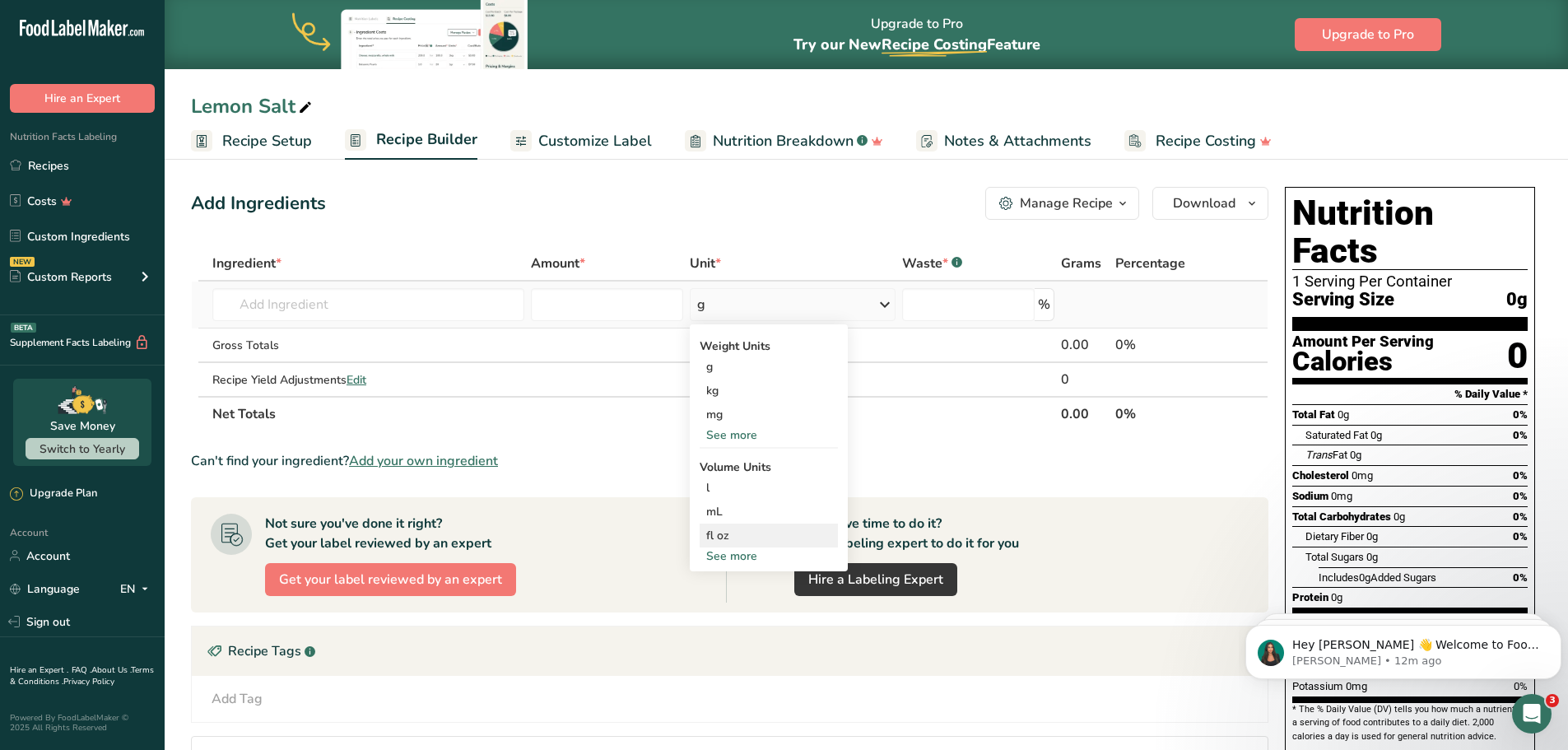
click at [776, 540] on div "fl oz" at bounding box center [768, 535] width 125 height 17
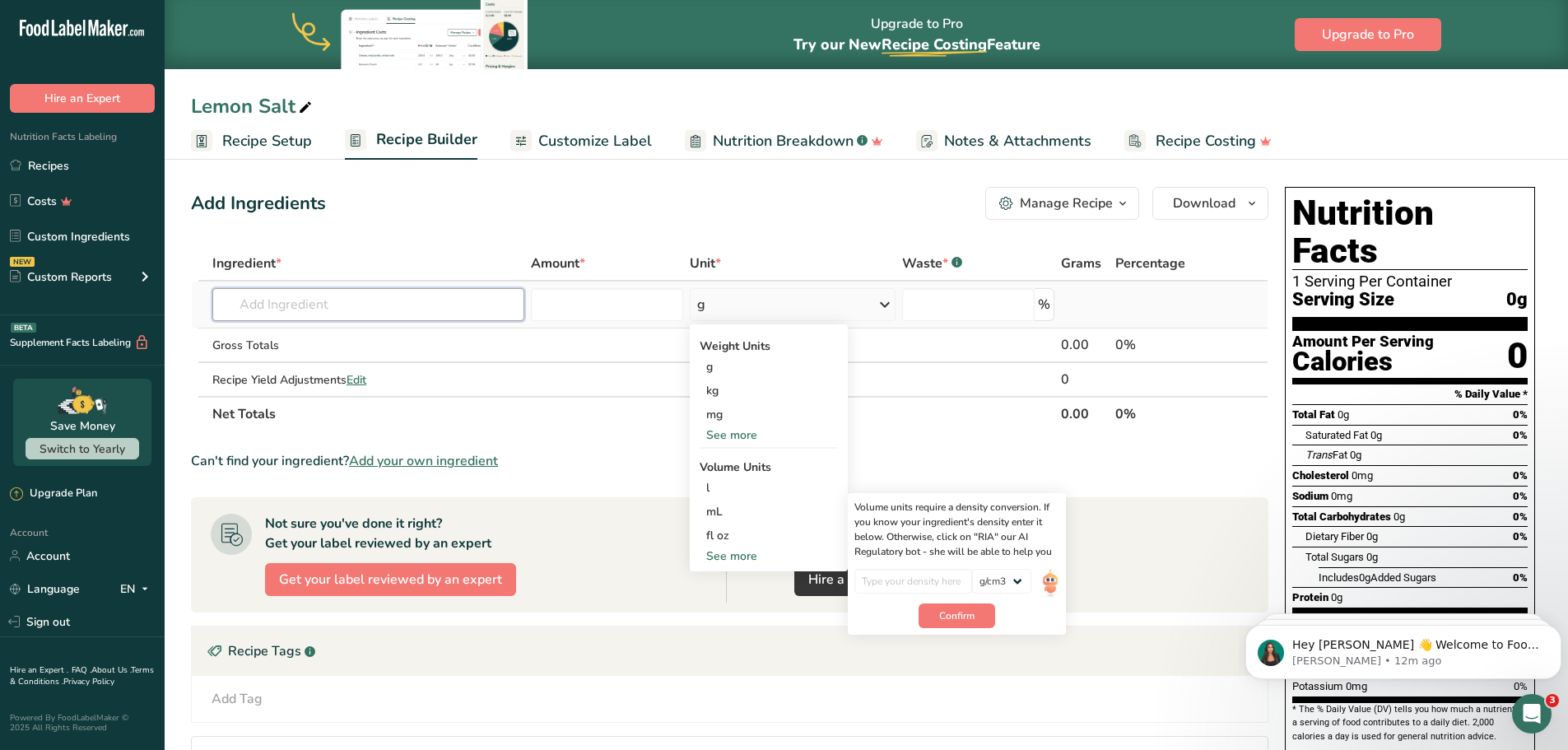
click at [393, 292] on input "text" at bounding box center [368, 304] width 312 height 33
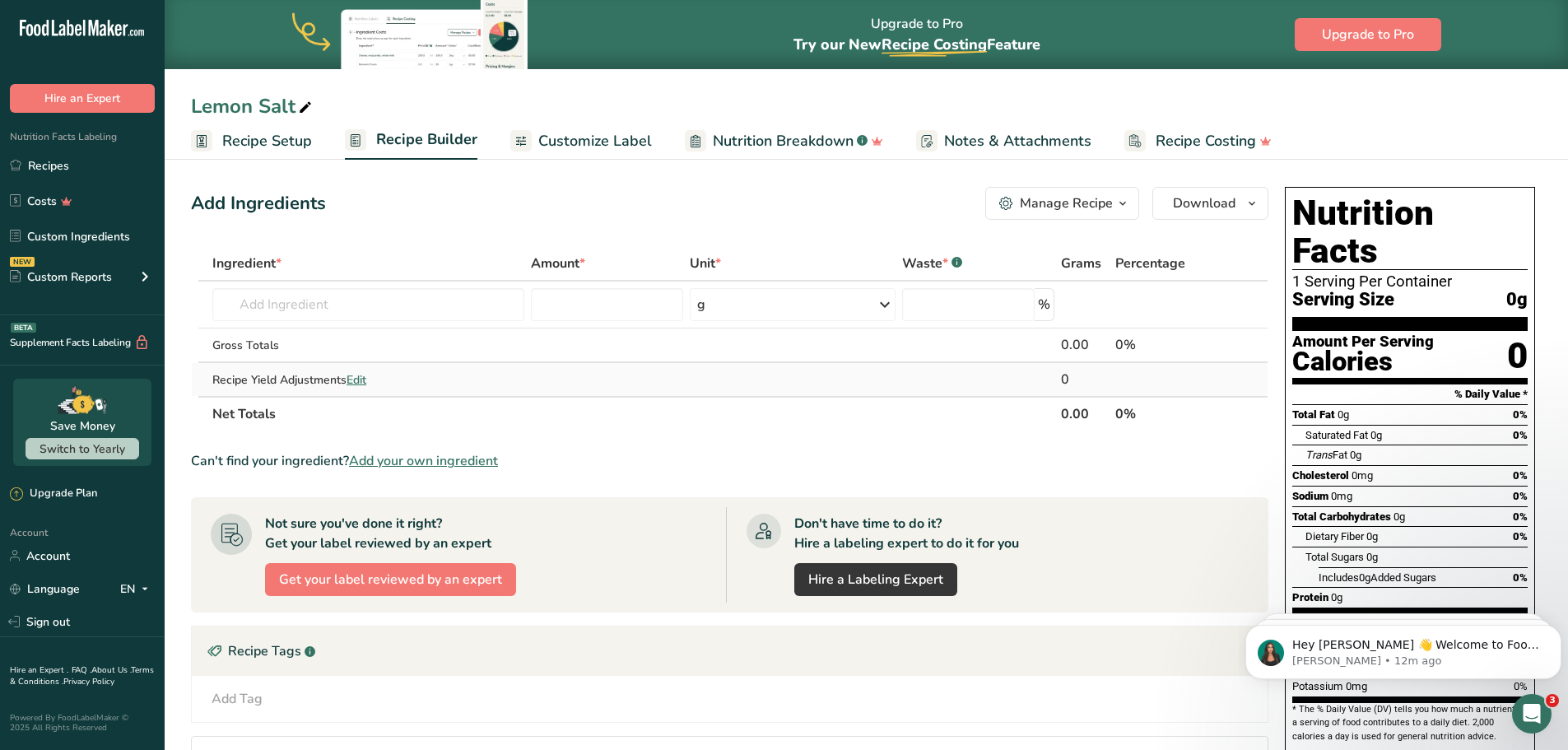
click at [355, 376] on span "Edit" at bounding box center [357, 380] width 20 height 16
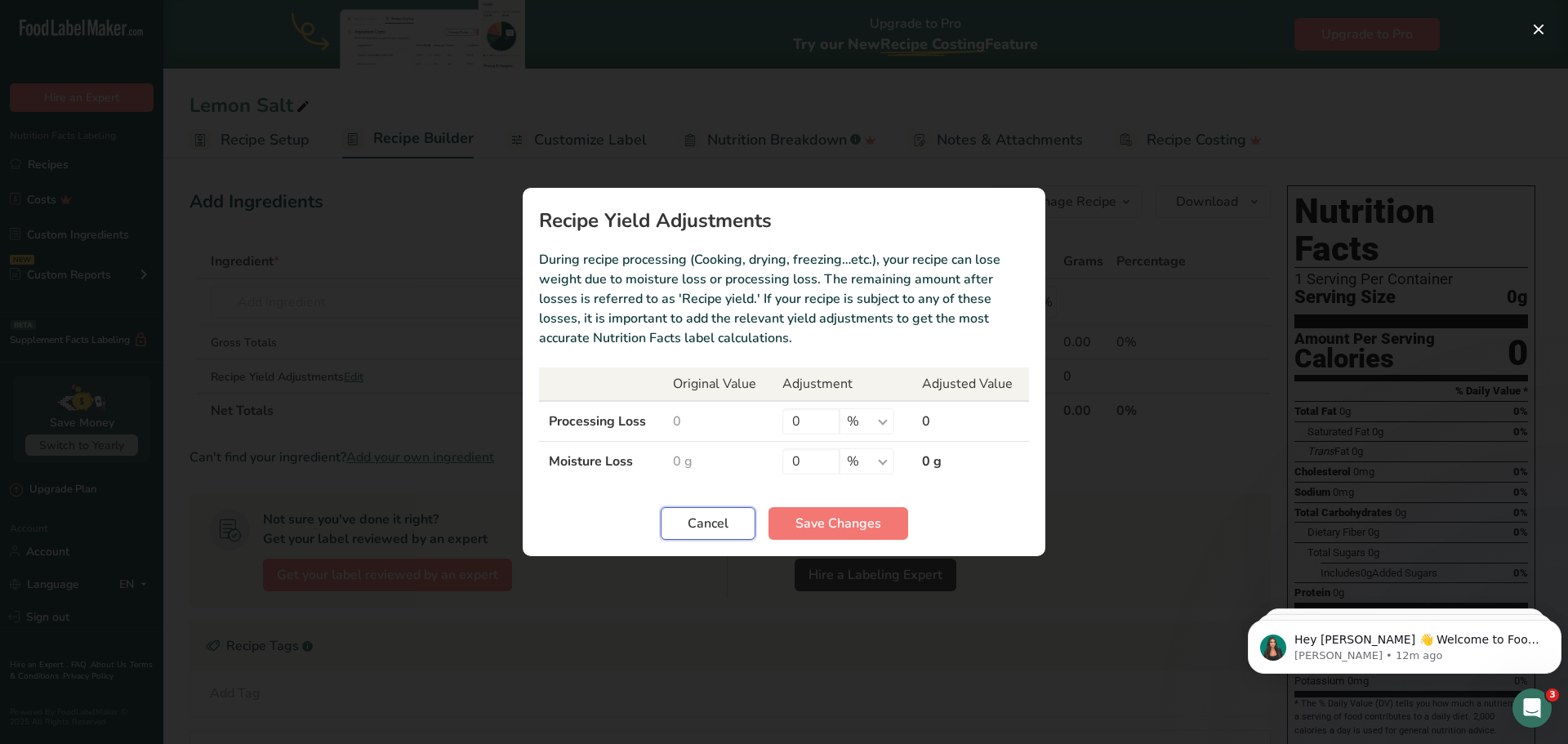
click at [693, 520] on span "Cancel" at bounding box center [708, 524] width 41 height 19
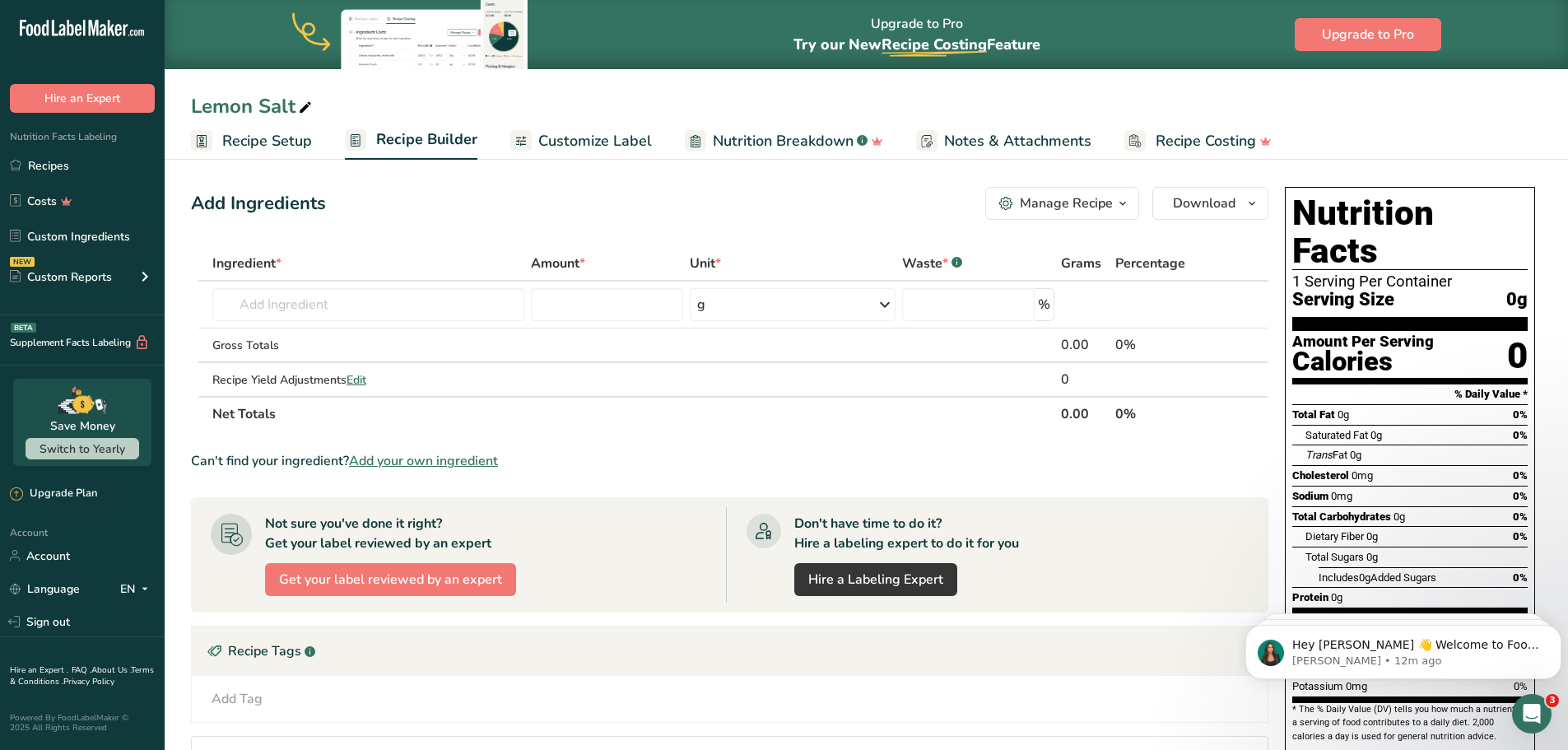
click at [268, 141] on span "Recipe Setup" at bounding box center [267, 141] width 90 height 22
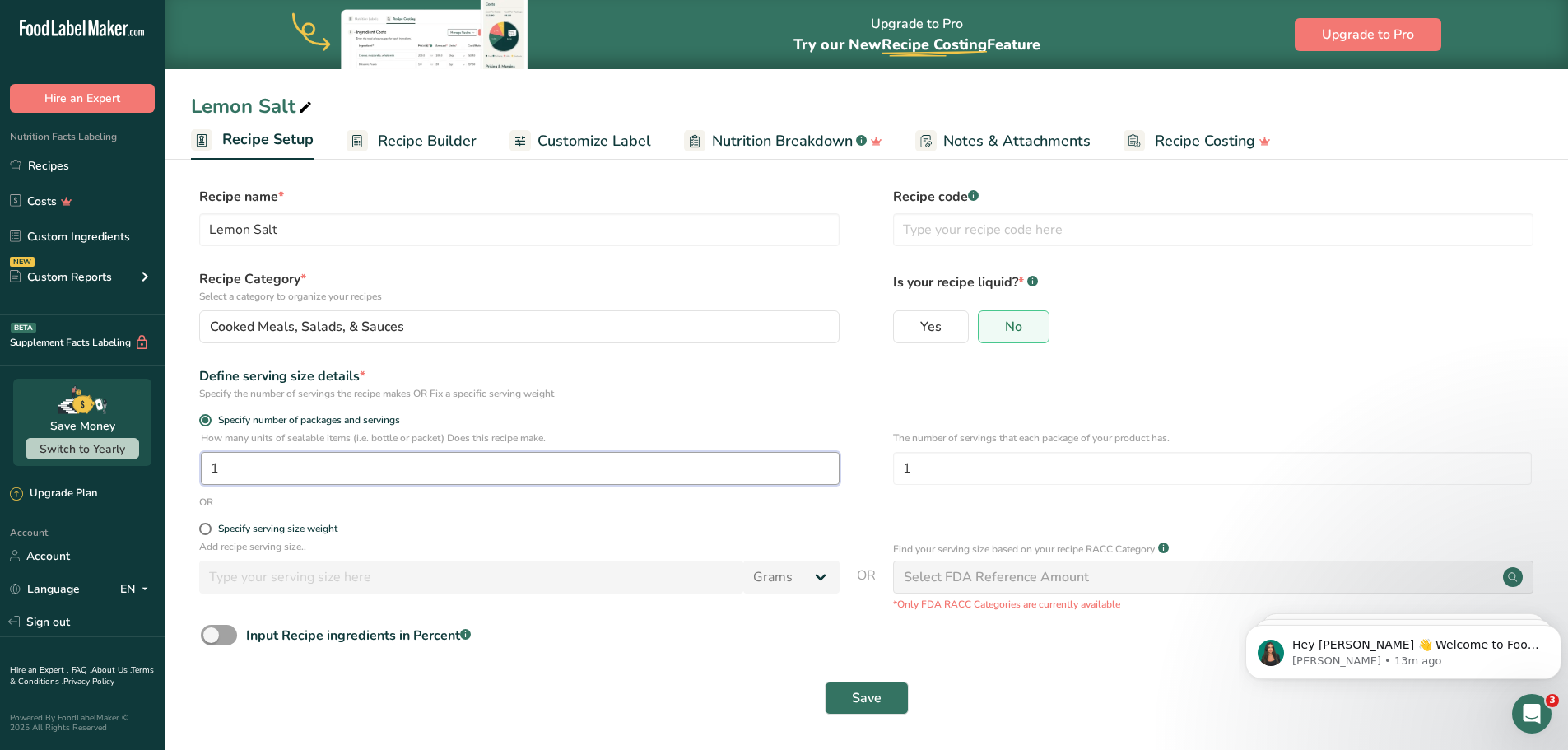
drag, startPoint x: 297, startPoint y: 474, endPoint x: 177, endPoint y: 464, distance: 120.4
click at [177, 464] on section "Recipe name * Lemon Salt Recipe code .a-a{fill:#347362;}.b-a{fill:#fff;} Recipe…" at bounding box center [866, 453] width 1404 height 598
type input "306"
click at [483, 523] on label "Specify serving size weight" at bounding box center [520, 529] width 641 height 12
click at [210, 523] on input "Specify serving size weight" at bounding box center [205, 529] width 11 height 11
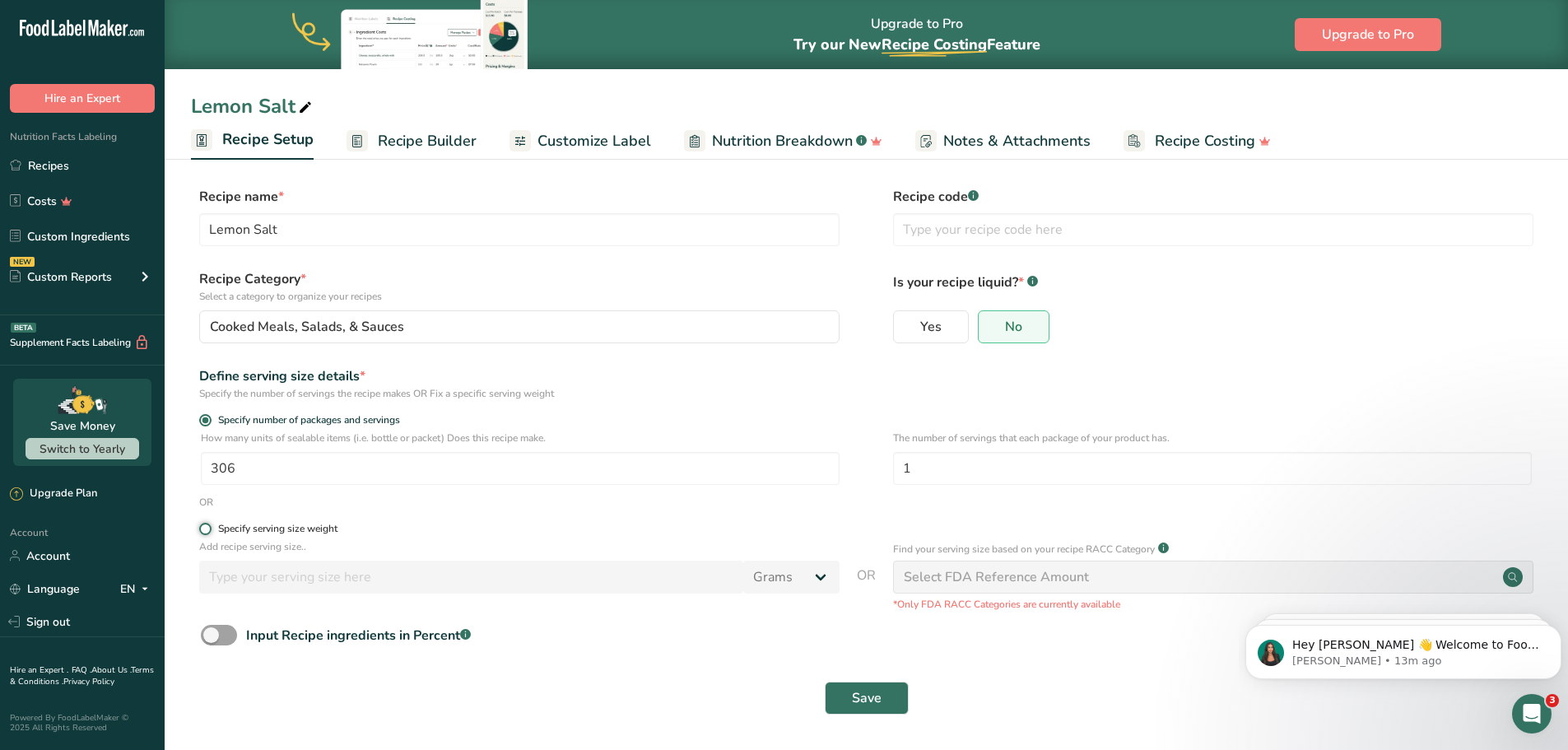
radio input "true"
radio input "false"
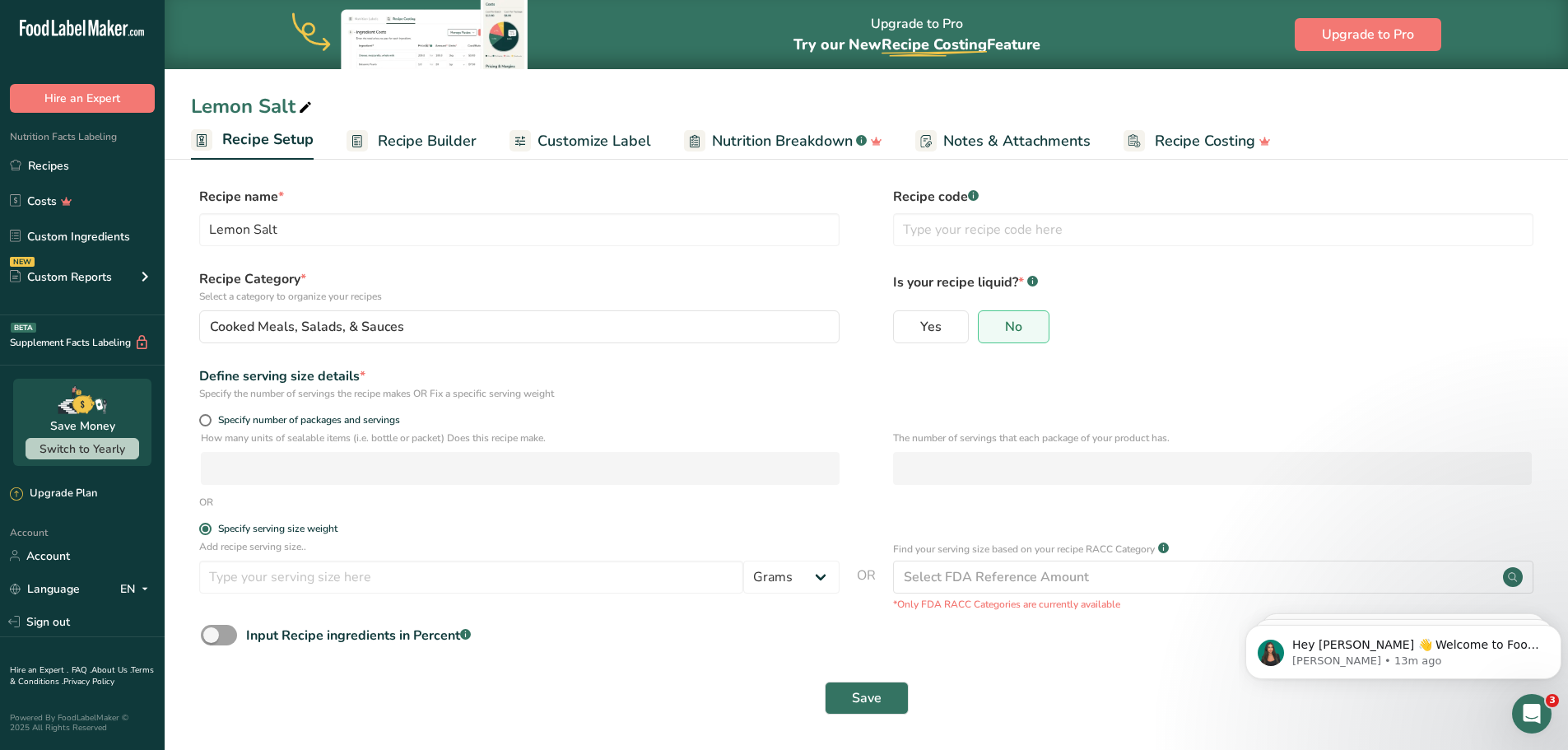
click at [306, 444] on p "How many units of sealable items (i.e. bottle or packet) Does this recipe make." at bounding box center [520, 438] width 639 height 15
click at [212, 417] on span "Specify number of packages and servings" at bounding box center [306, 421] width 189 height 12
click at [210, 417] on input "Specify number of packages and servings" at bounding box center [205, 421] width 11 height 11
radio input "true"
radio input "false"
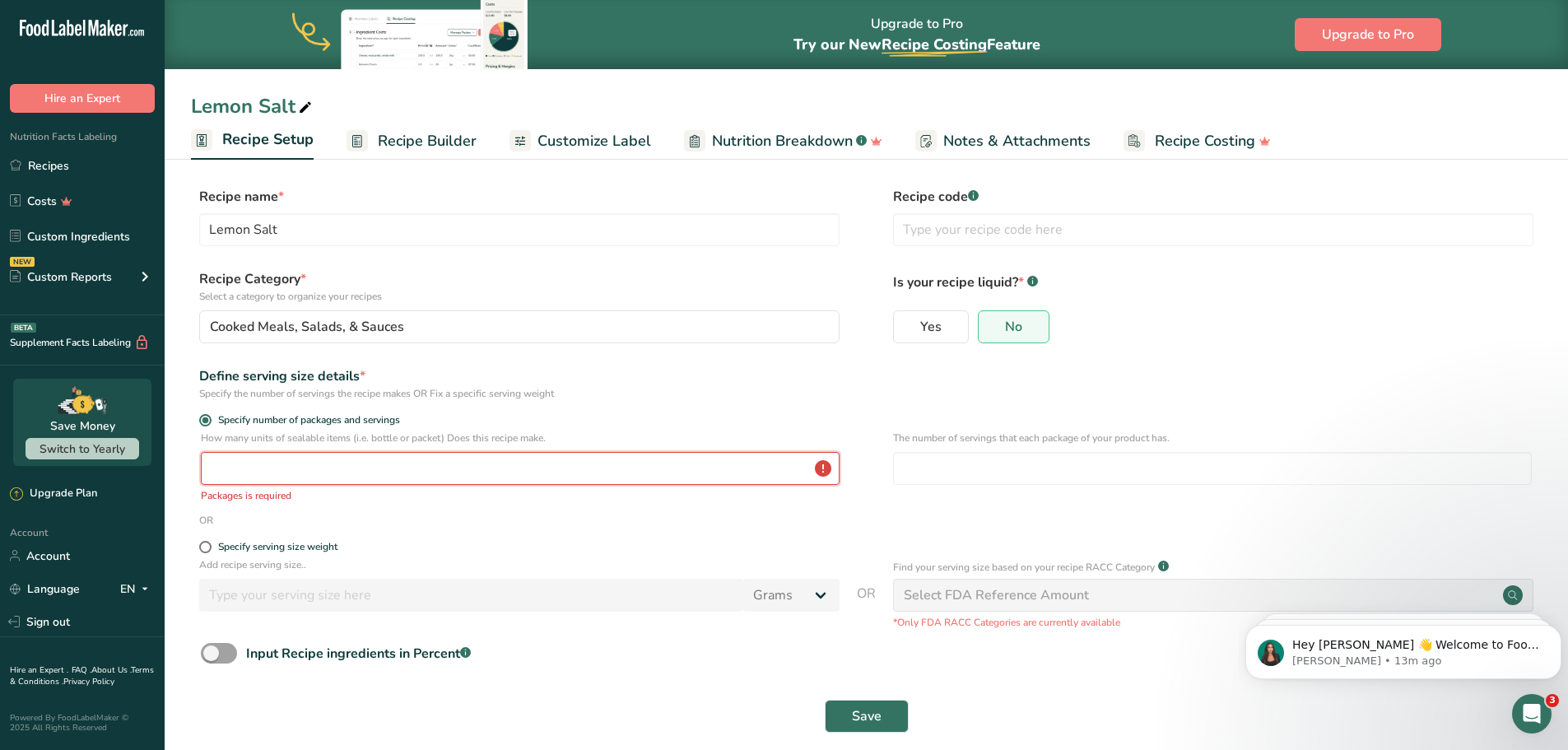
click at [300, 461] on input "number" at bounding box center [520, 468] width 639 height 33
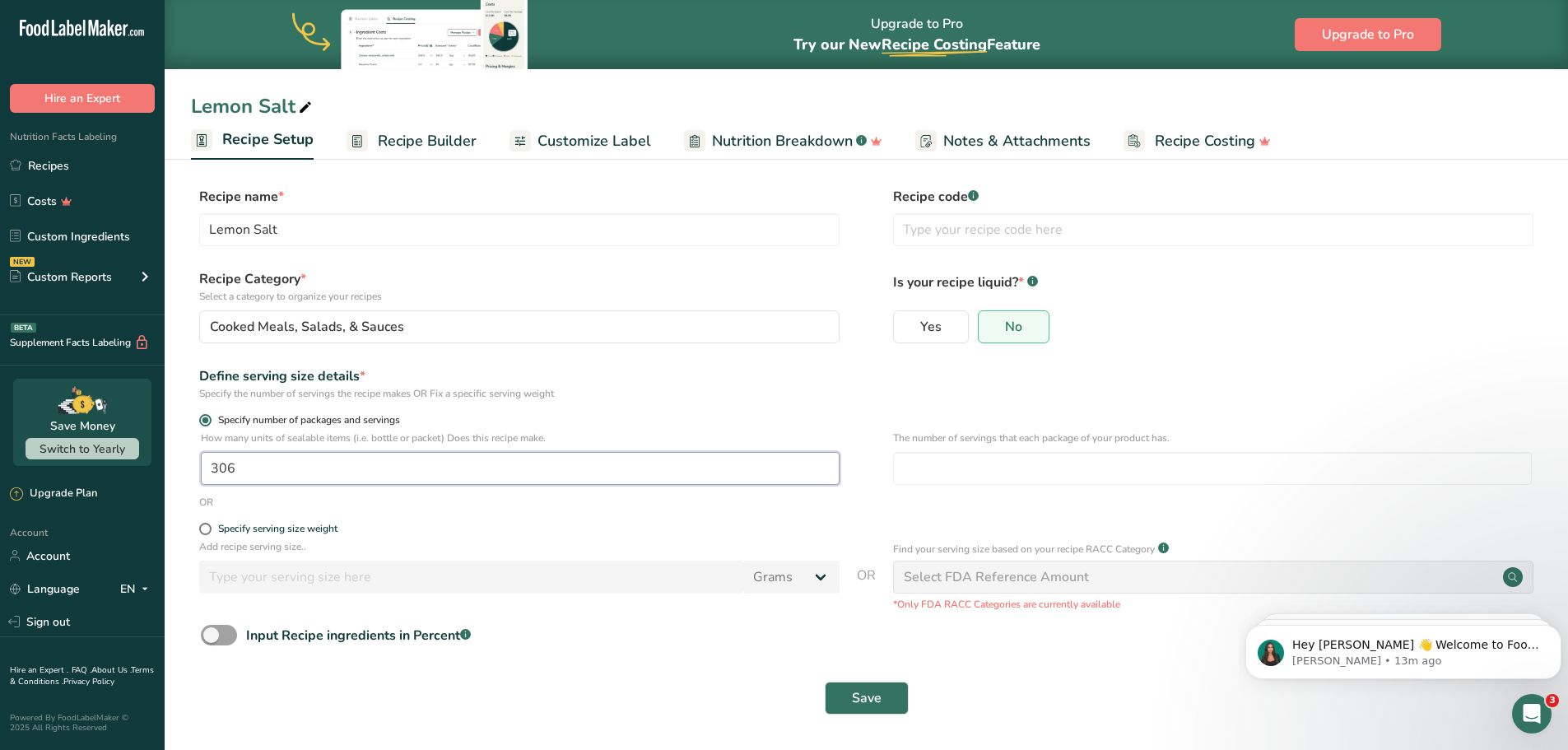
type input "306"
click at [680, 418] on label "Specify number of packages and servings" at bounding box center [520, 421] width 641 height 12
click at [210, 418] on input "Specify number of packages and servings" at bounding box center [205, 421] width 11 height 11
click at [881, 694] on span "Save" at bounding box center [866, 698] width 29 height 20
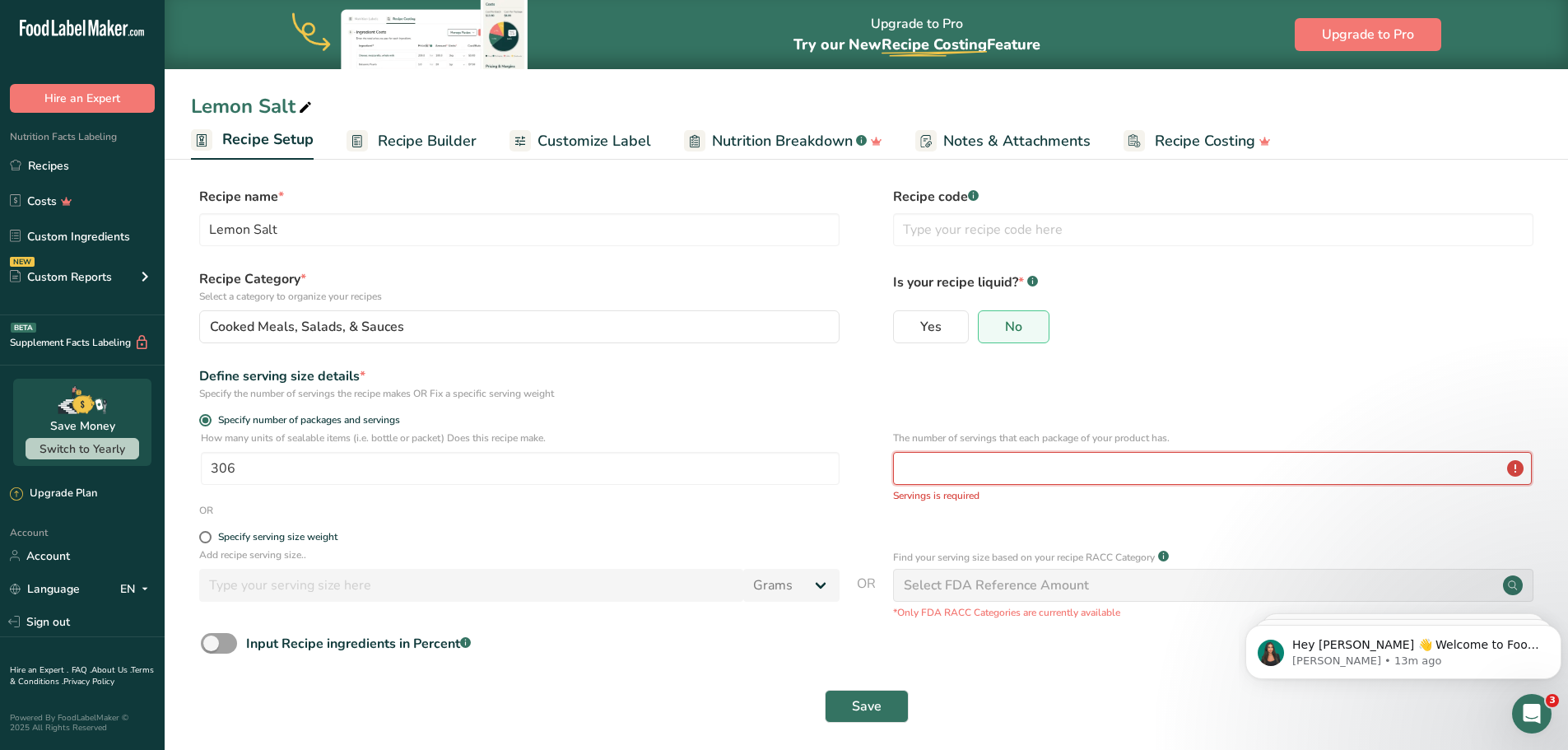
click at [972, 458] on input "number" at bounding box center [1212, 468] width 639 height 33
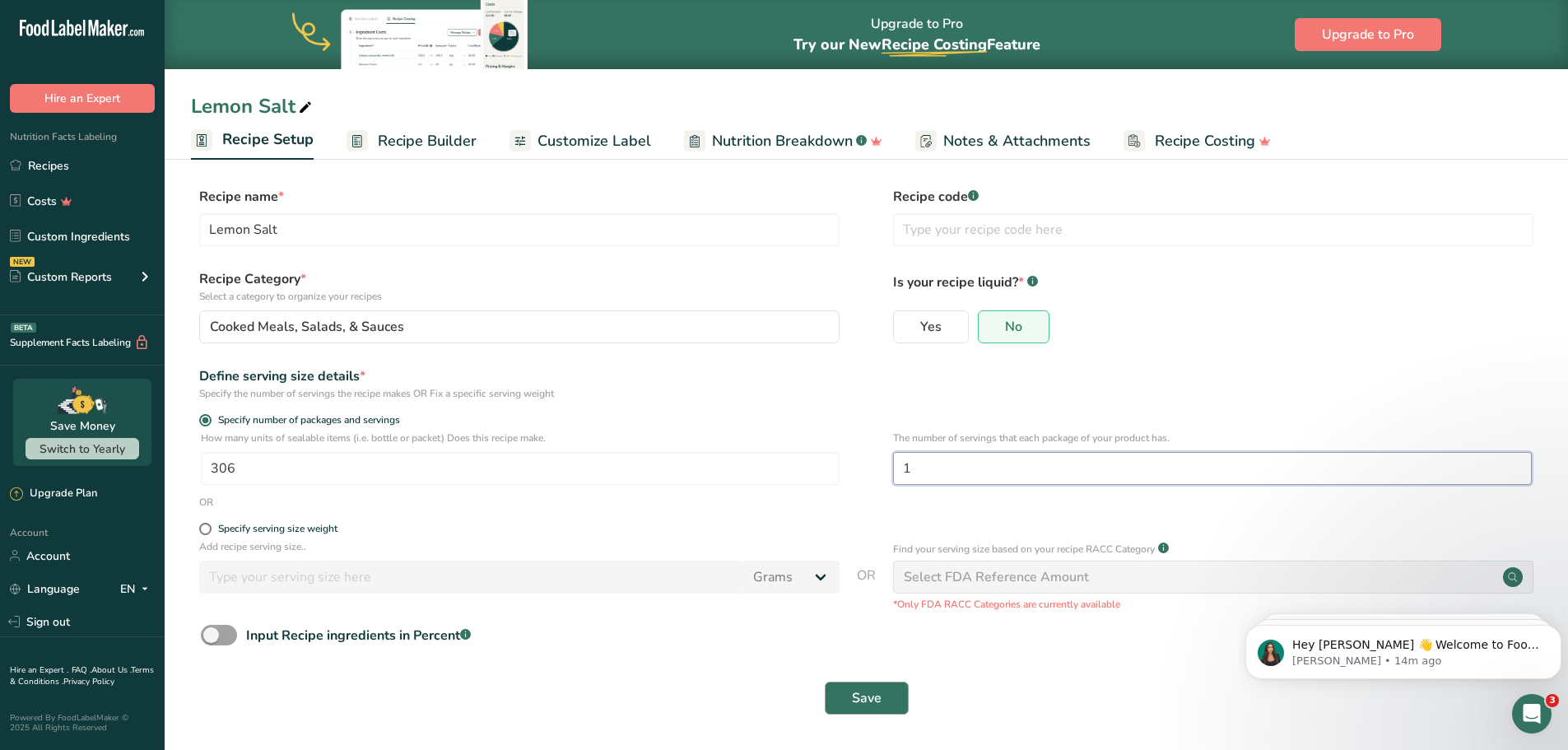
type input "1"
click at [873, 699] on span "Save" at bounding box center [866, 698] width 29 height 20
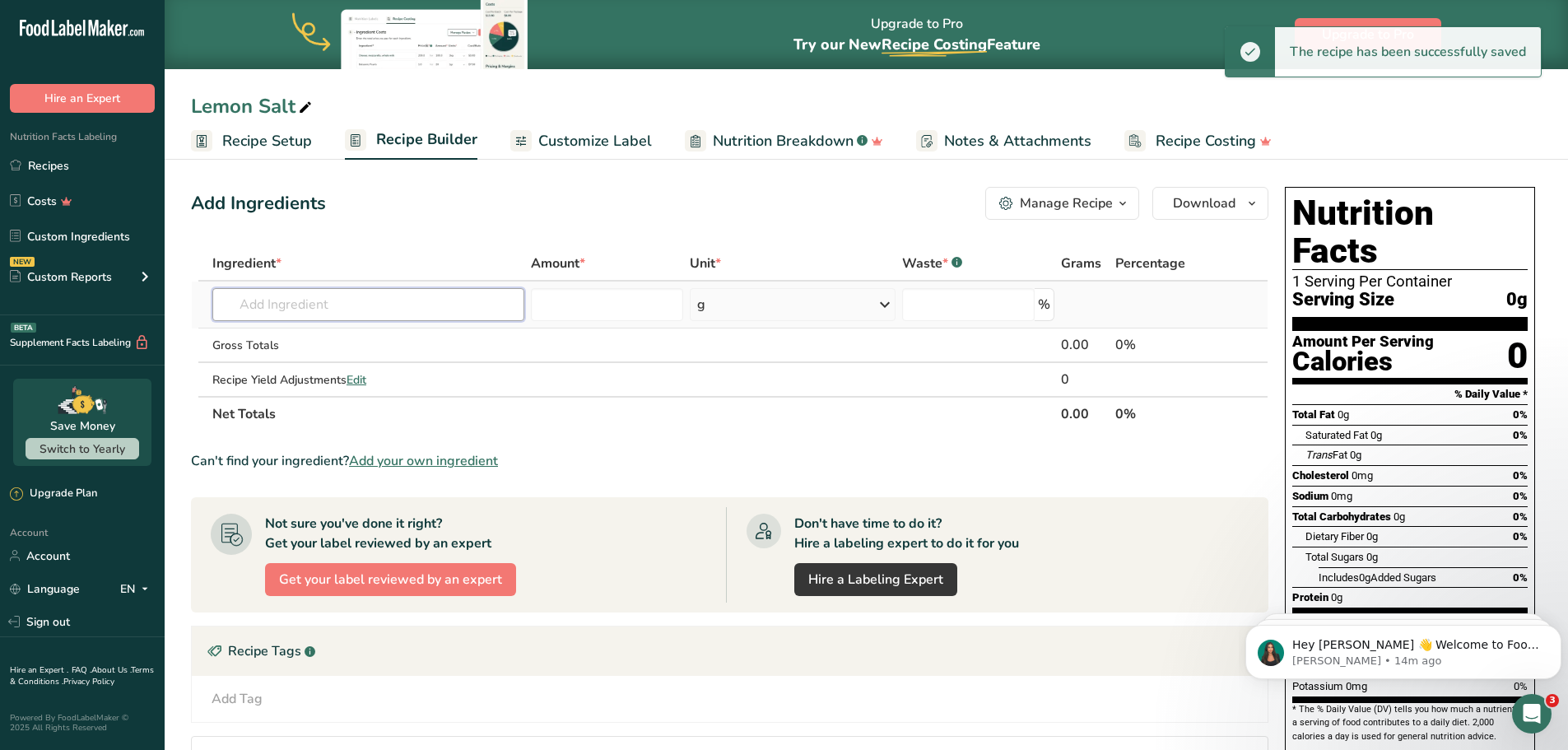
click at [365, 297] on input "text" at bounding box center [368, 304] width 312 height 33
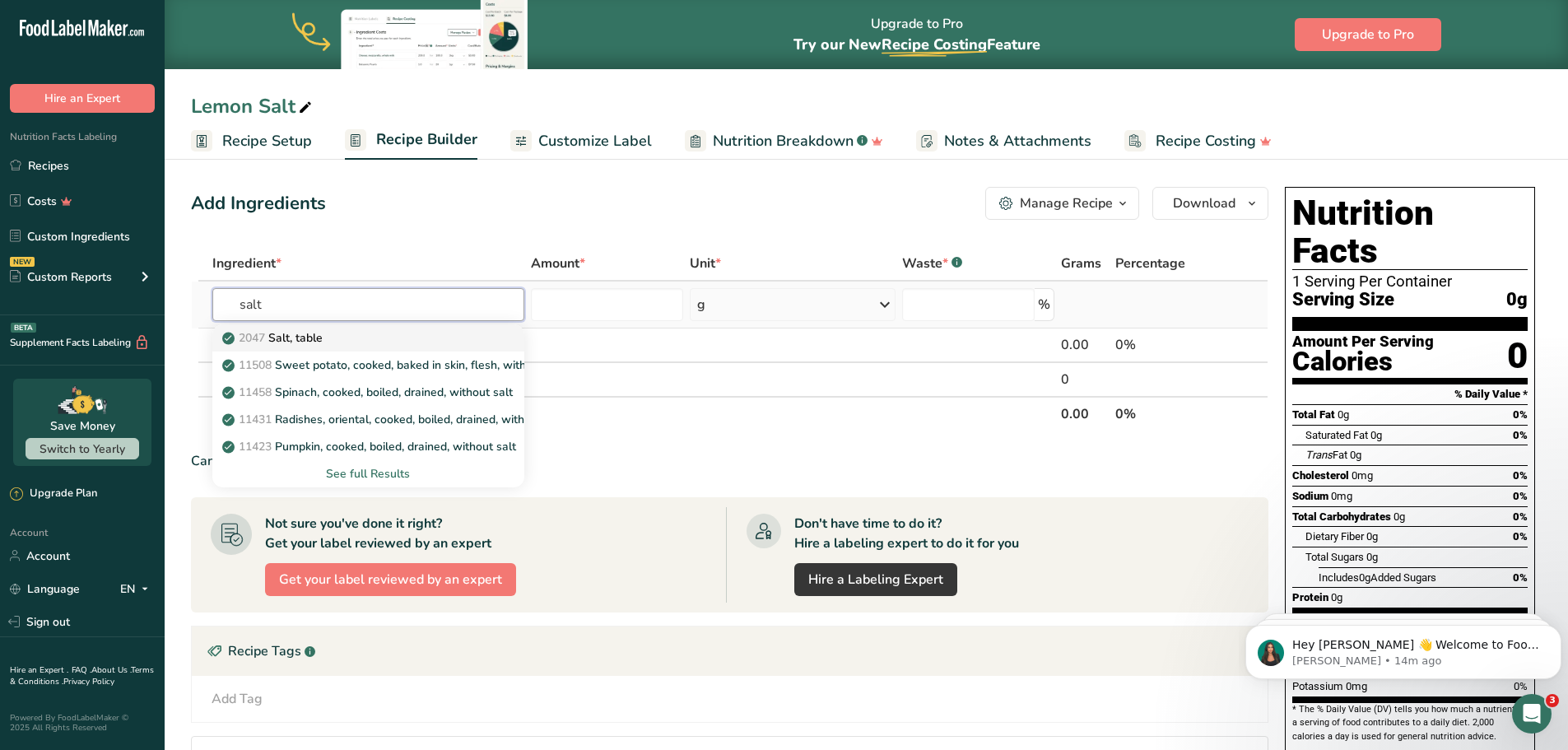
type input "salt"
click at [354, 334] on div "2047 Salt, table" at bounding box center [355, 337] width 259 height 17
type input "Salt, table"
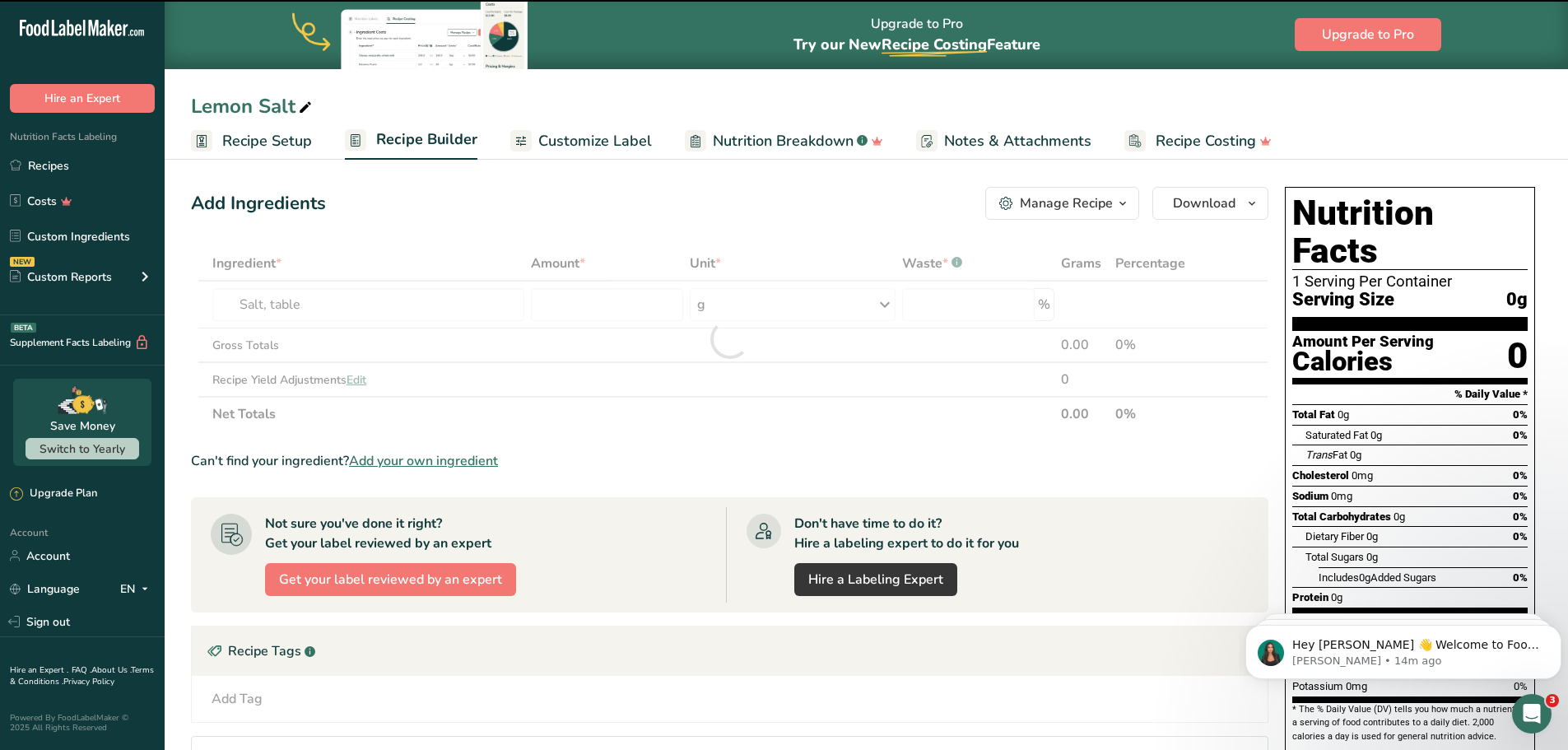
type input "0"
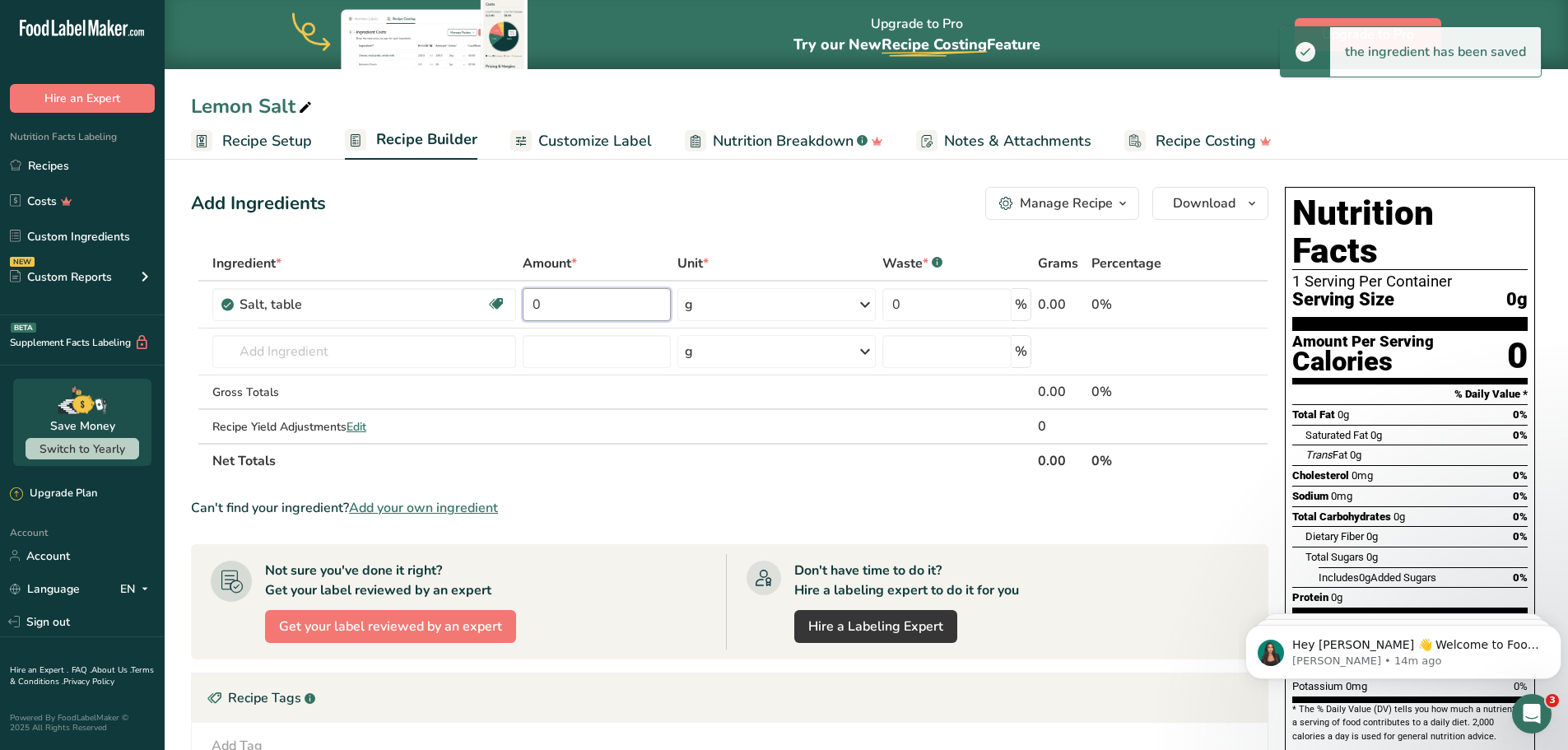
click at [590, 302] on input "0" at bounding box center [596, 304] width 148 height 33
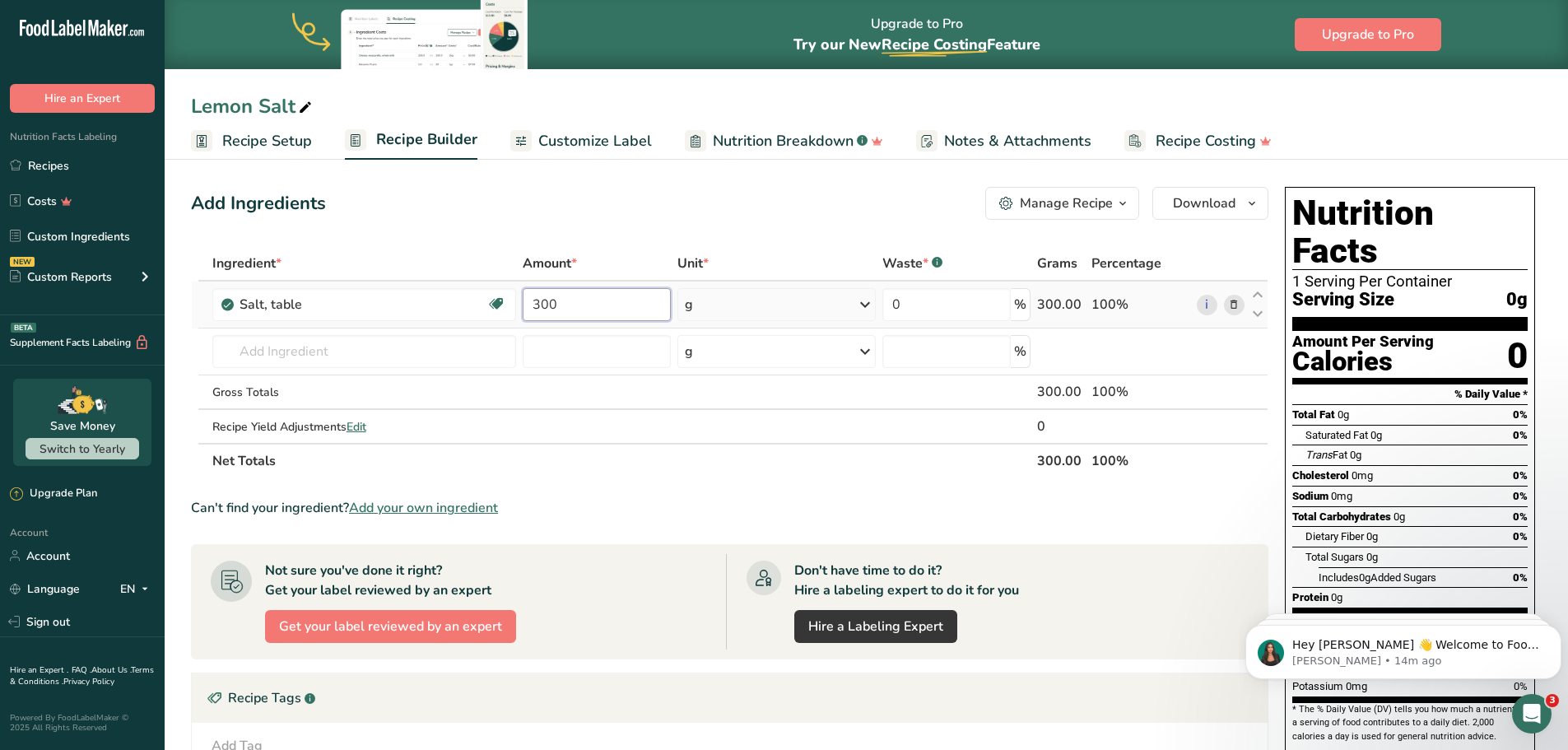
type input "300"
click at [813, 306] on div "Ingredient * Amount * Unit * Waste * .a-a{fill:#347362;}.b-a{fill:#fff;} Grams …" at bounding box center [729, 362] width 1078 height 232
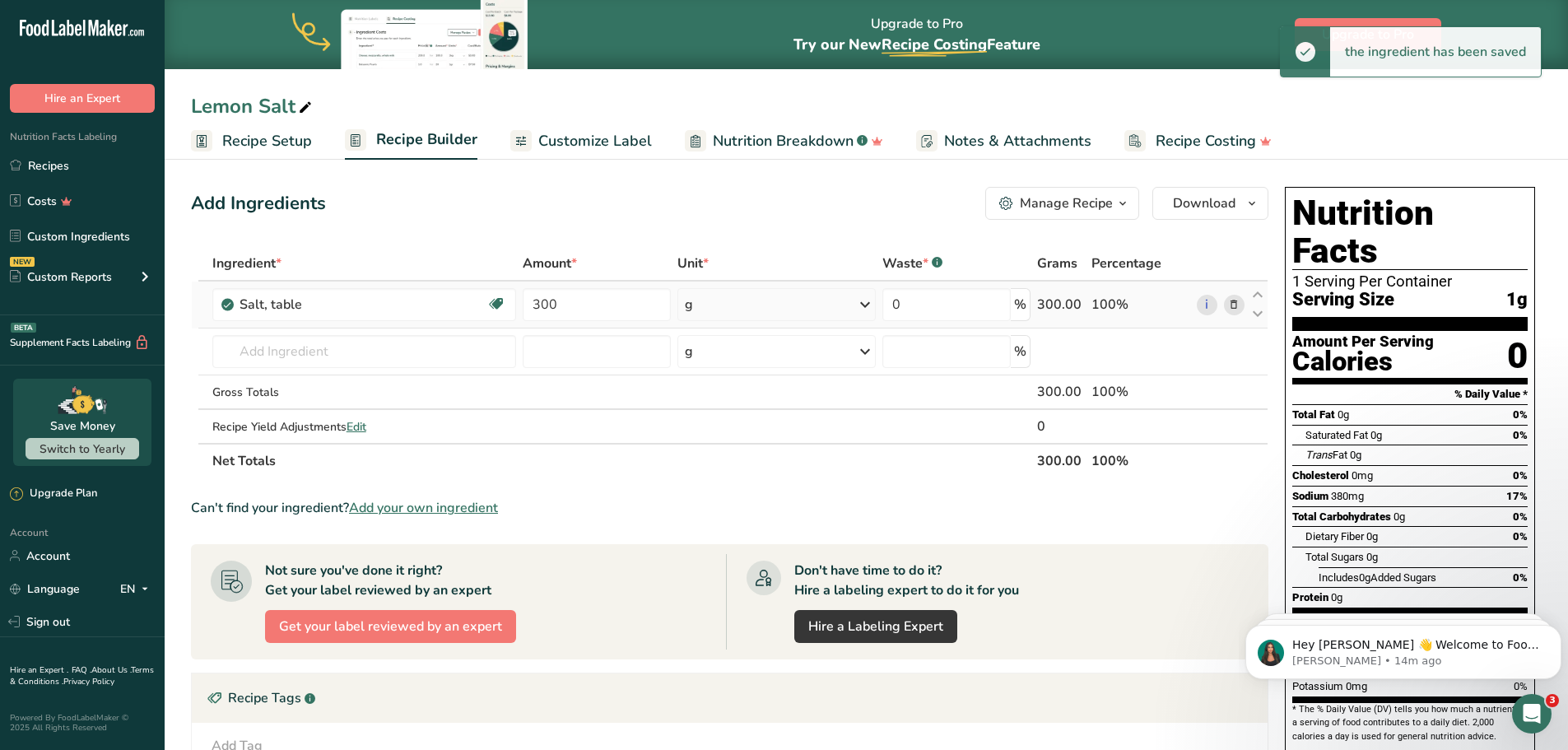
click at [864, 305] on icon at bounding box center [866, 304] width 20 height 29
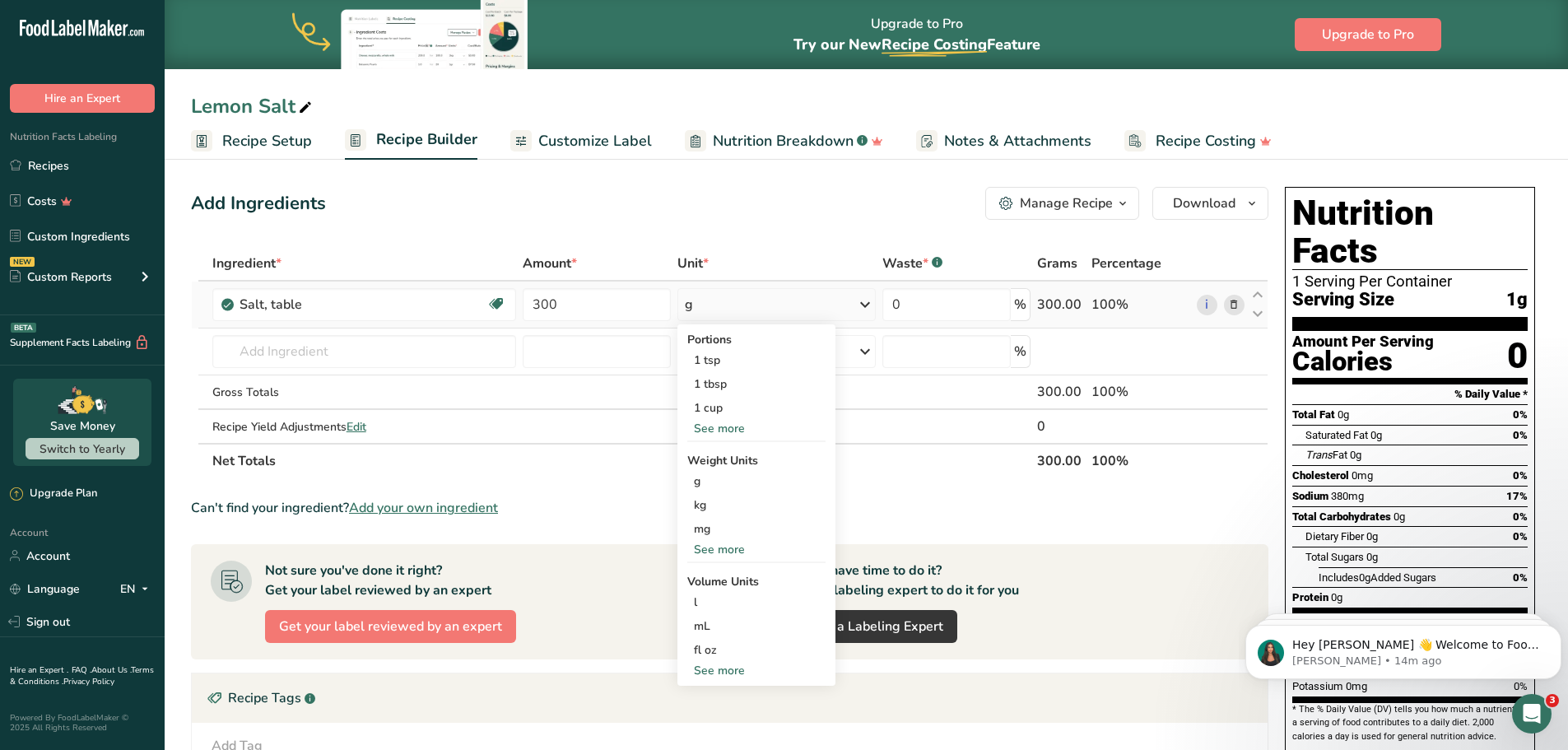
click at [715, 548] on div "See more" at bounding box center [756, 549] width 138 height 17
click at [705, 578] on div "lb" at bounding box center [756, 577] width 138 height 24
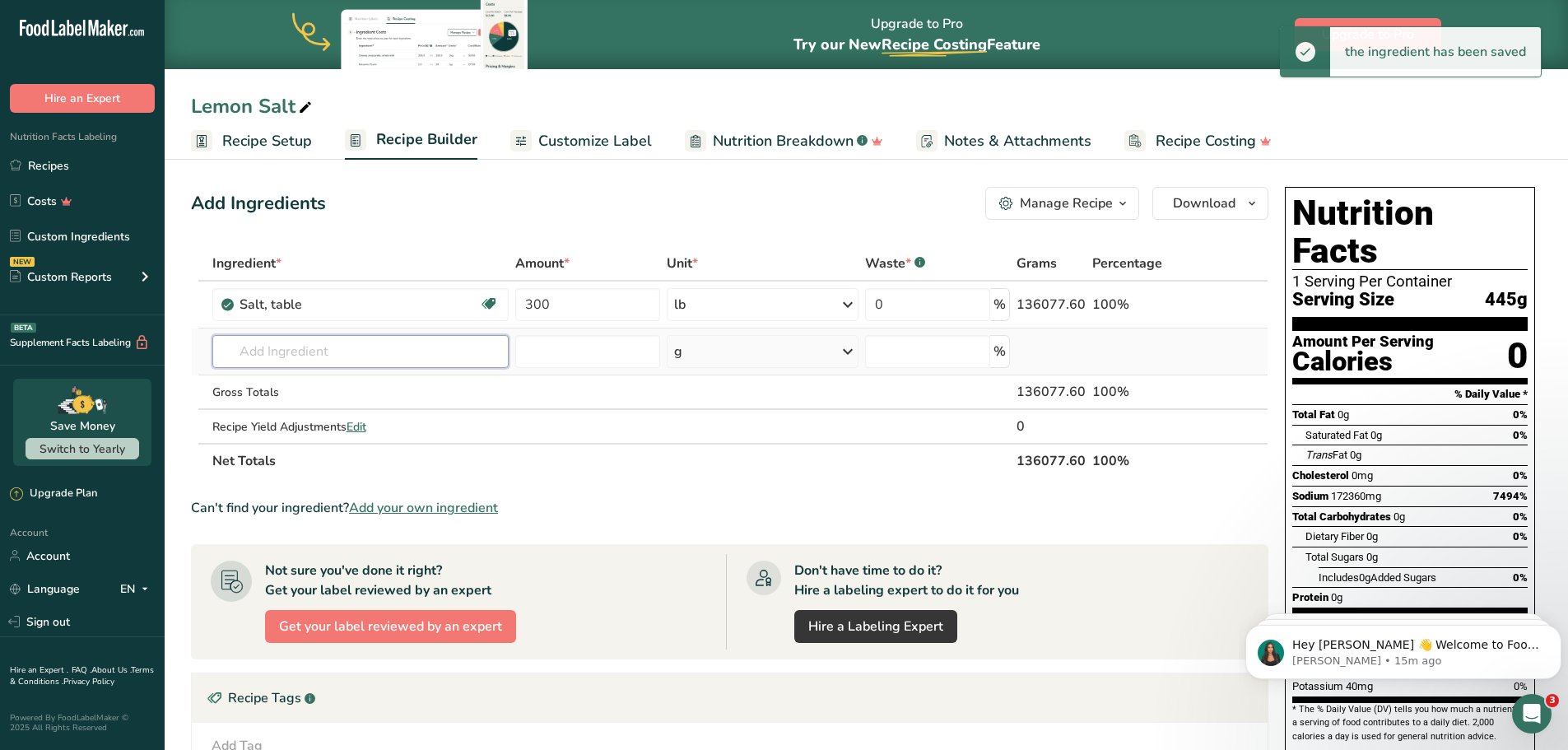
click at [329, 361] on input "text" at bounding box center [360, 351] width 297 height 33
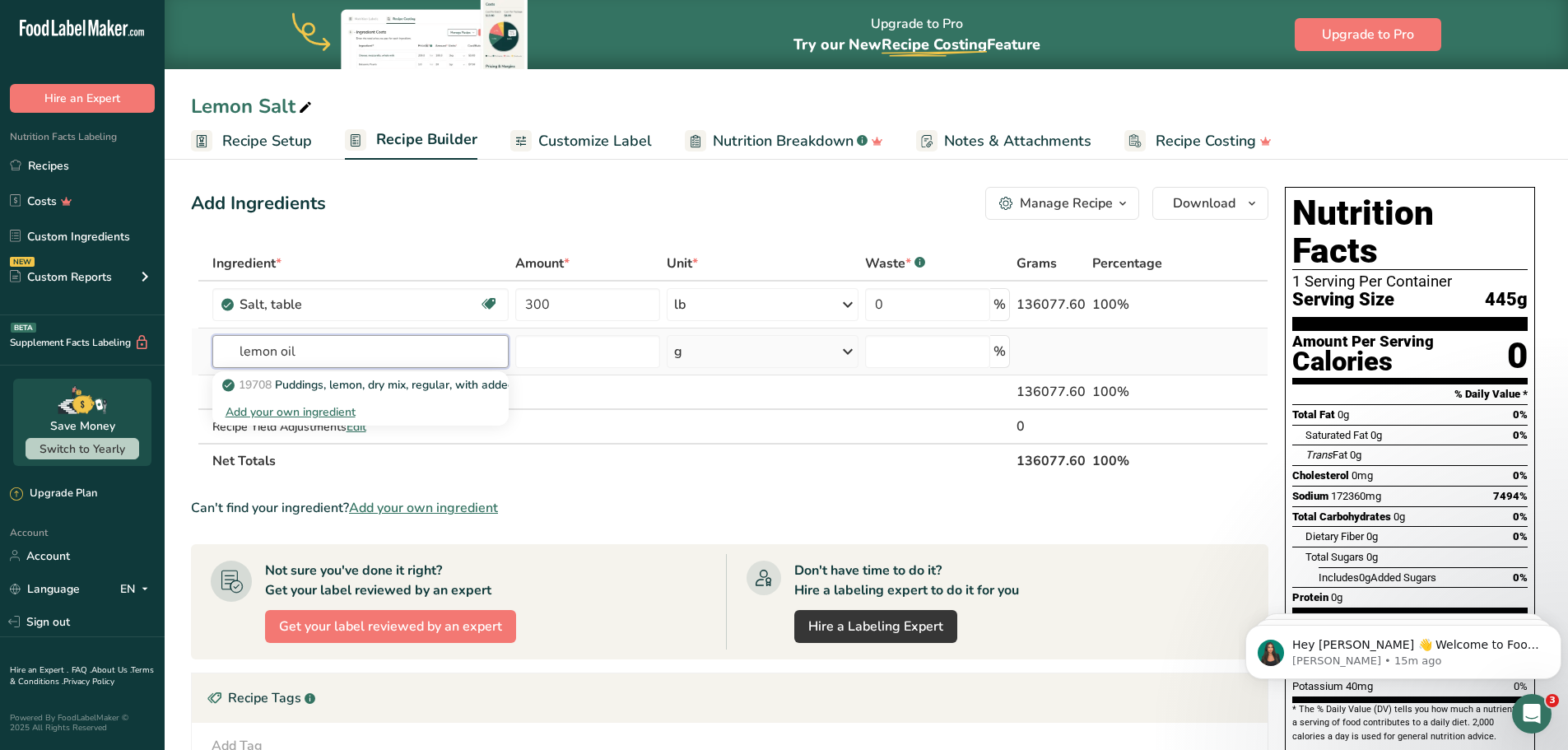
drag, startPoint x: 374, startPoint y: 347, endPoint x: 199, endPoint y: 334, distance: 175.5
click at [199, 334] on tr "lemon oil 19708 Puddings, lemon, dry mix, regular, with added oil, potassium, s…" at bounding box center [729, 352] width 1076 height 47
type input "lemon oil"
click at [281, 410] on div "Add your own ingredient" at bounding box center [360, 412] width 270 height 17
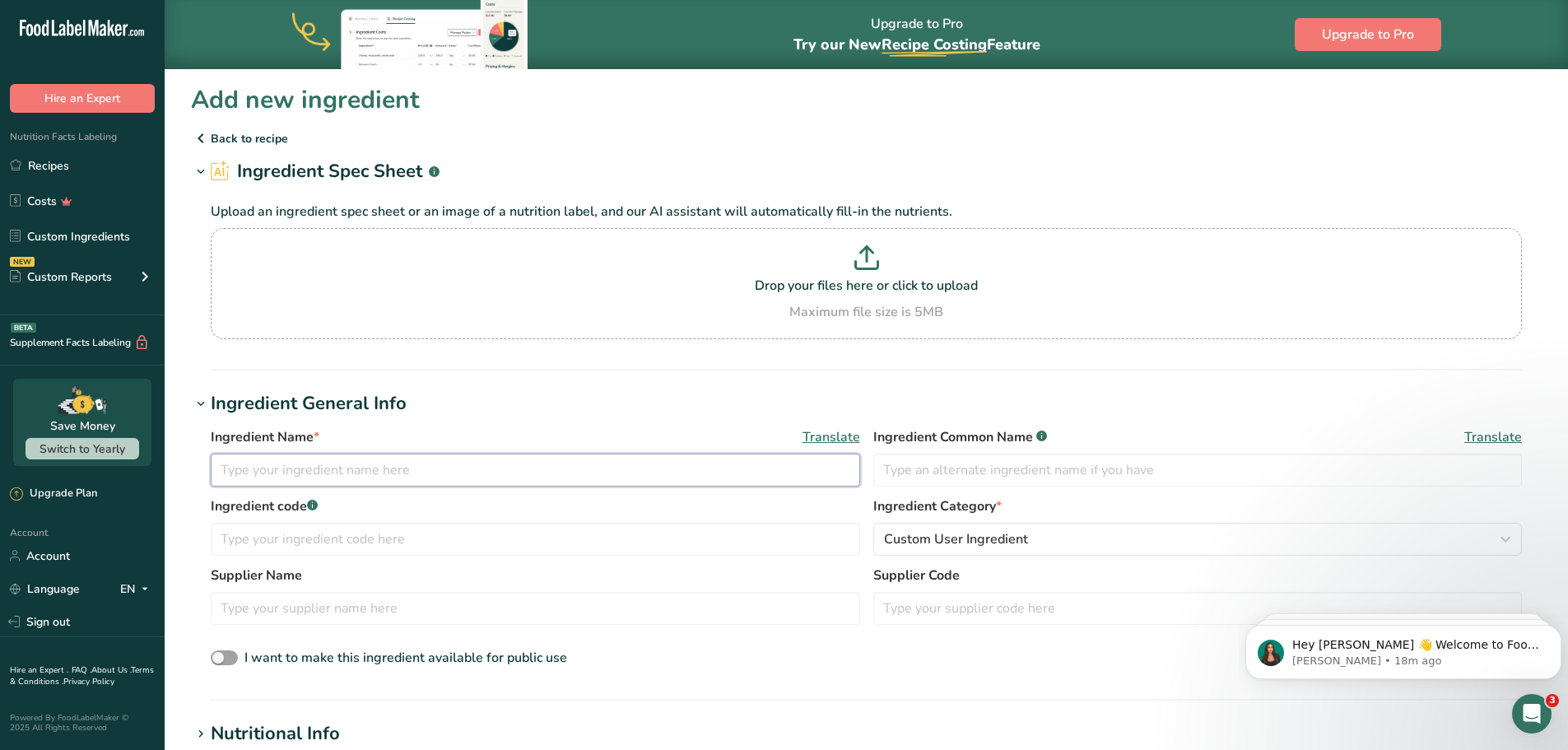
click at [370, 466] on input "text" at bounding box center [535, 470] width 650 height 33
click at [326, 496] on div "Ingredient Name * Translate Ingredient Common Name .a-a{fill:#347362;}.b-a{fill…" at bounding box center [866, 462] width 1311 height 70
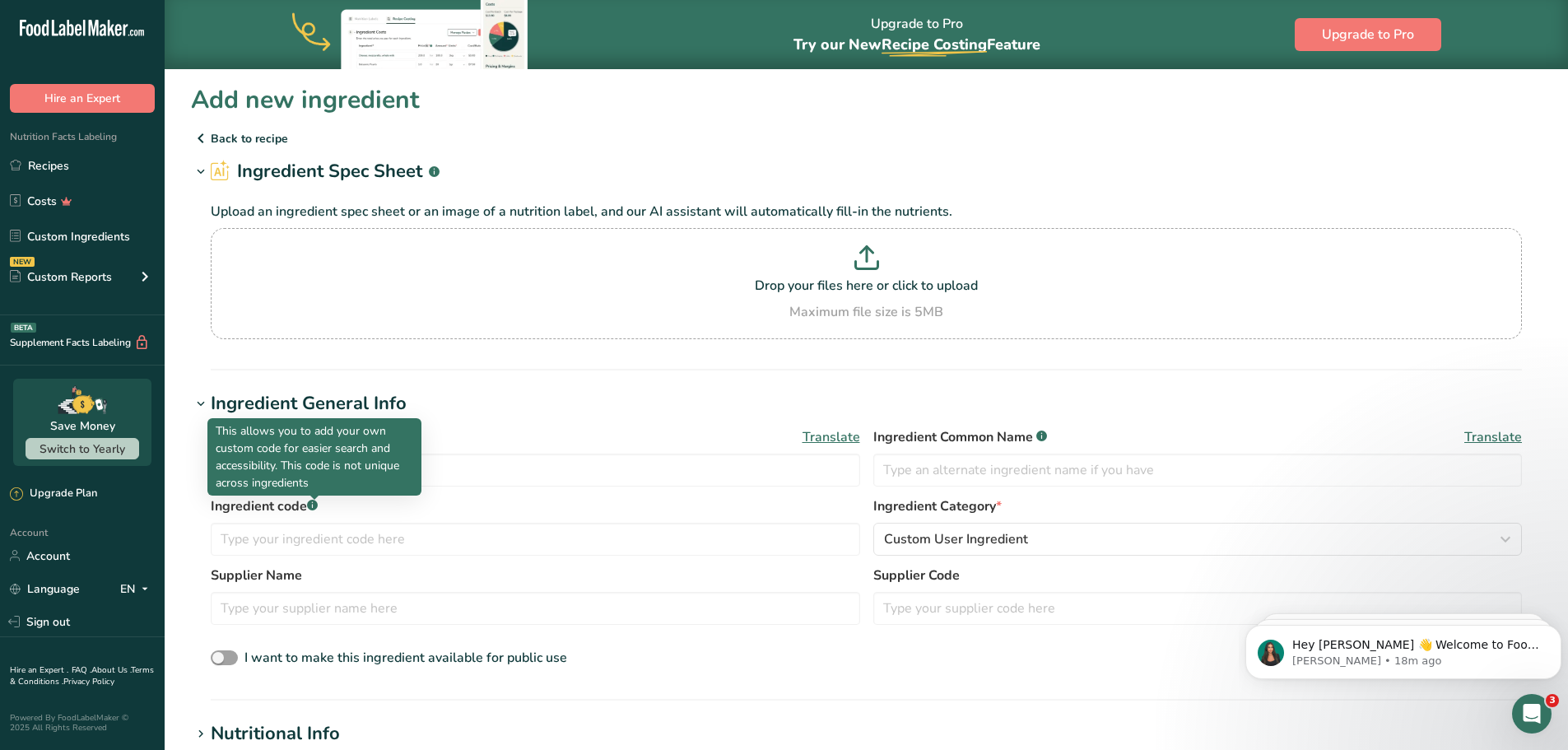
click at [316, 507] on rect at bounding box center [313, 506] width 11 height 11
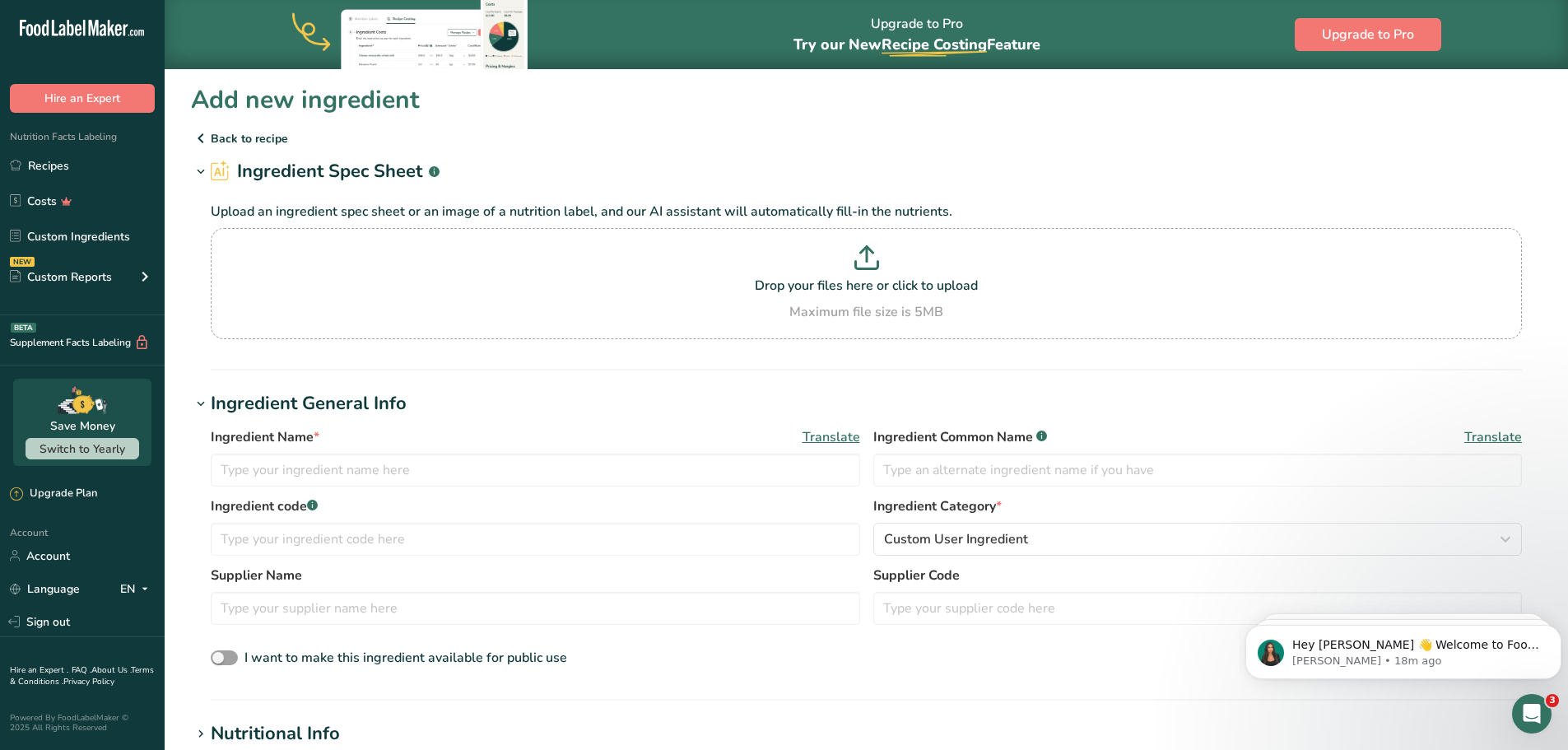
click at [316, 507] on rect at bounding box center [313, 506] width 11 height 11
click at [695, 595] on input "text" at bounding box center [535, 608] width 650 height 33
click at [1006, 614] on input "text" at bounding box center [1198, 608] width 650 height 33
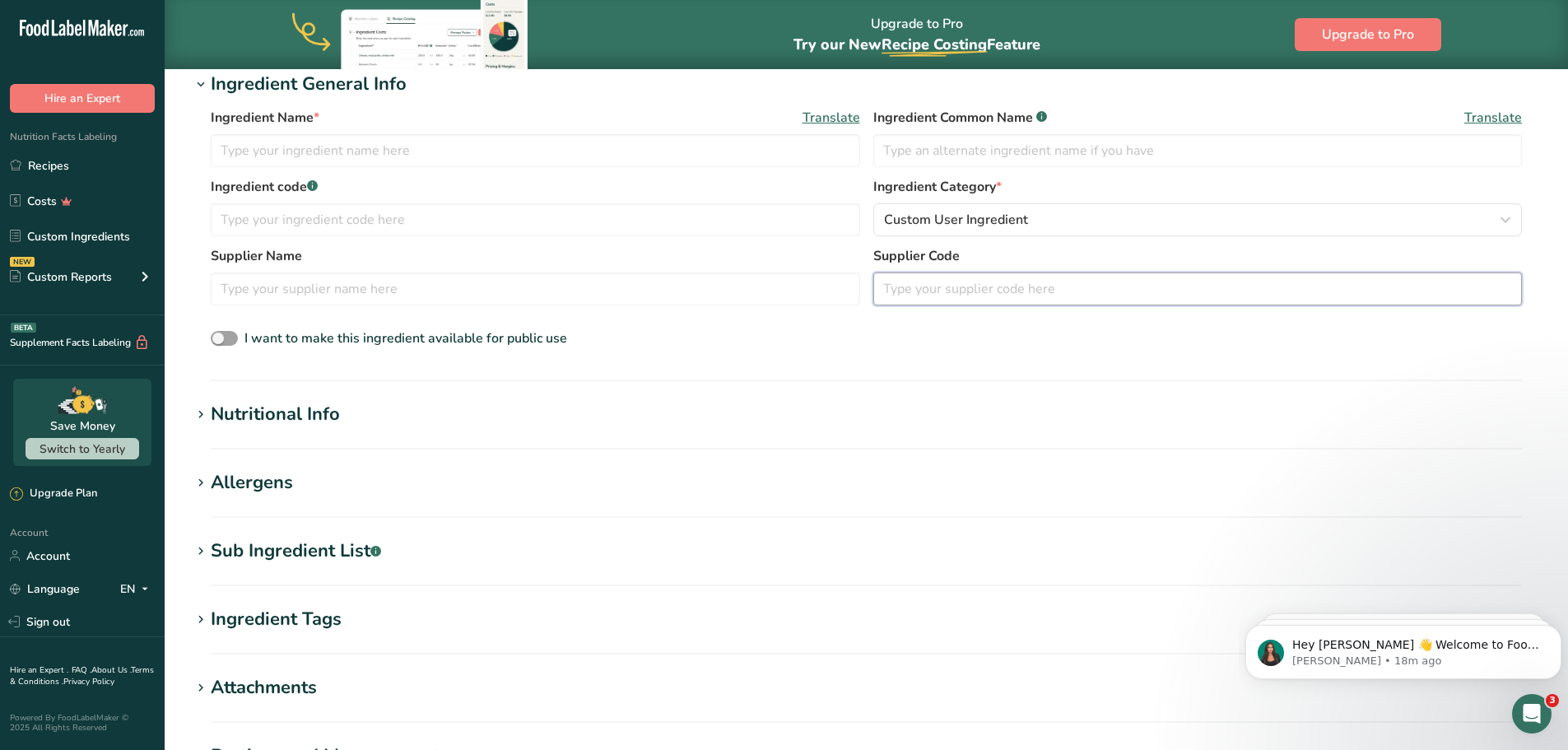
scroll to position [329, 0]
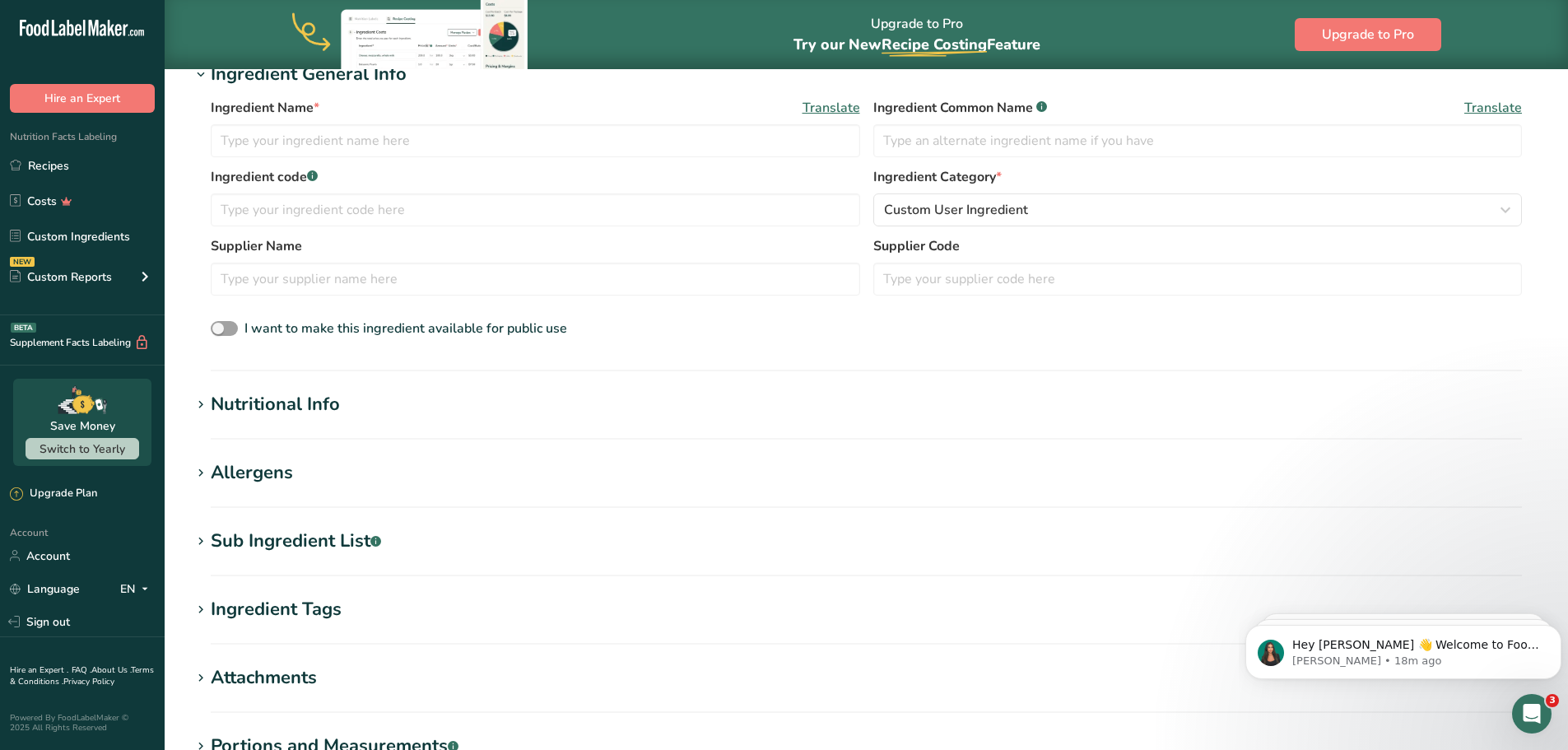
click at [251, 420] on section "Nutritional Info Serving Size .a-a{fill:#347362;}.b-a{fill:#fff;} Add ingredien…" at bounding box center [866, 416] width 1351 height 48
click at [253, 408] on div "Nutritional Info" at bounding box center [275, 405] width 129 height 27
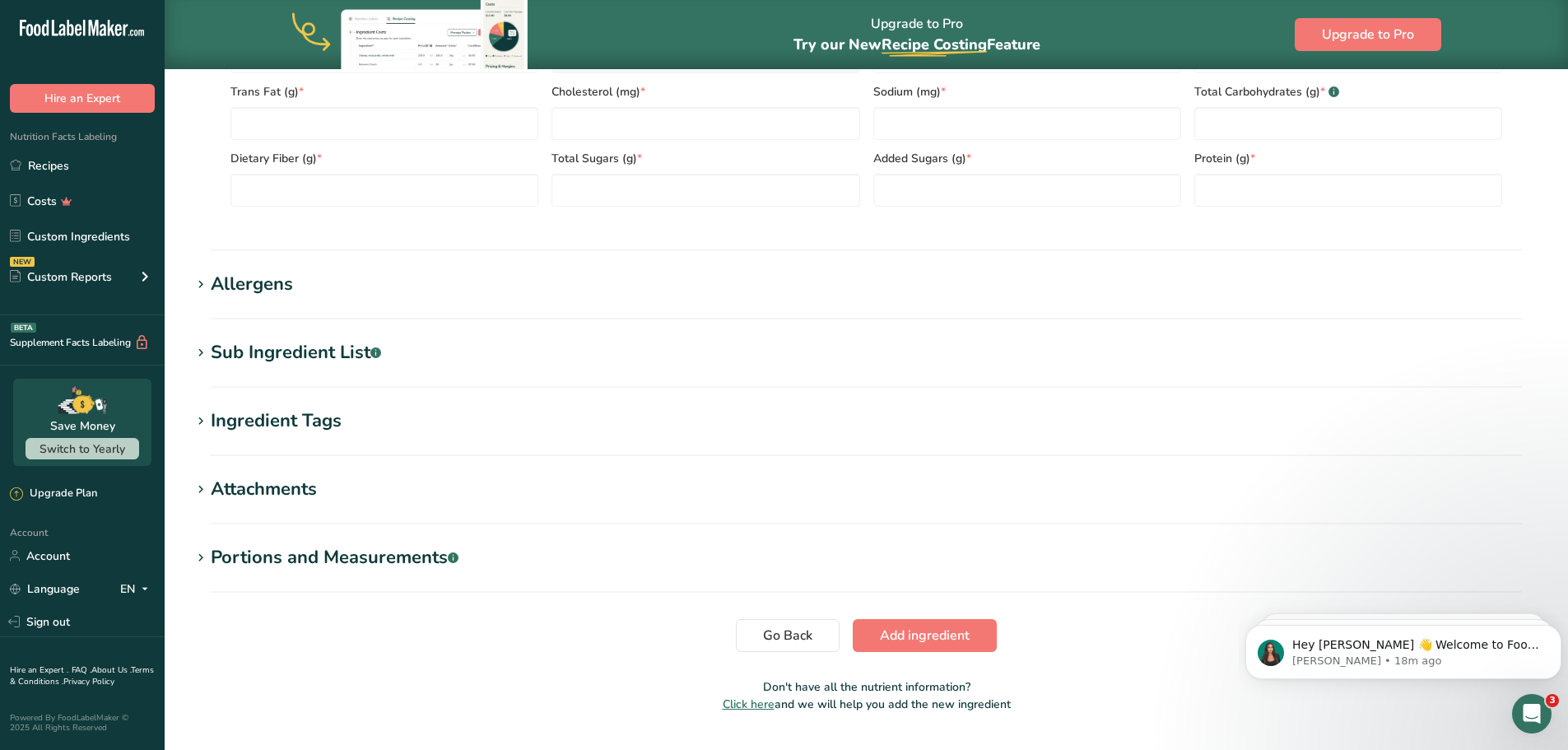
scroll to position [906, 0]
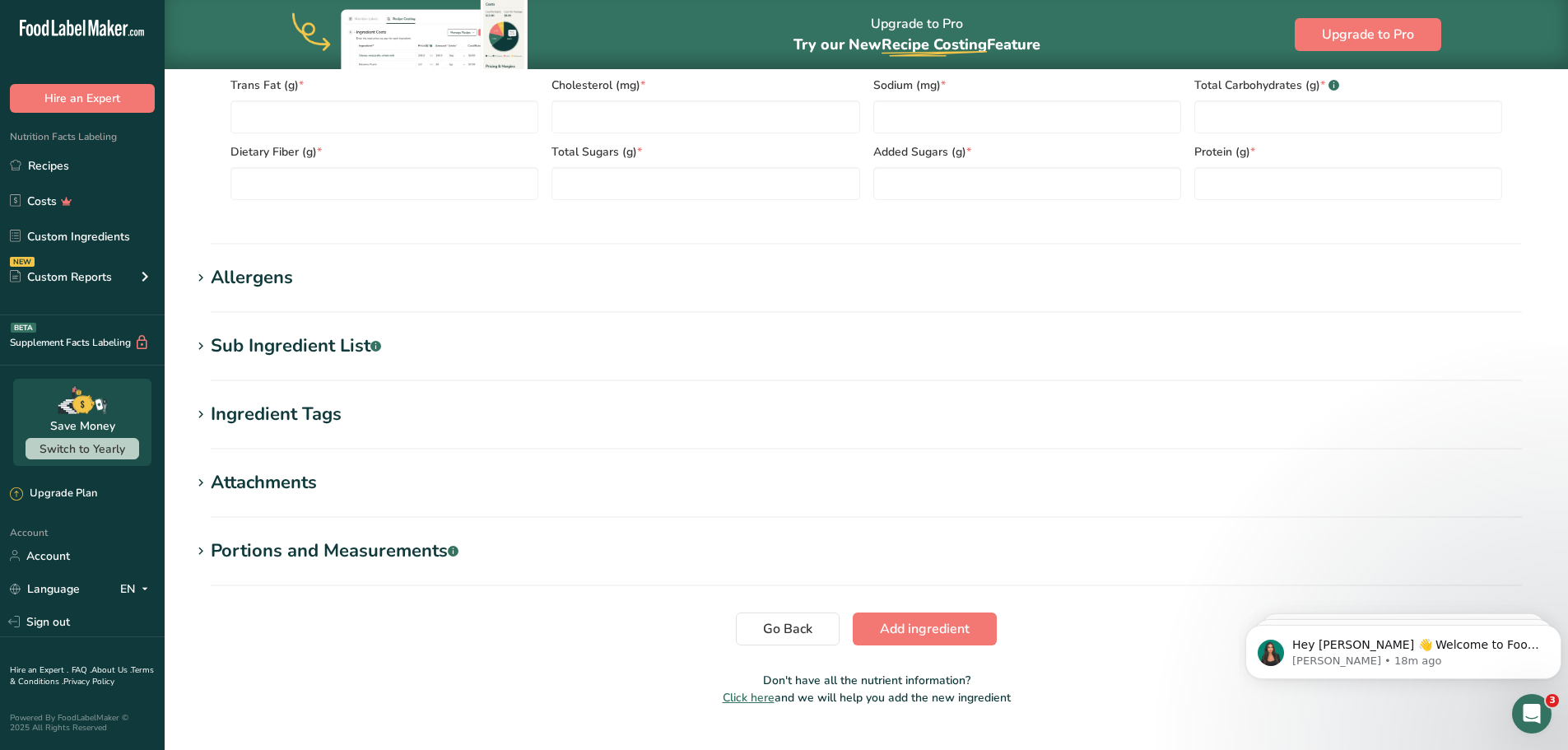
click at [291, 334] on div "Sub Ingredient List .a-a{fill:#347362;}.b-a{fill:#fff;}" at bounding box center [295, 346] width 170 height 27
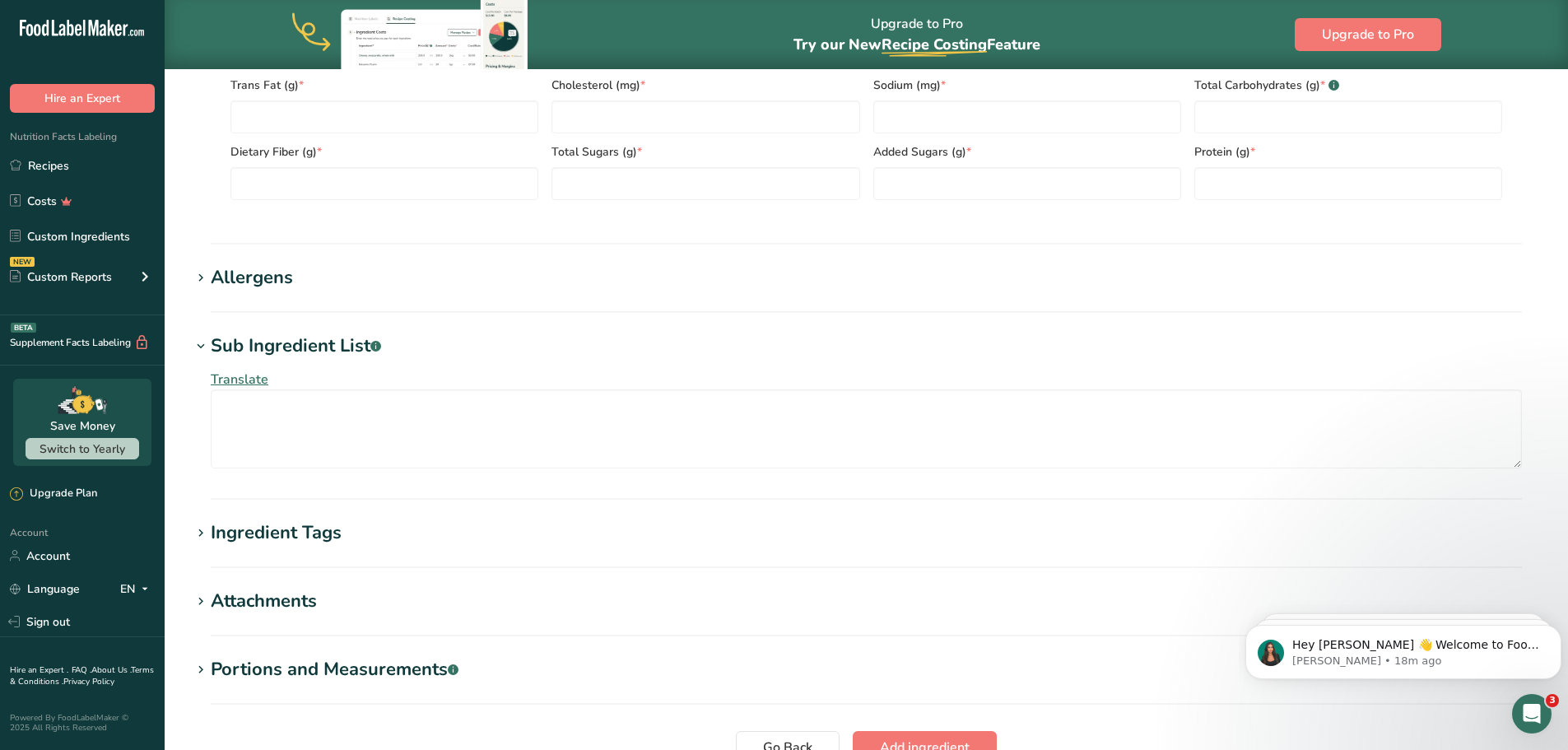
click at [308, 528] on div "Ingredient Tags" at bounding box center [275, 533] width 131 height 27
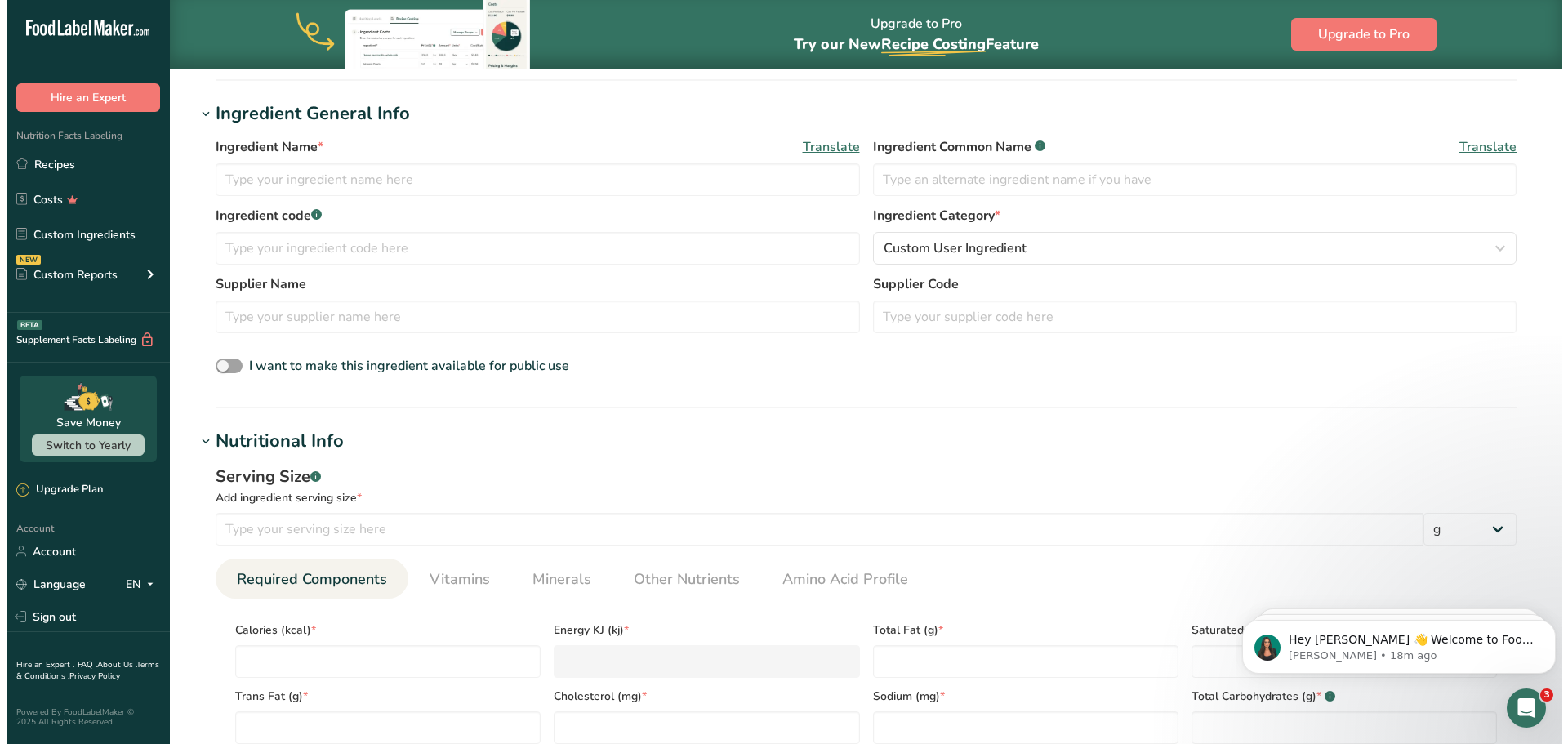
scroll to position [0, 0]
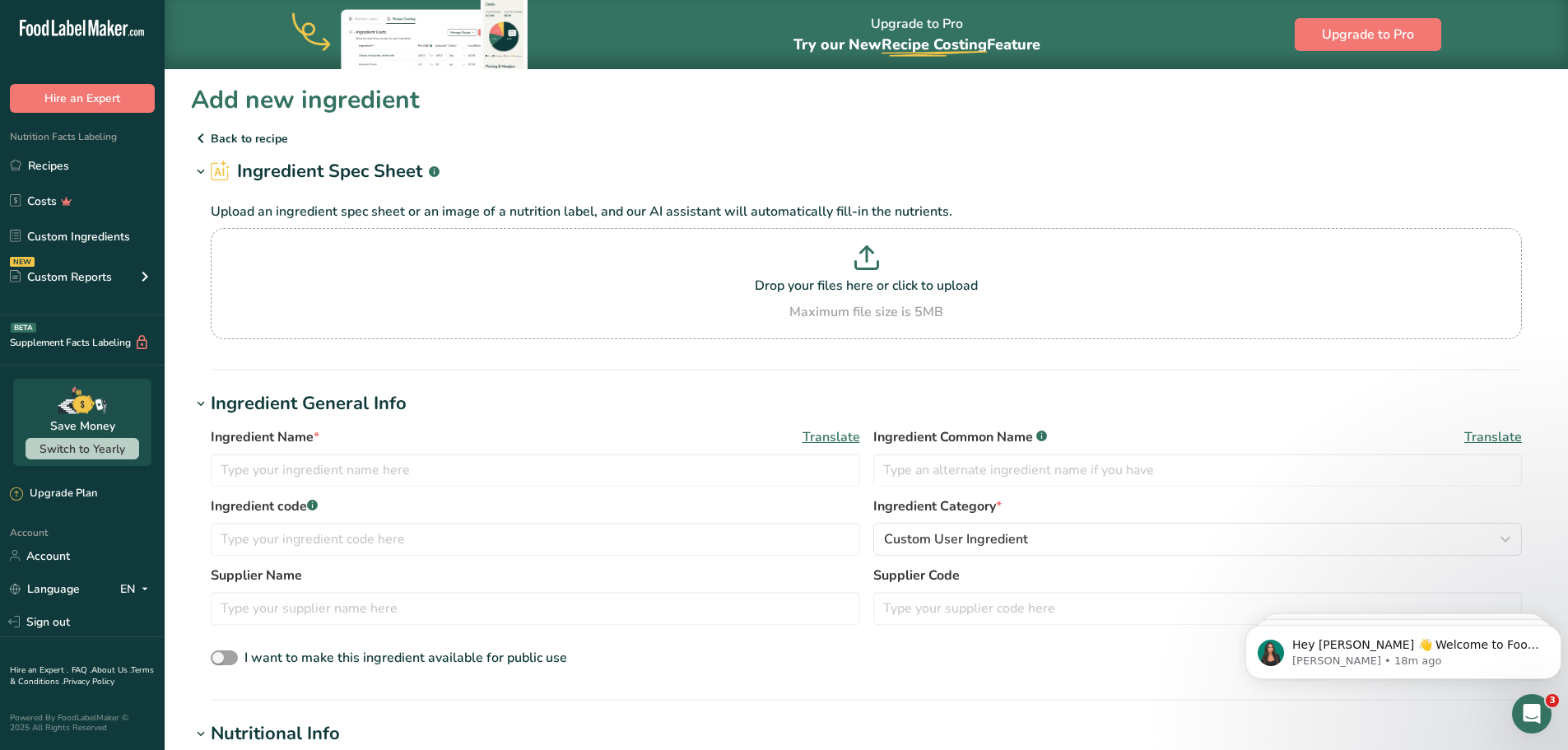
click at [209, 136] on icon at bounding box center [201, 138] width 20 height 29
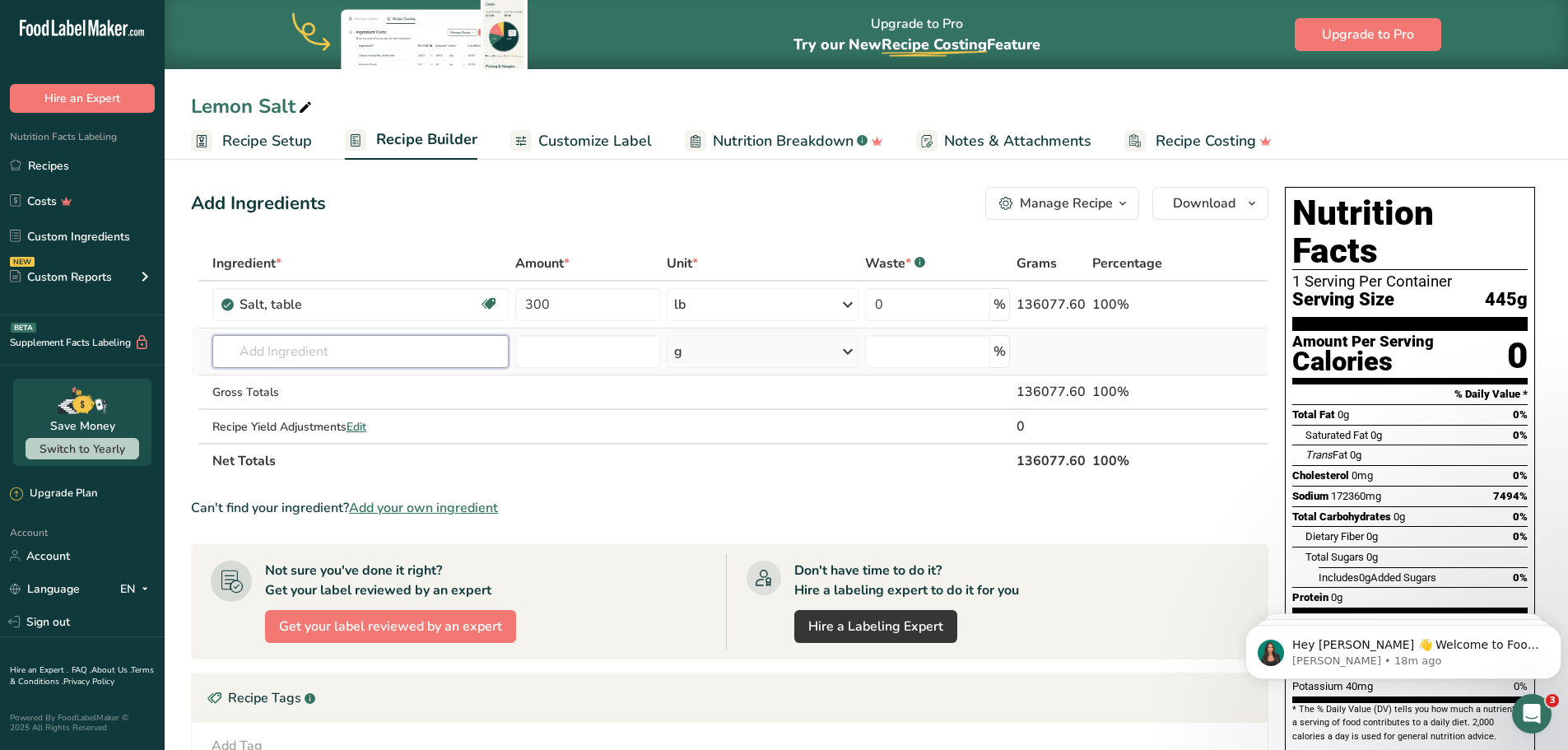
click at [320, 341] on input "text" at bounding box center [360, 351] width 297 height 33
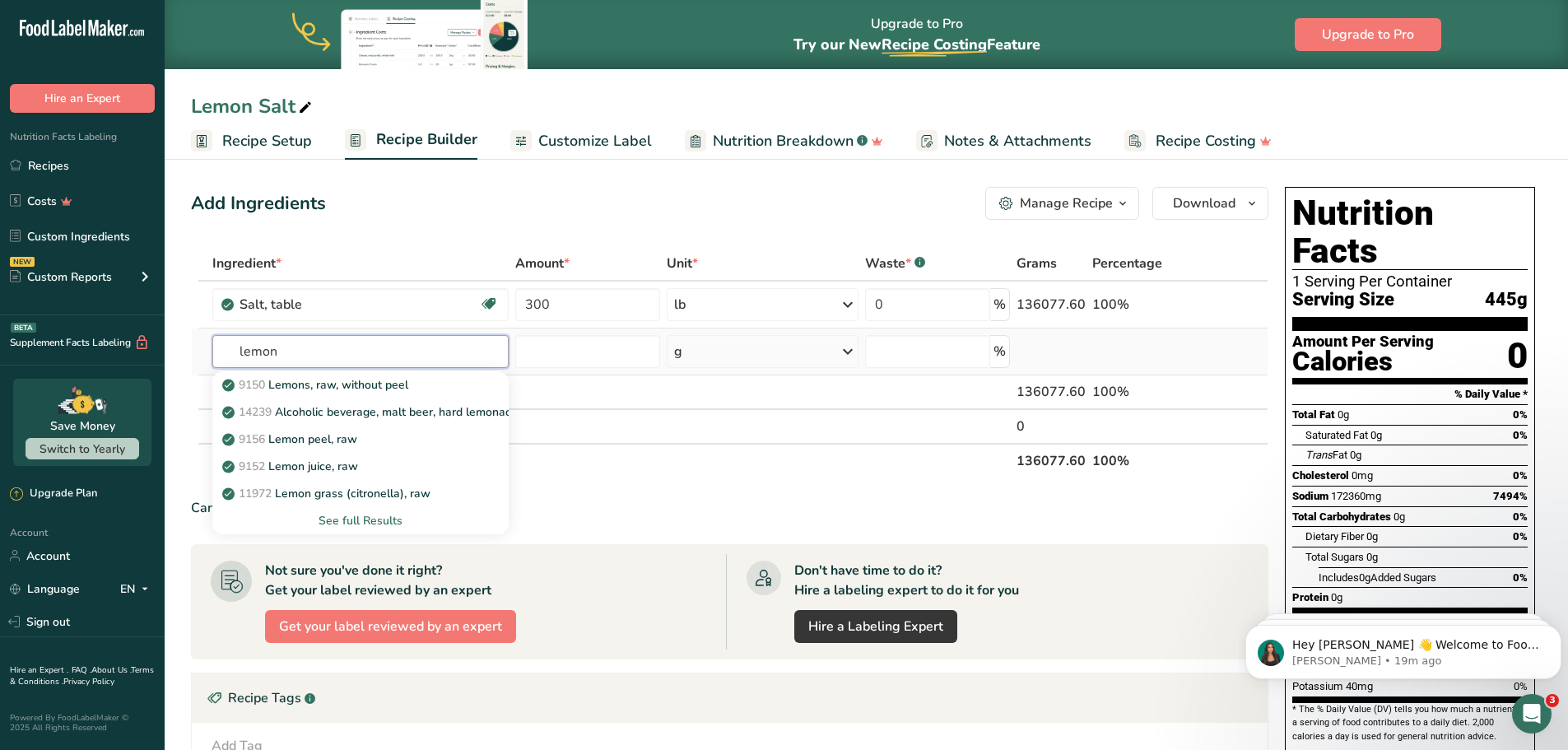
type input "lemon"
click at [383, 519] on div "See full Results" at bounding box center [360, 520] width 270 height 17
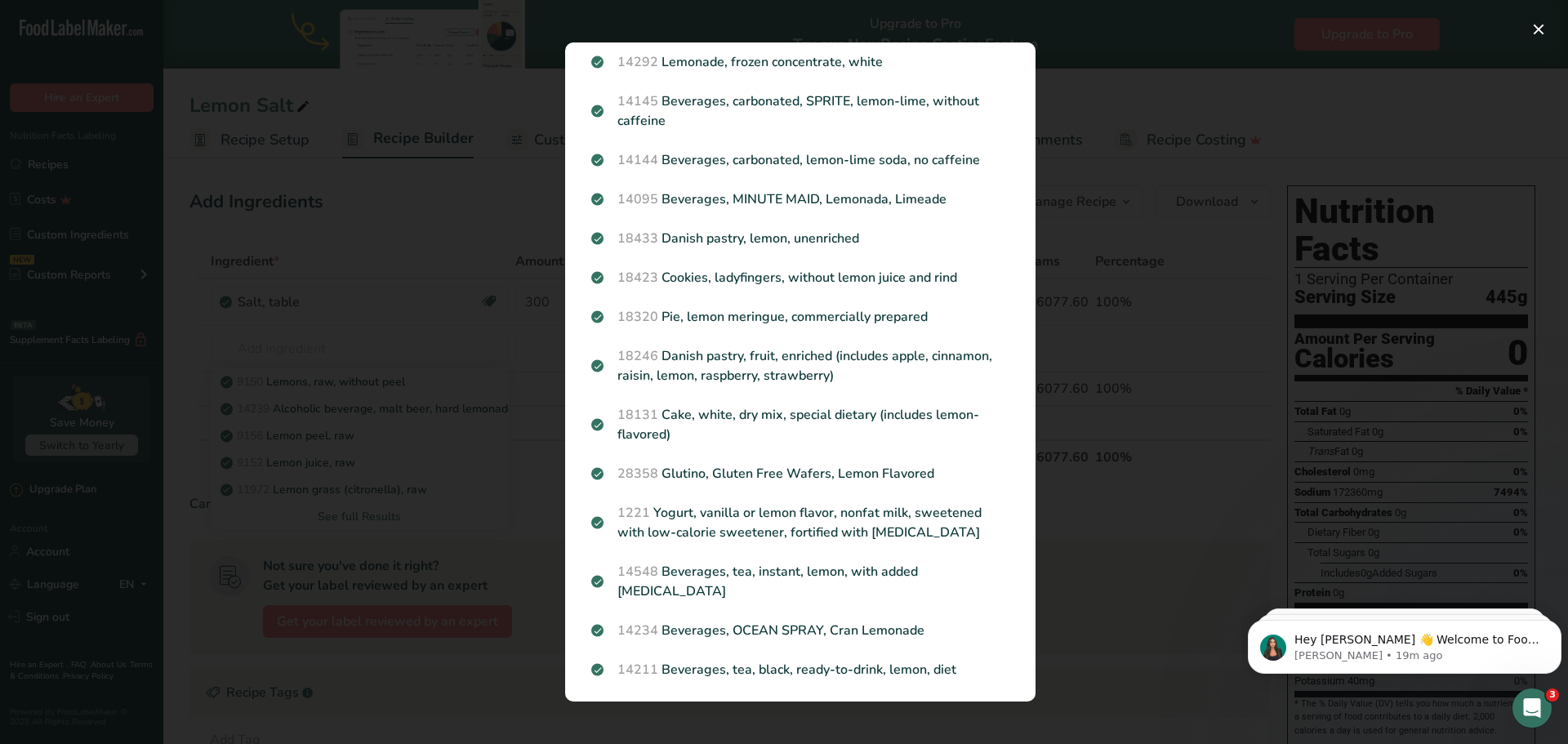
scroll to position [1700, 0]
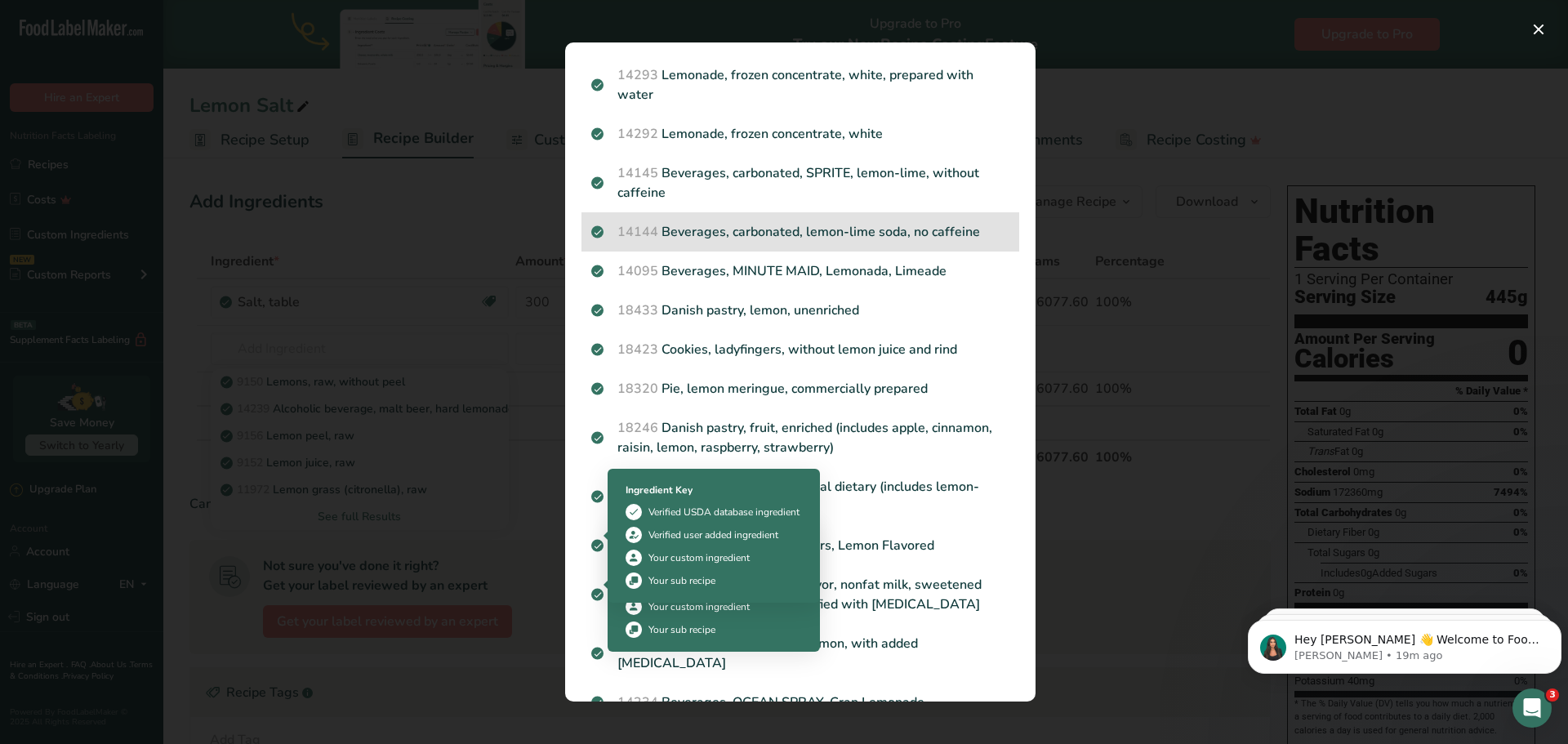
drag, startPoint x: 600, startPoint y: 495, endPoint x: 603, endPoint y: 486, distance: 9.5
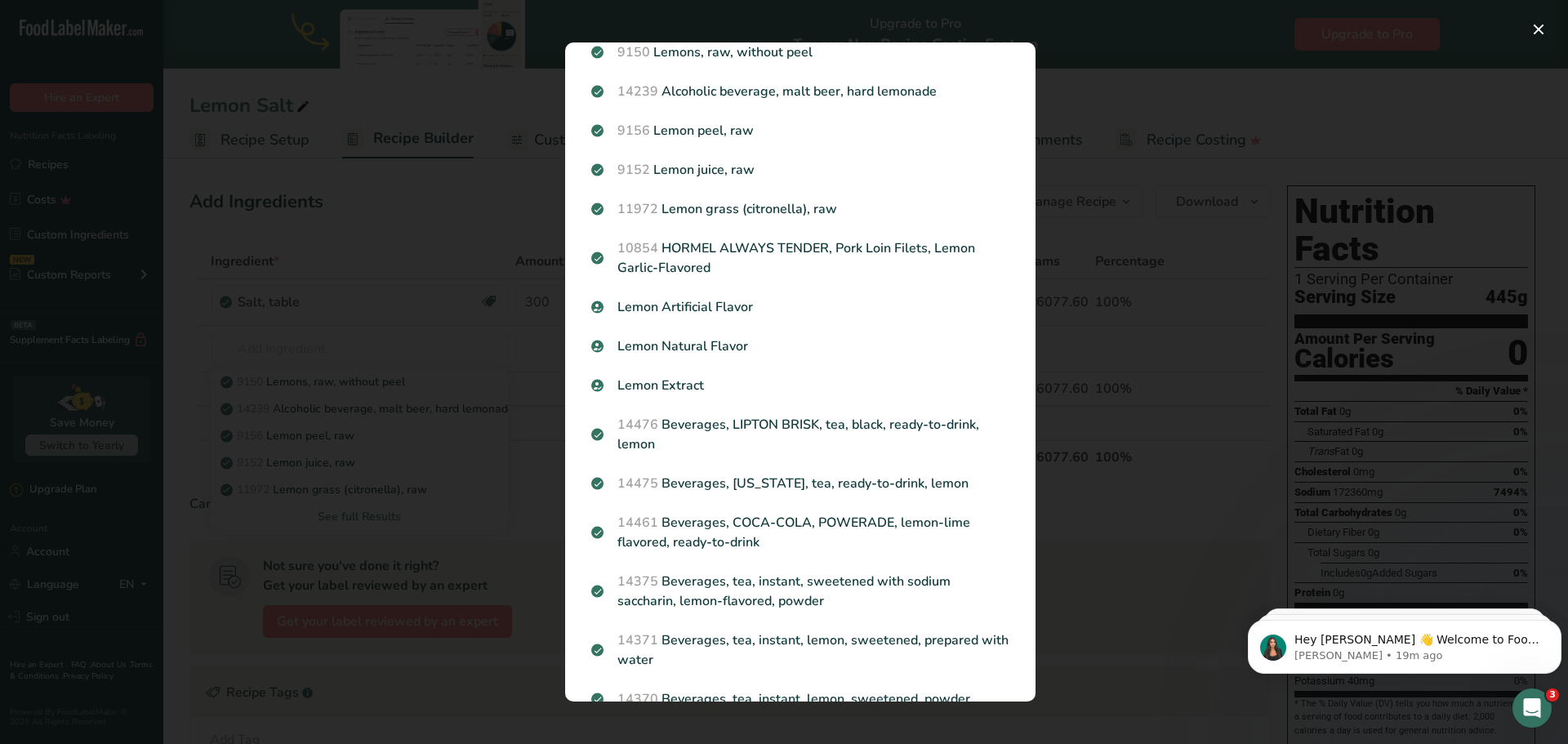
scroll to position [0, 0]
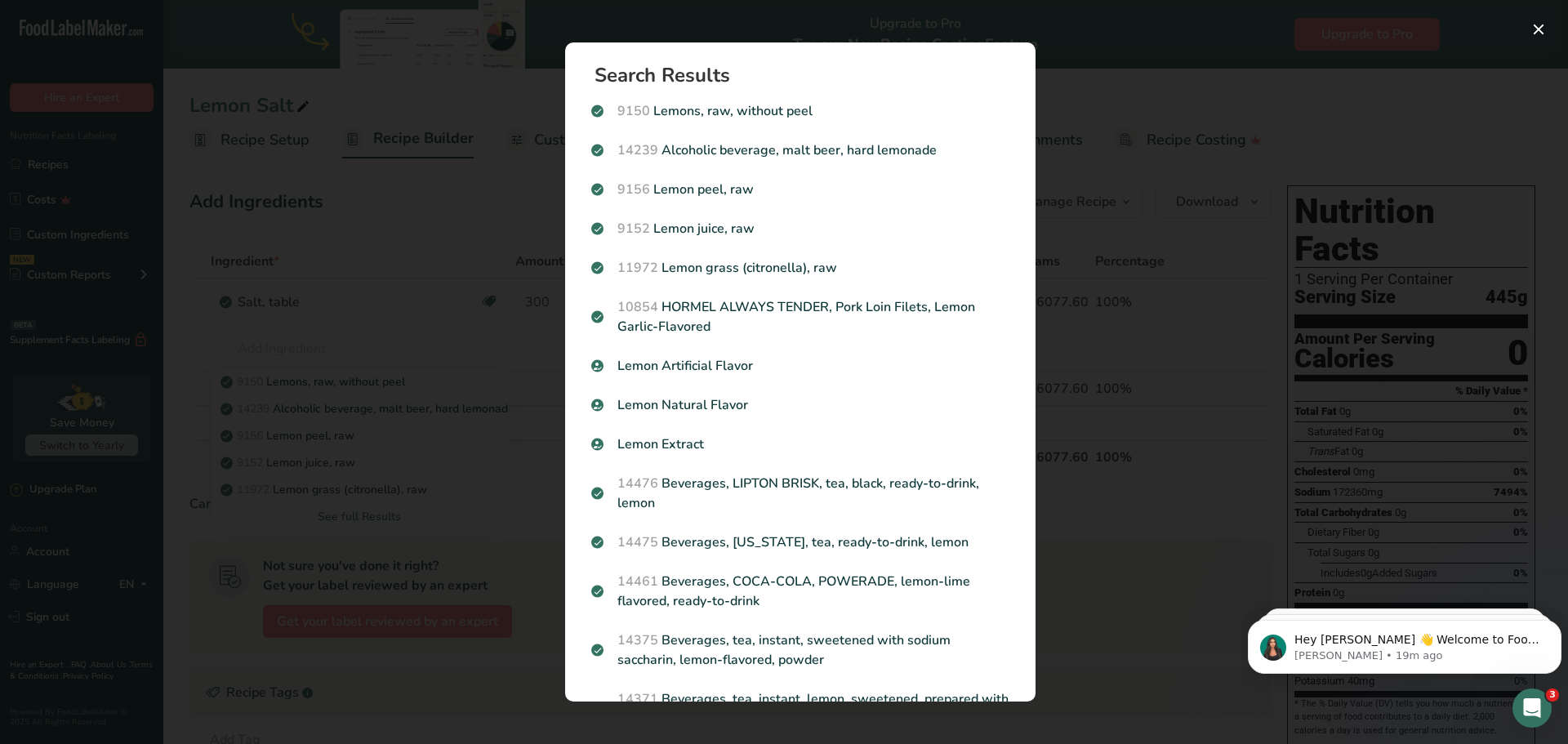
drag, startPoint x: 1080, startPoint y: 129, endPoint x: 1004, endPoint y: 65, distance: 99.4
click at [1075, 124] on div "Search results modal" at bounding box center [784, 372] width 1568 height 744
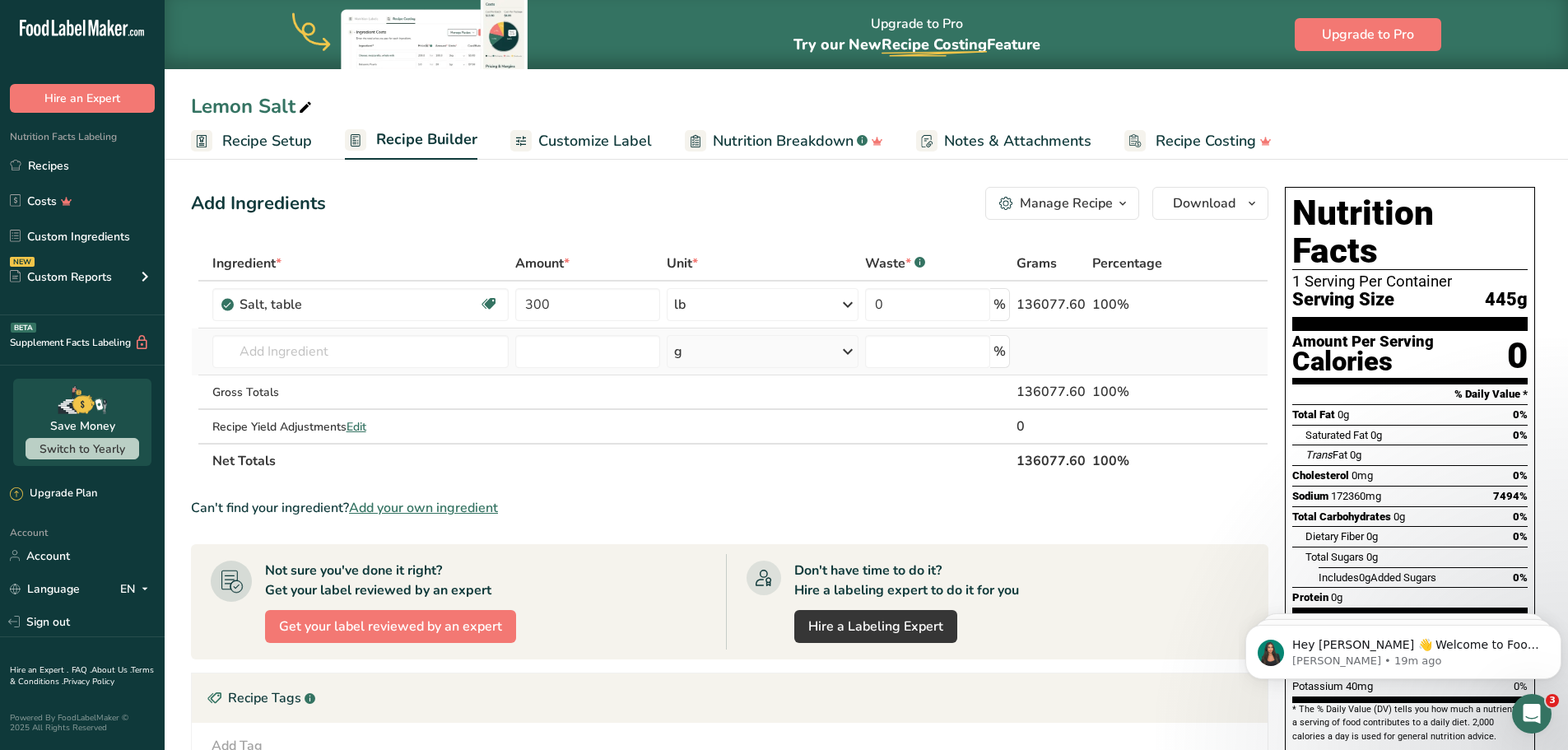
click at [343, 329] on td "9150 Lemons, raw, without peel 14239 Alcoholic beverage, malt beer, hard lemona…" at bounding box center [361, 352] width 303 height 47
click at [353, 359] on input "text" at bounding box center [360, 351] width 297 height 33
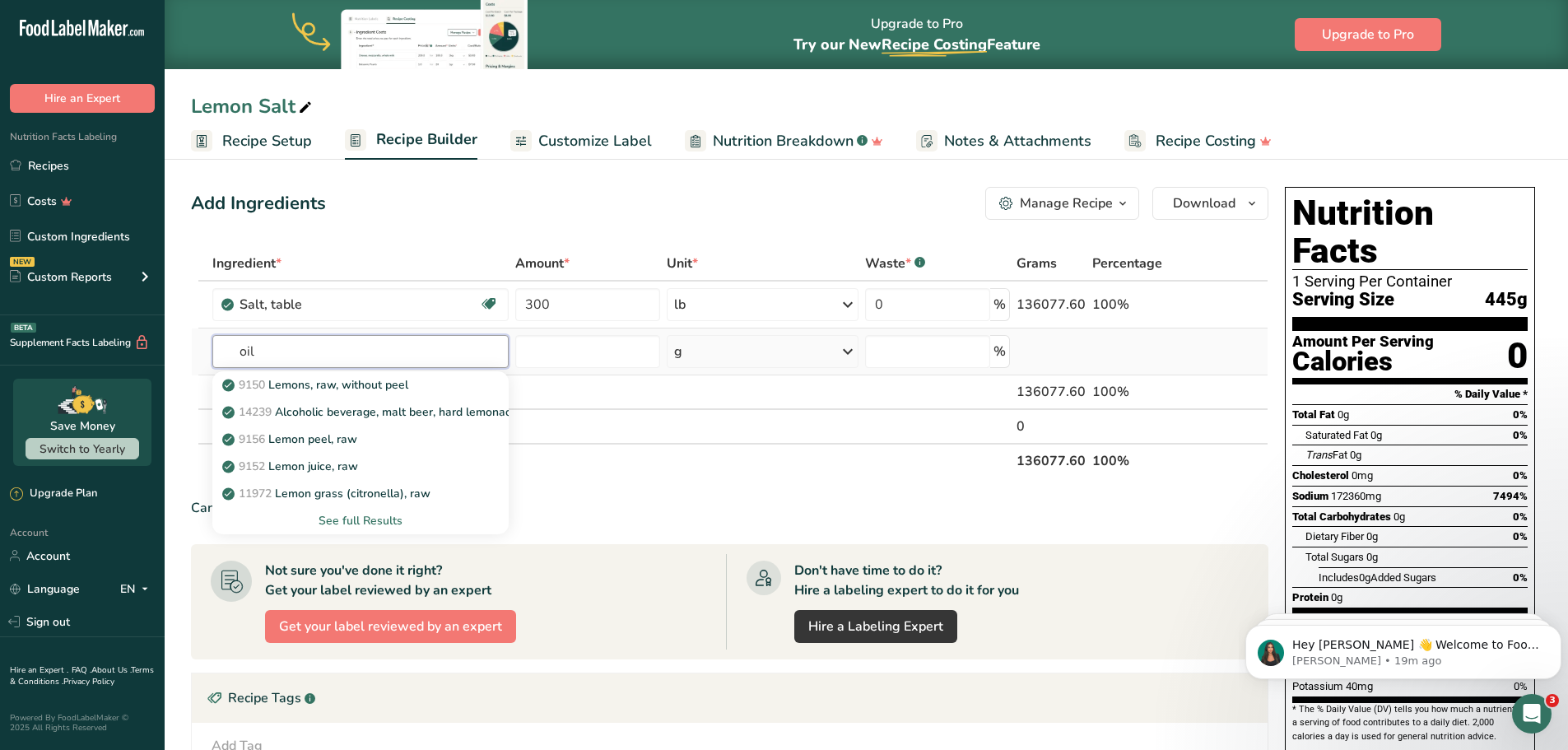
click at [260, 350] on input "oil" at bounding box center [360, 351] width 297 height 33
type input "oil"
click at [374, 334] on td "9150 Lemons, raw, without peel 14239 Alcoholic beverage, malt beer, hard lemona…" at bounding box center [361, 352] width 303 height 47
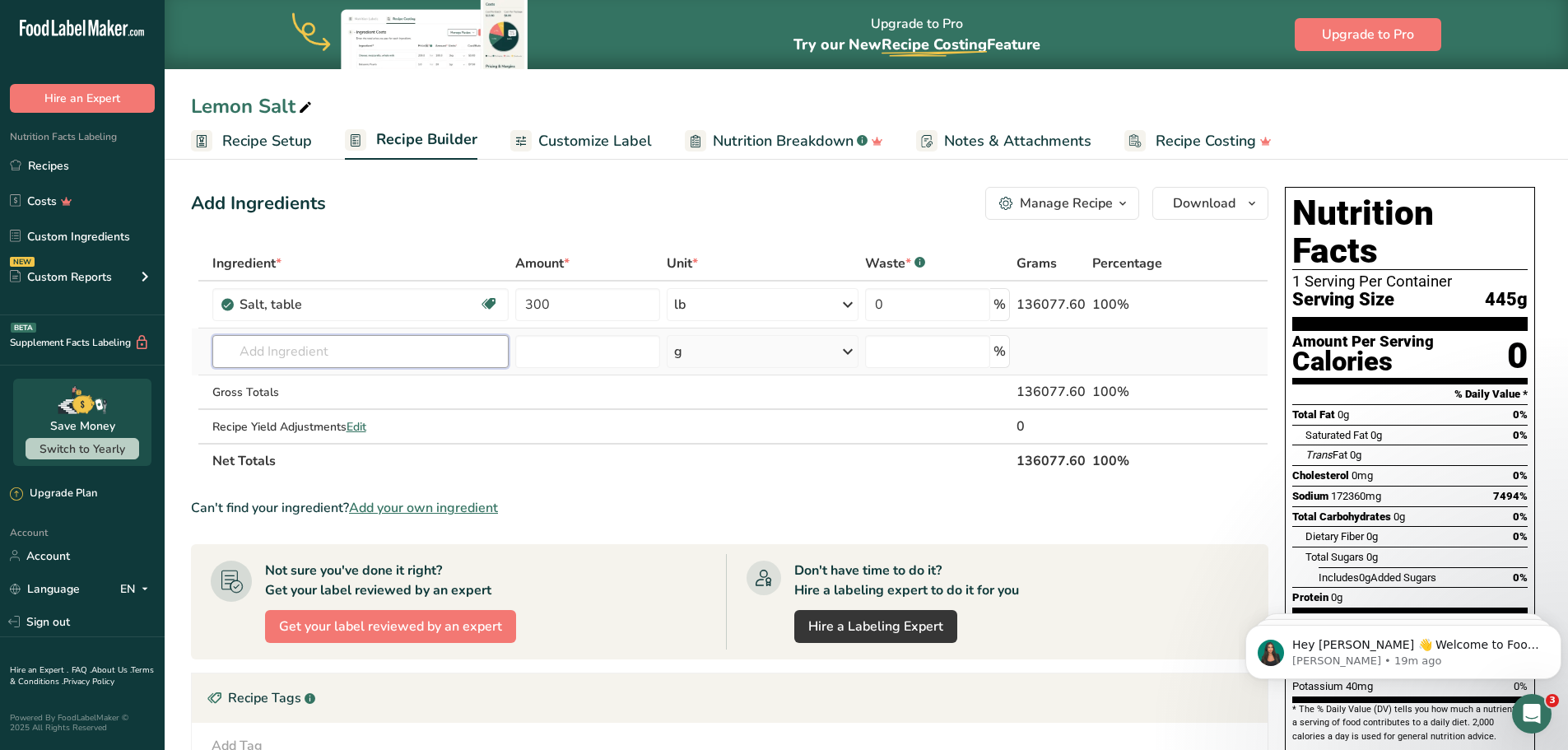
click at [338, 344] on input "text" at bounding box center [360, 351] width 297 height 33
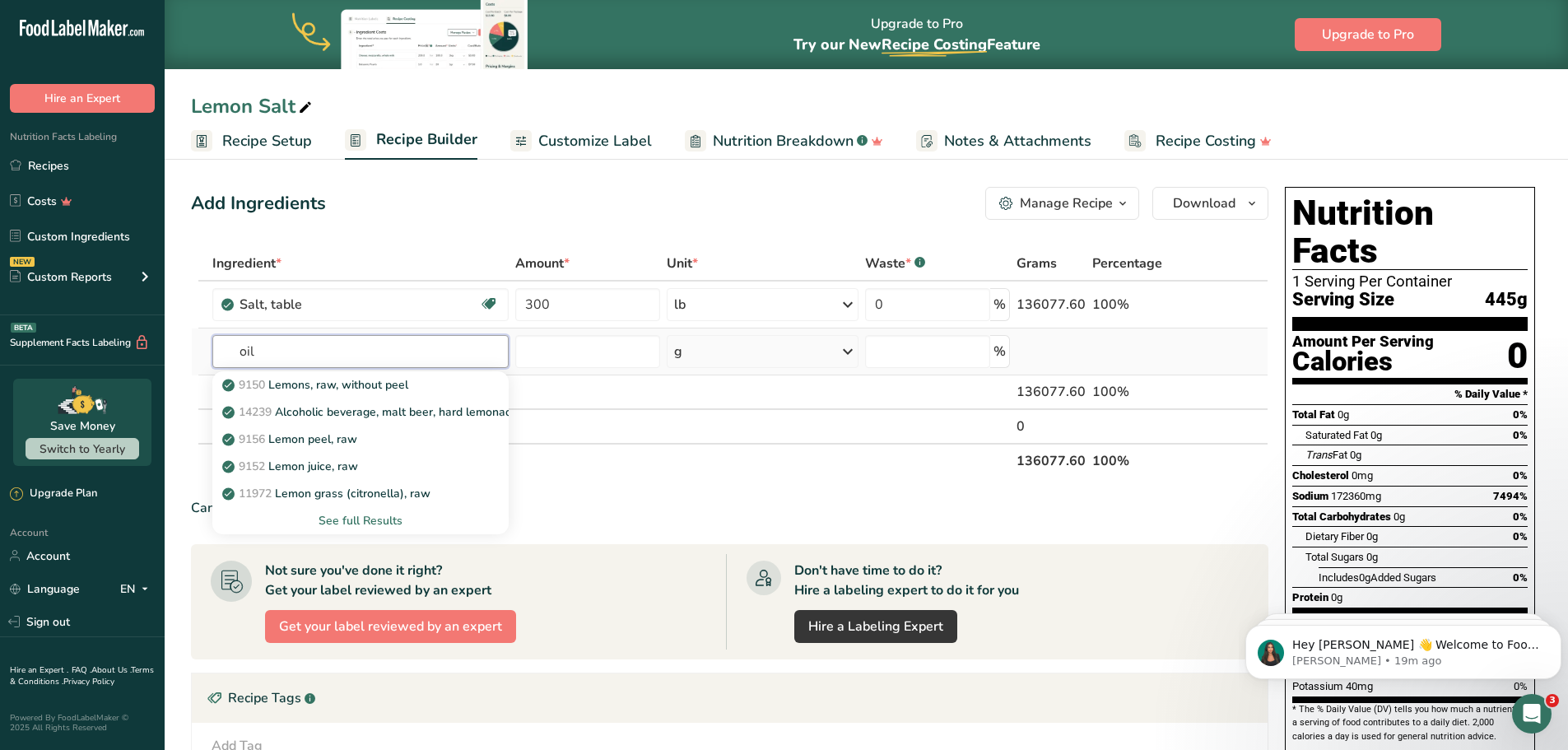
type input "oil"
click at [363, 528] on div "See full Results" at bounding box center [360, 520] width 270 height 17
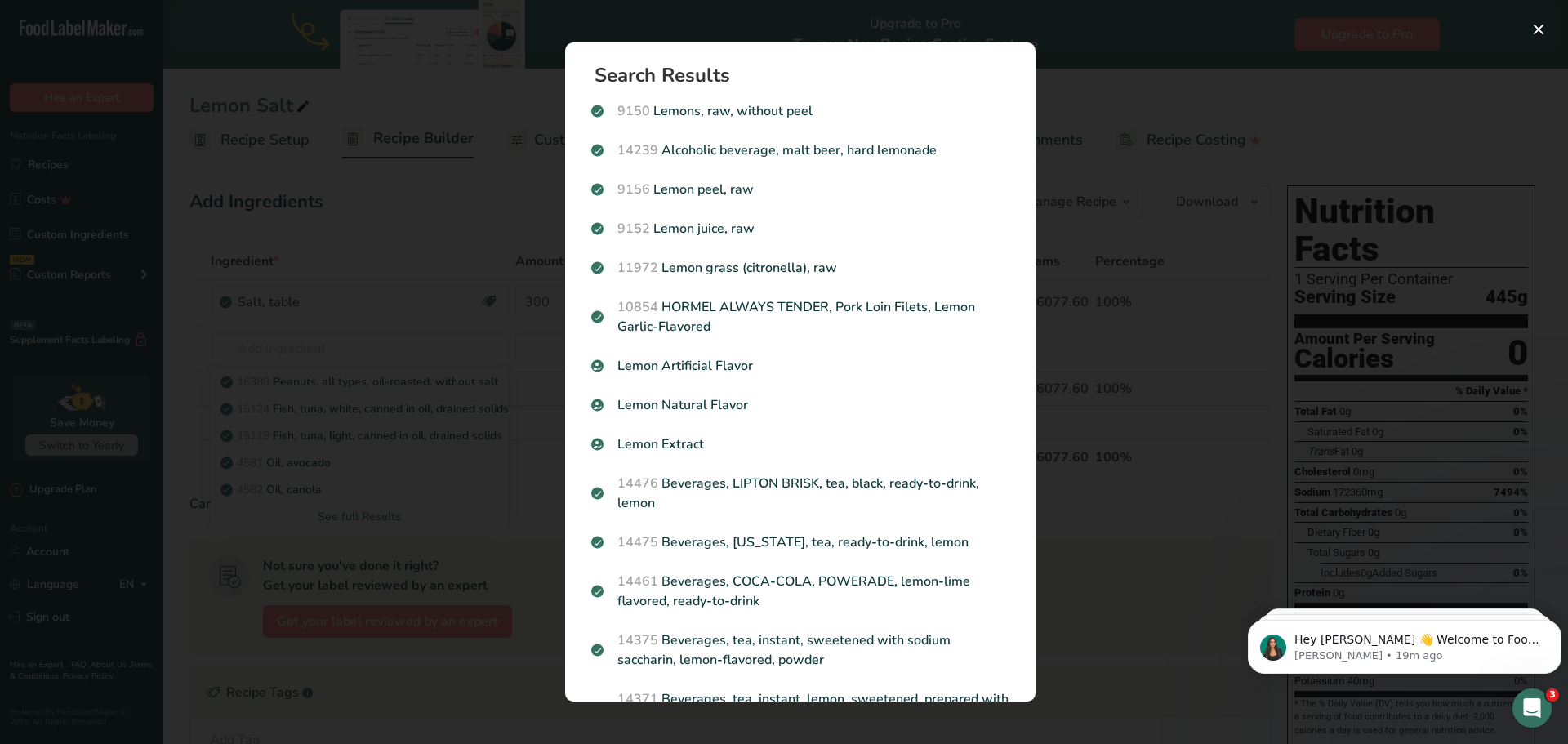
click at [442, 251] on div "Search results modal" at bounding box center [784, 372] width 1568 height 744
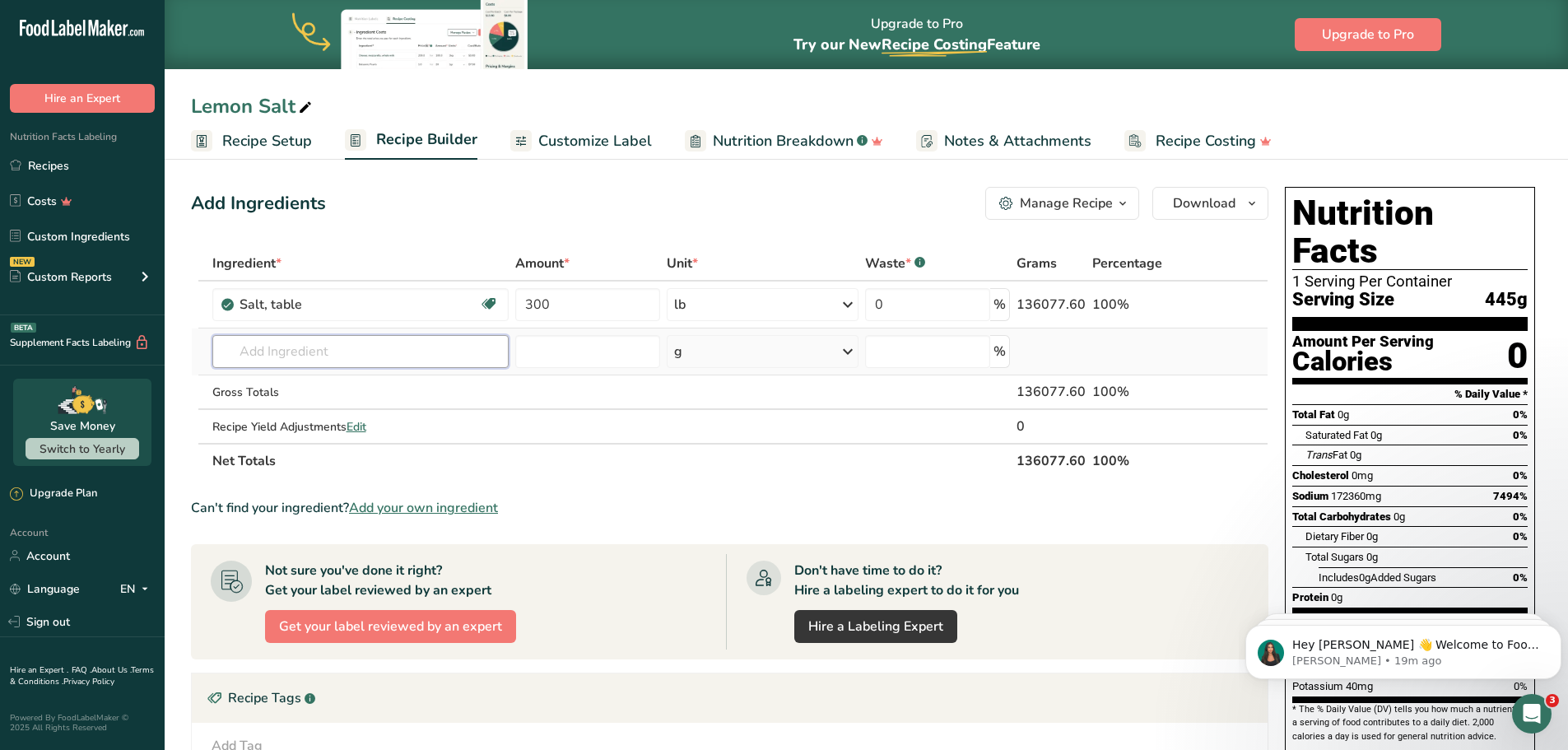
click at [285, 342] on input "text" at bounding box center [360, 351] width 297 height 33
type input "oil lemon"
click at [386, 391] on p "19708 Puddings, lemon, dry mix, regular, with added oil, potassium, sodium" at bounding box center [430, 384] width 408 height 17
type input "Puddings, lemon, dry mix, regular, with added oil, potassium, sodium"
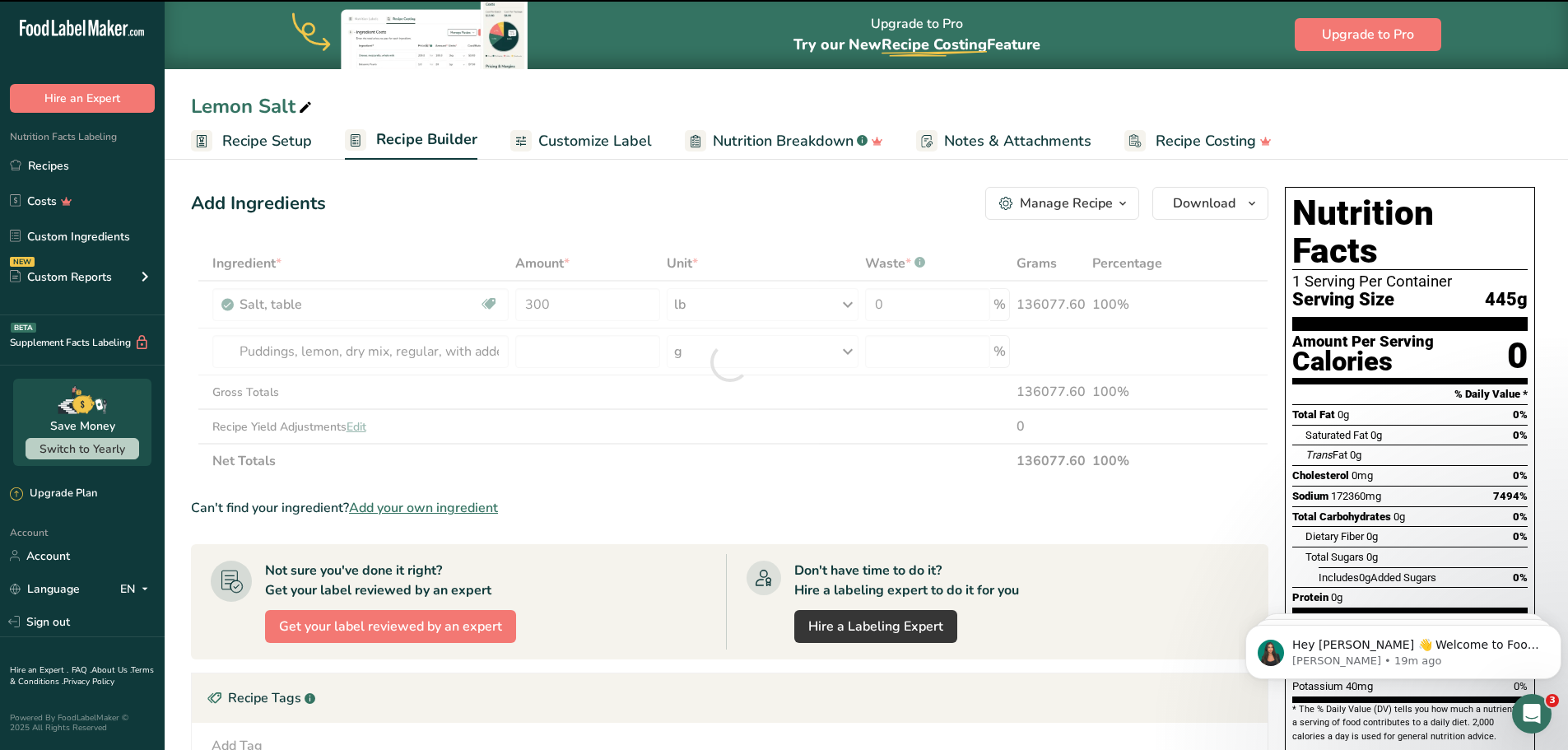
type input "0"
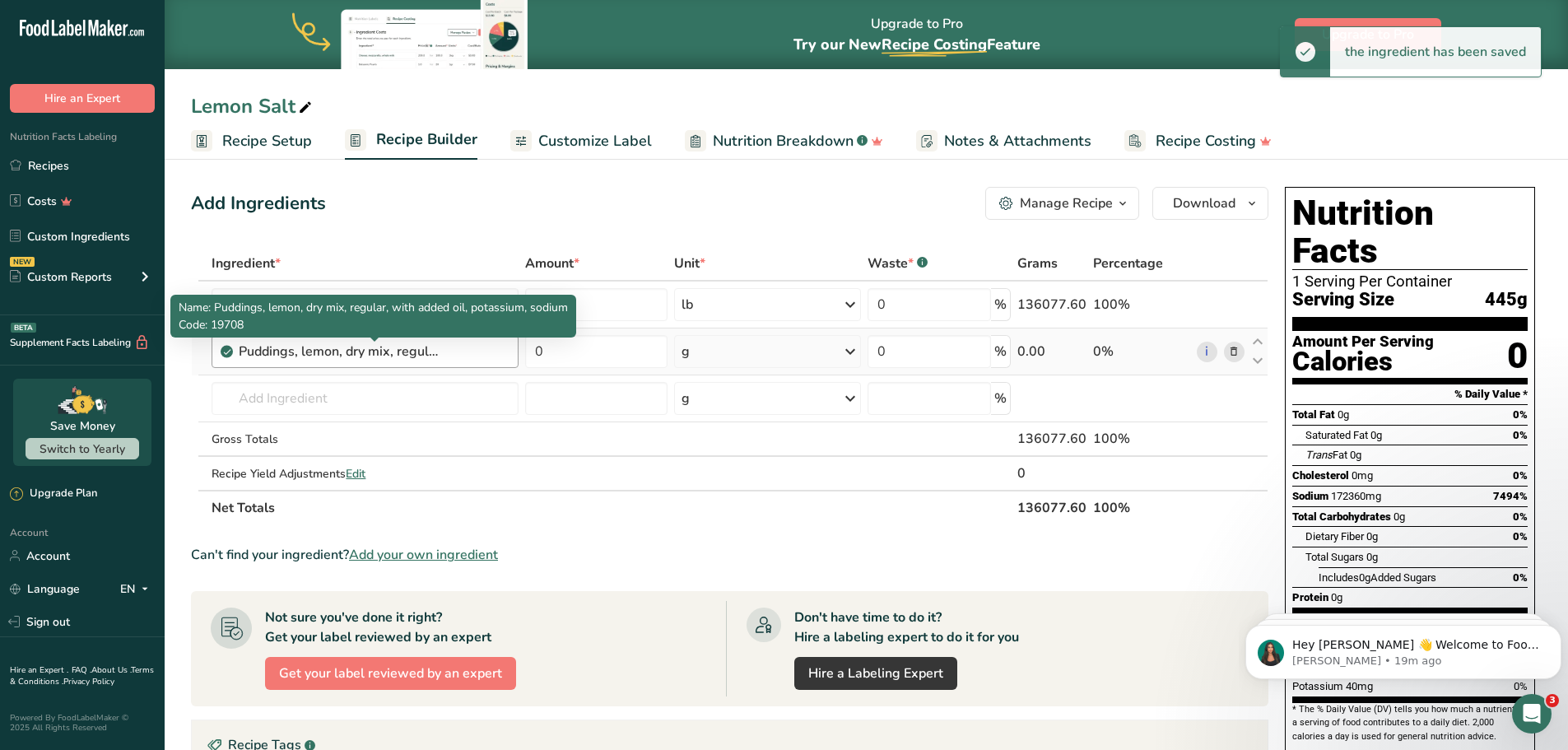
click at [403, 358] on div "Puddings, lemon, dry mix, regular, with added oil, potassium, sodium" at bounding box center [341, 351] width 206 height 20
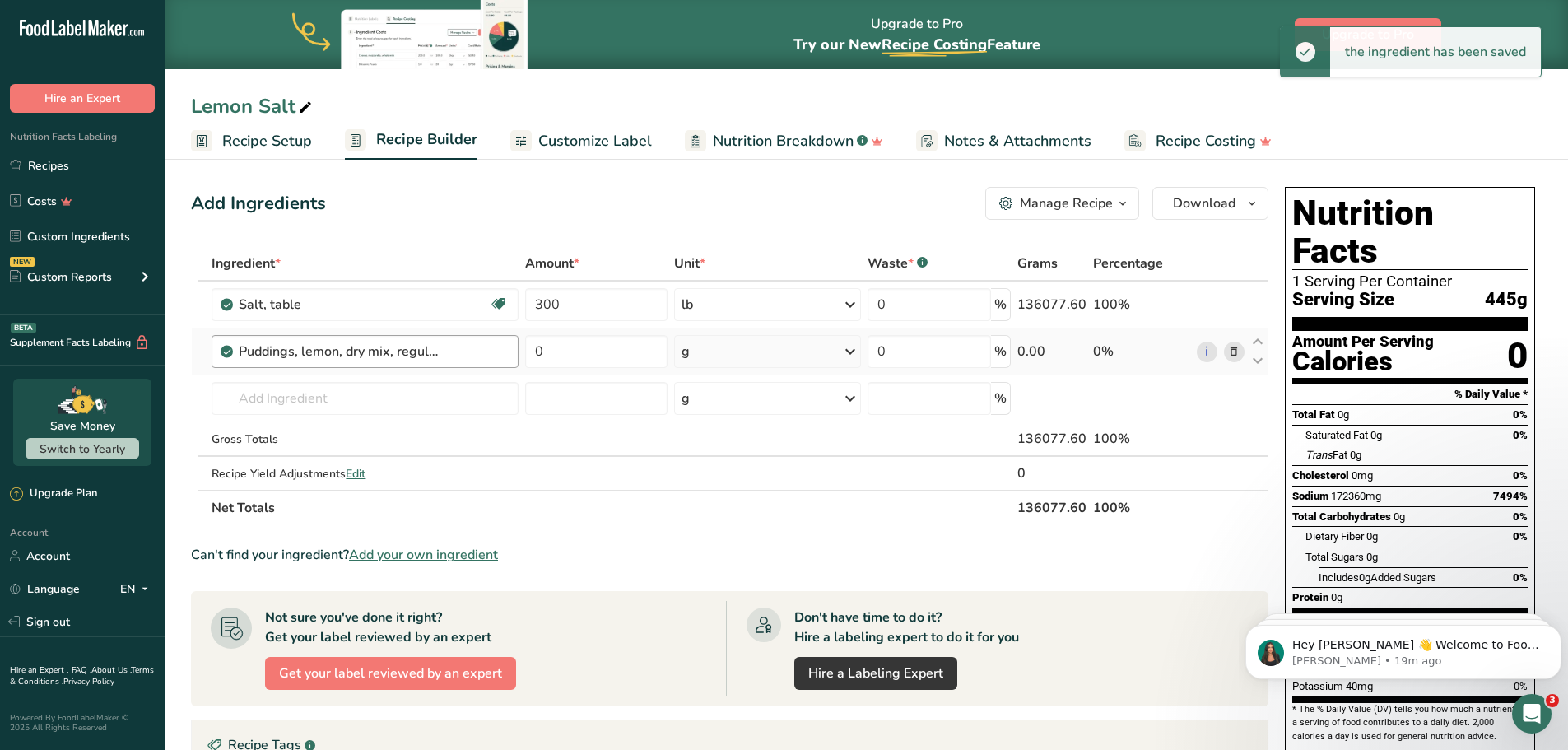
click at [442, 354] on div "Puddings, lemon, dry mix, regular, with added oil, potassium, sodium" at bounding box center [341, 351] width 206 height 20
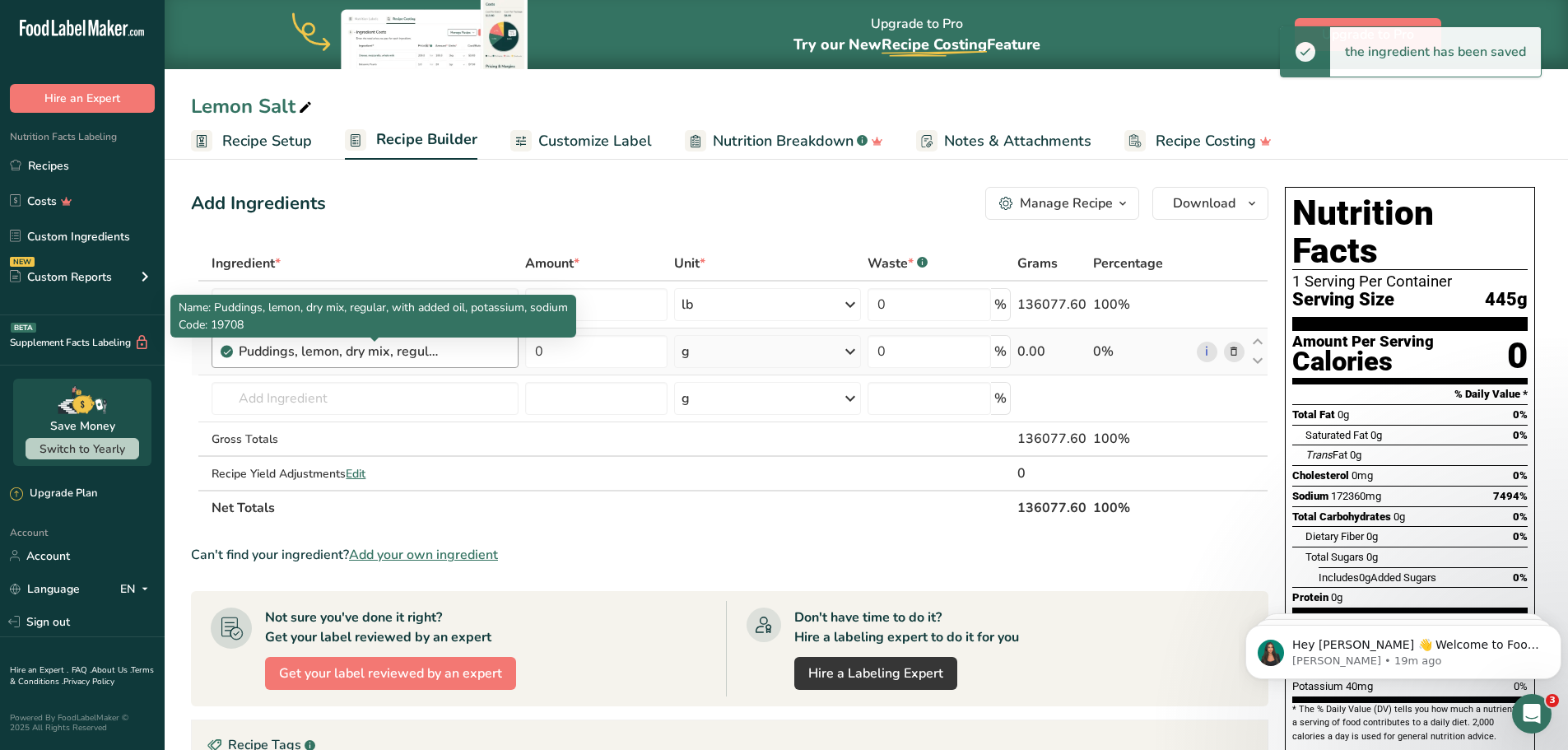
click at [442, 354] on div "Puddings, lemon, dry mix, regular, with added oil, potassium, sodium" at bounding box center [341, 351] width 206 height 20
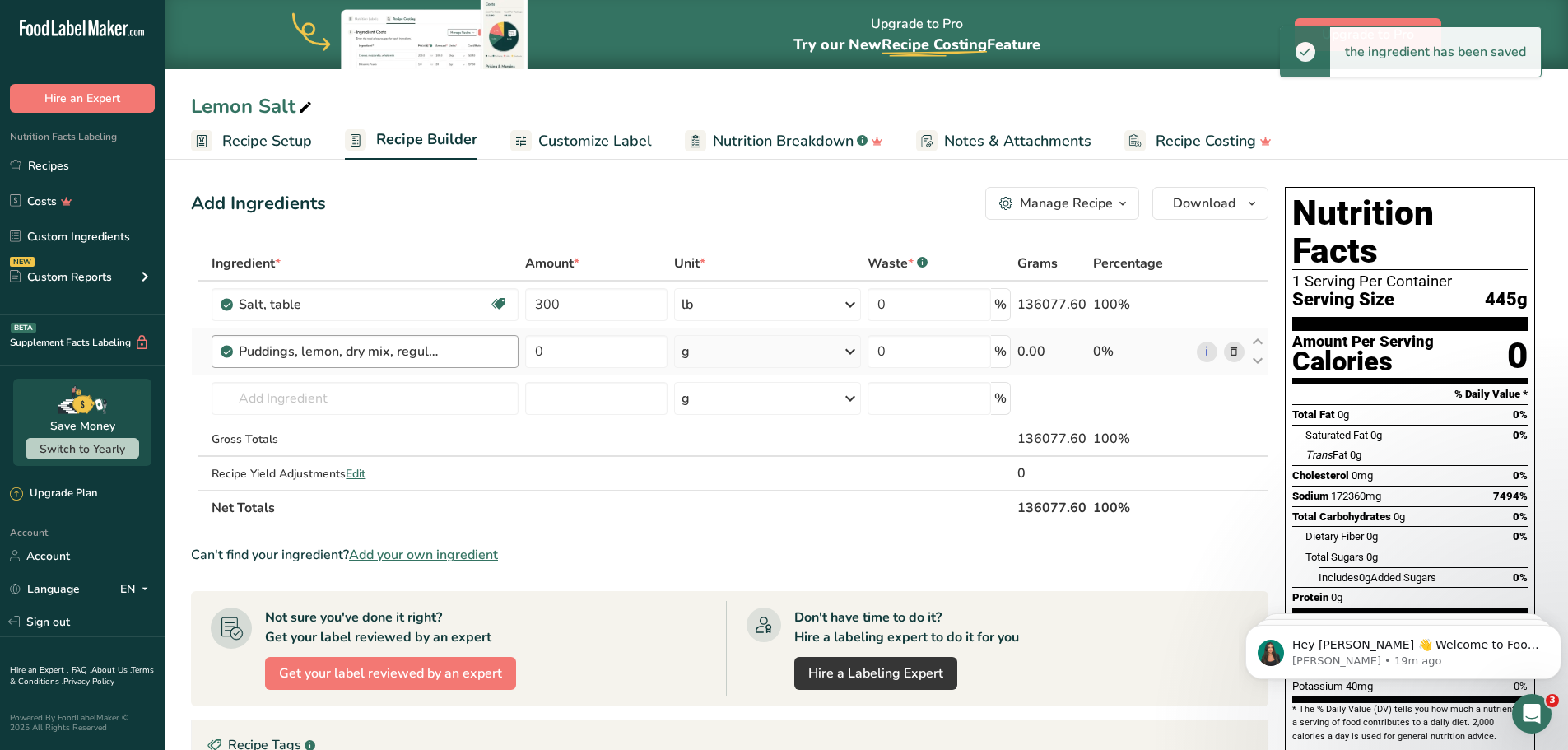
click at [442, 354] on div "Puddings, lemon, dry mix, regular, with added oil, potassium, sodium" at bounding box center [341, 351] width 206 height 20
click at [1243, 355] on span at bounding box center [1234, 351] width 20 height 20
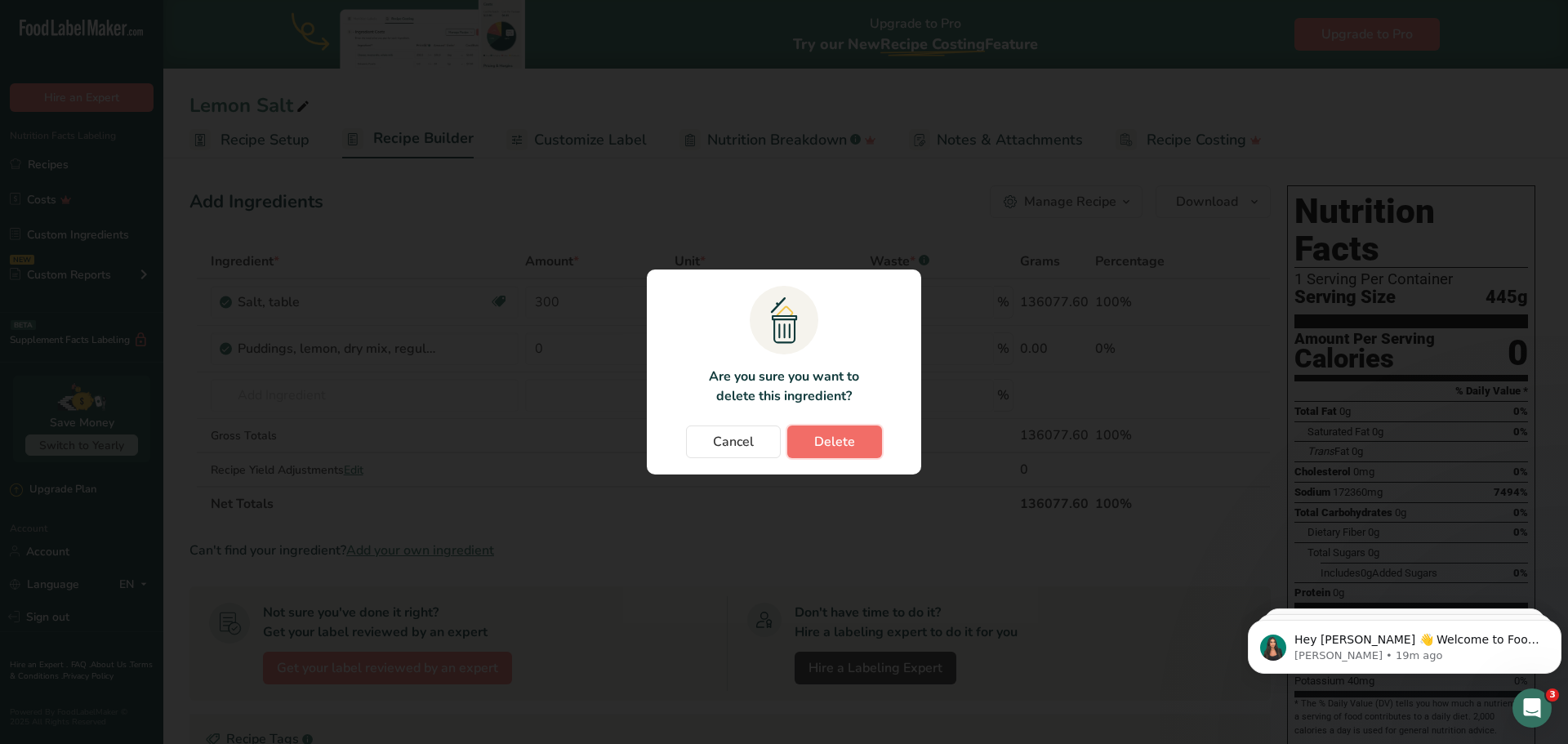
click at [809, 442] on button "Delete" at bounding box center [834, 441] width 95 height 33
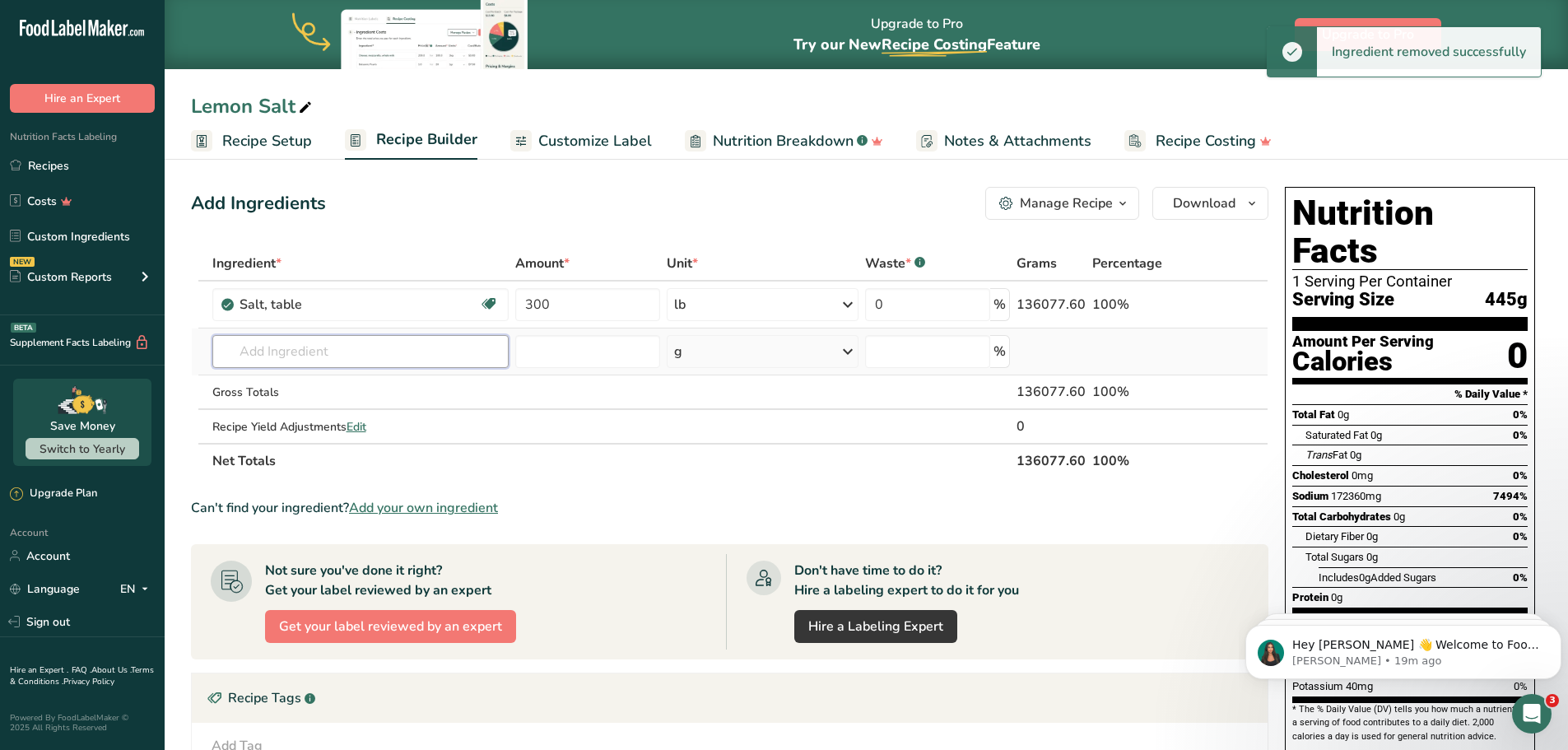
click at [243, 335] on input "text" at bounding box center [360, 351] width 297 height 33
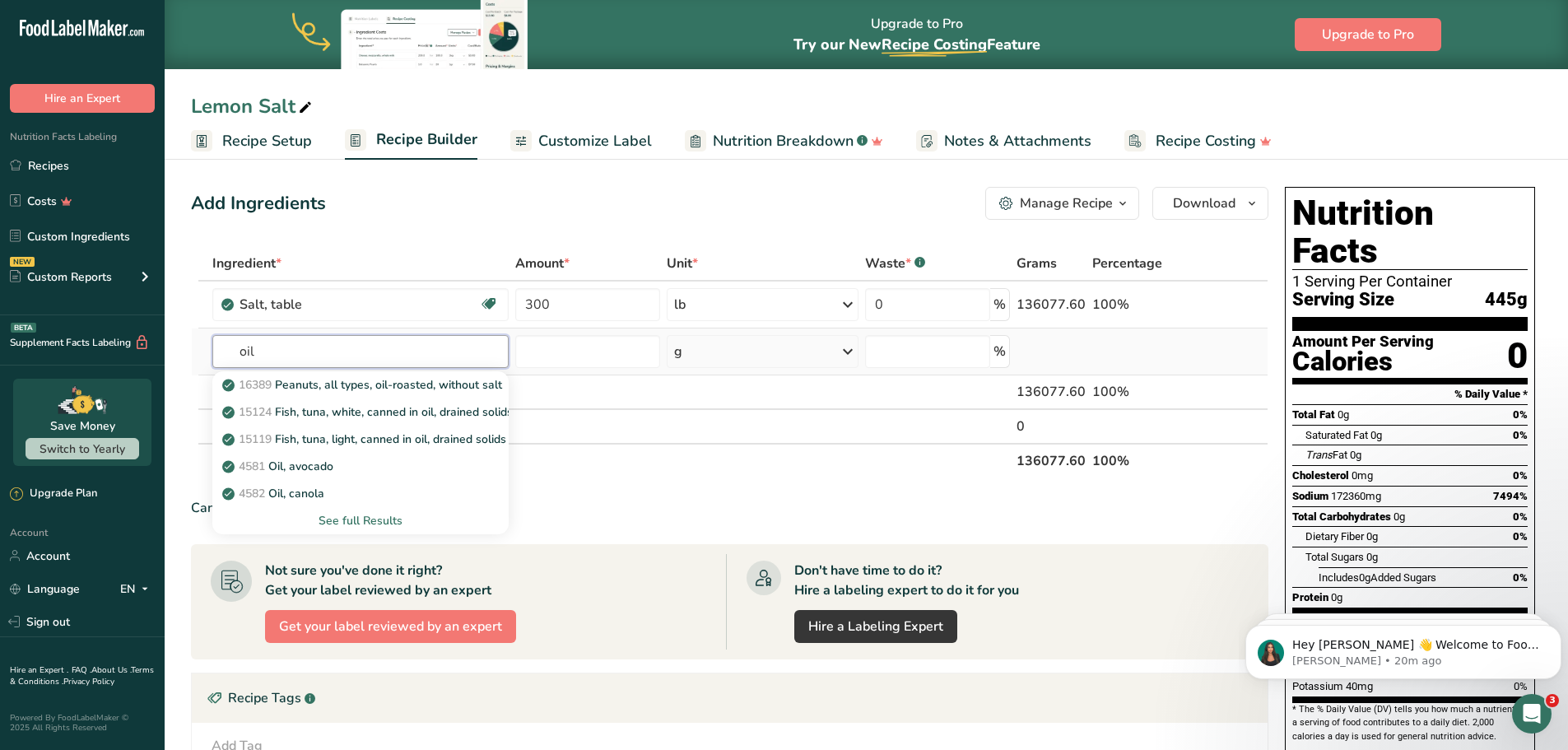
type input "oil"
click at [343, 517] on div "See full Results" at bounding box center [360, 520] width 270 height 17
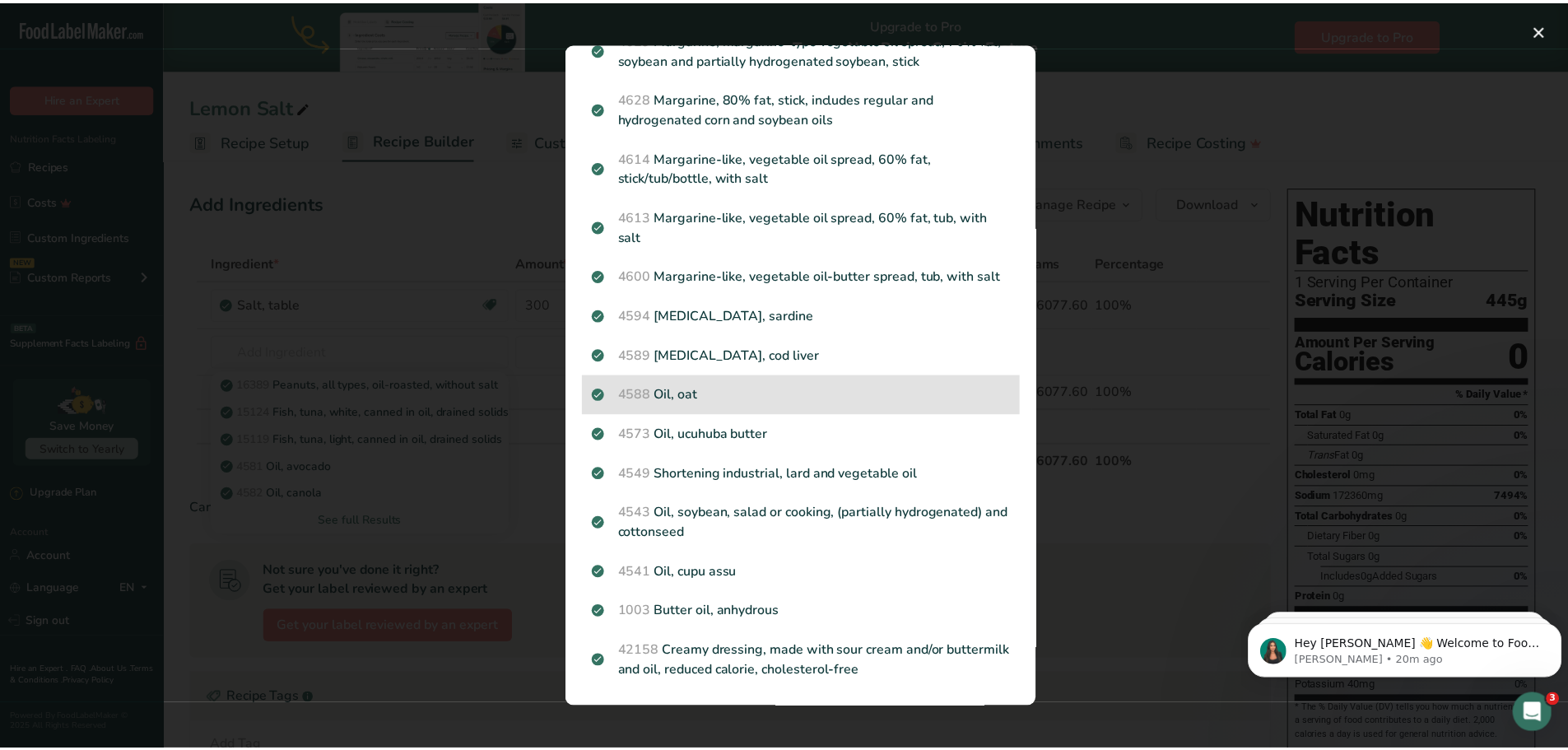
scroll to position [1734, 0]
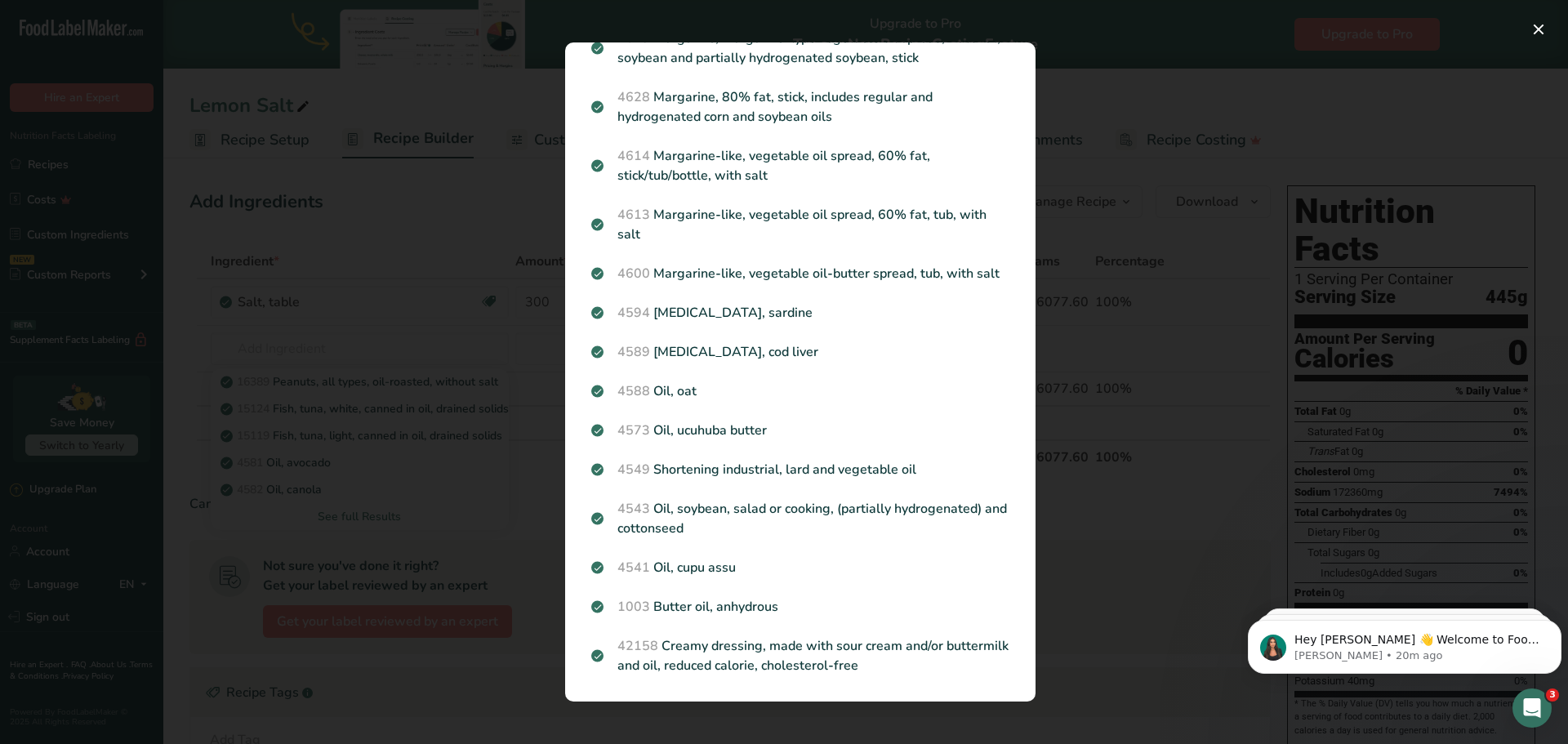
drag, startPoint x: 511, startPoint y: 582, endPoint x: 496, endPoint y: 578, distance: 15.5
click at [508, 581] on div "Search results modal" at bounding box center [784, 372] width 1568 height 744
